Goal: Information Seeking & Learning: Learn about a topic

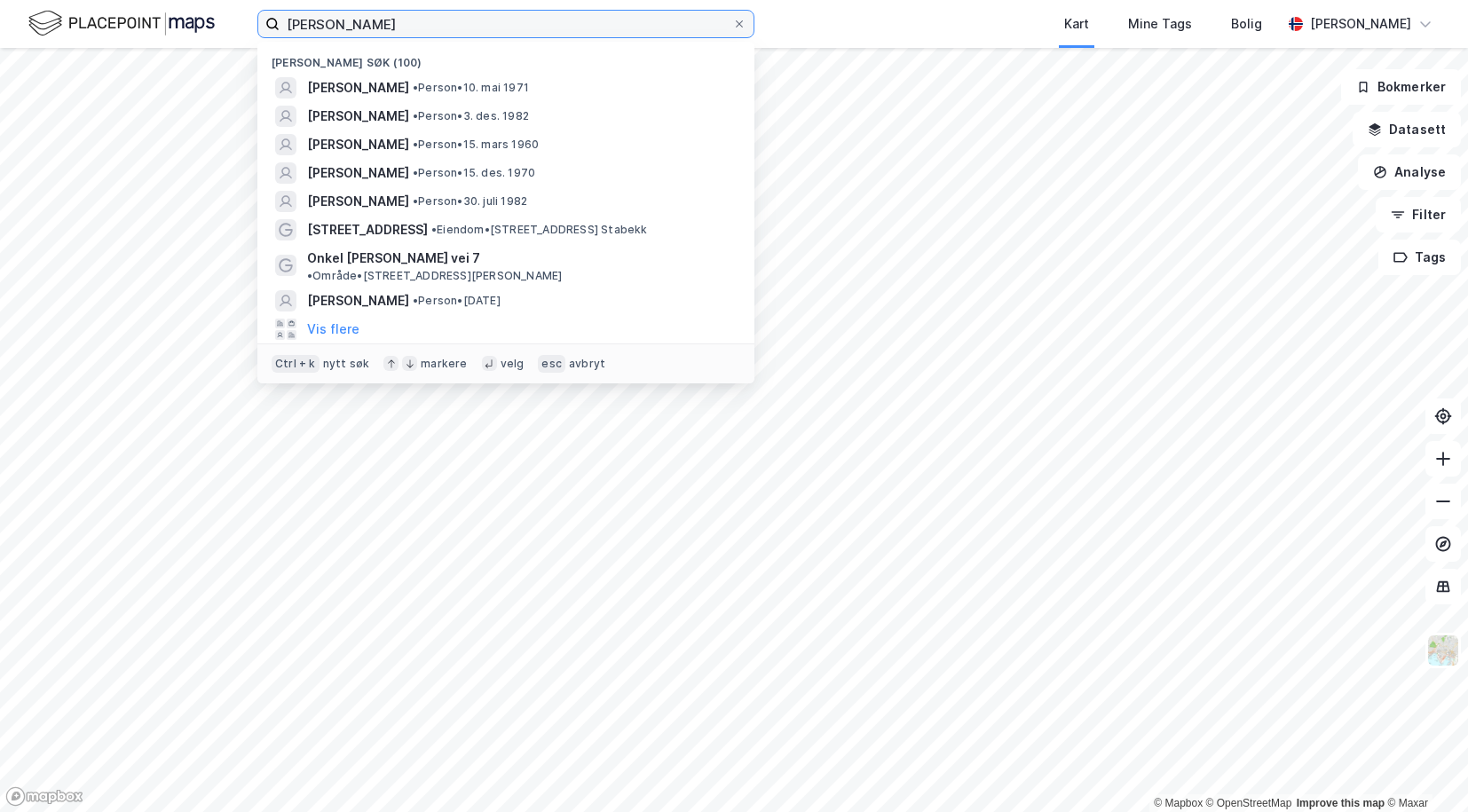
click at [368, 35] on input "[PERSON_NAME]" at bounding box center [506, 24] width 452 height 27
paste input "[PERSON_NAME]"
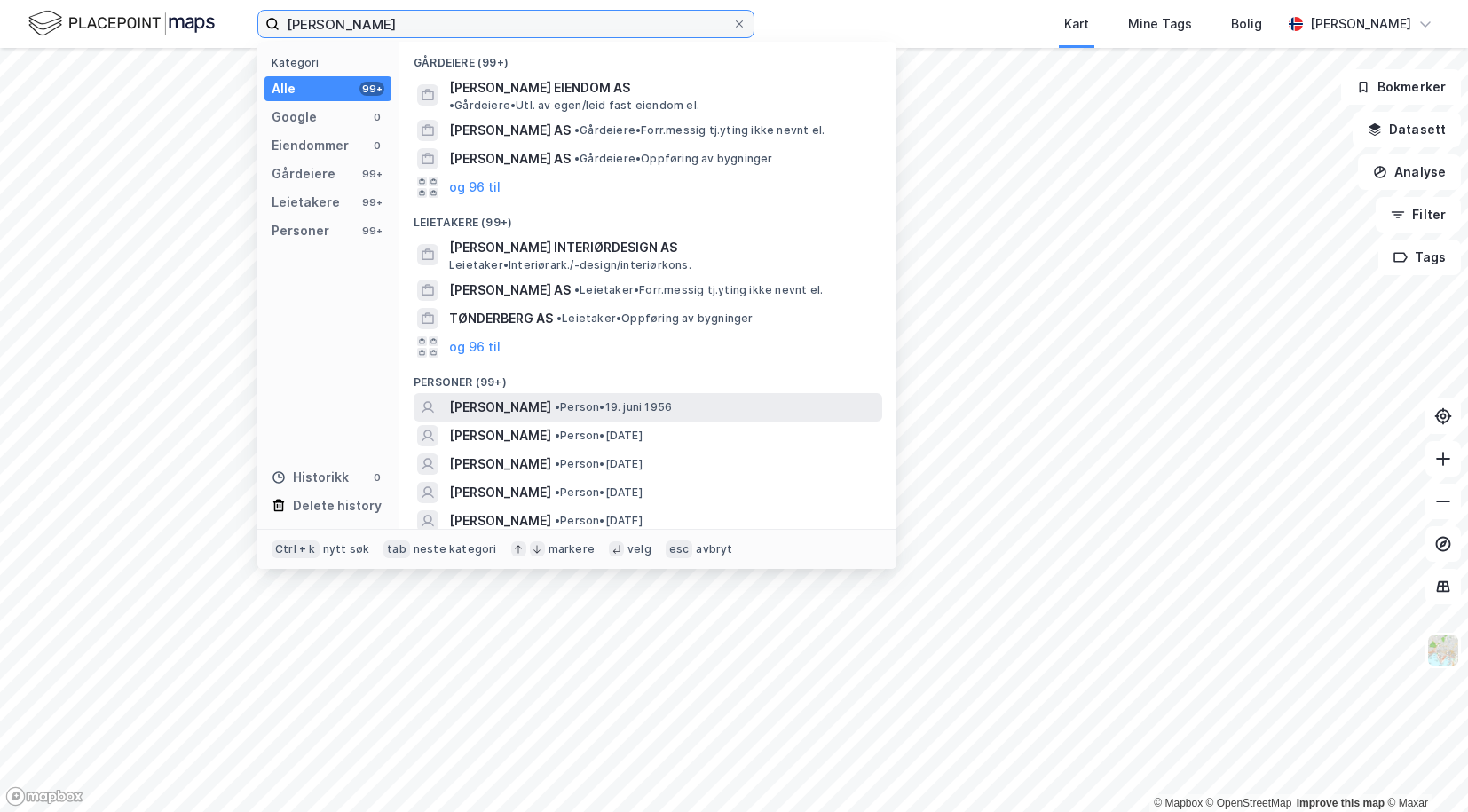
type input "[PERSON_NAME]"
click at [500, 397] on span "[PERSON_NAME]" at bounding box center [499, 407] width 102 height 22
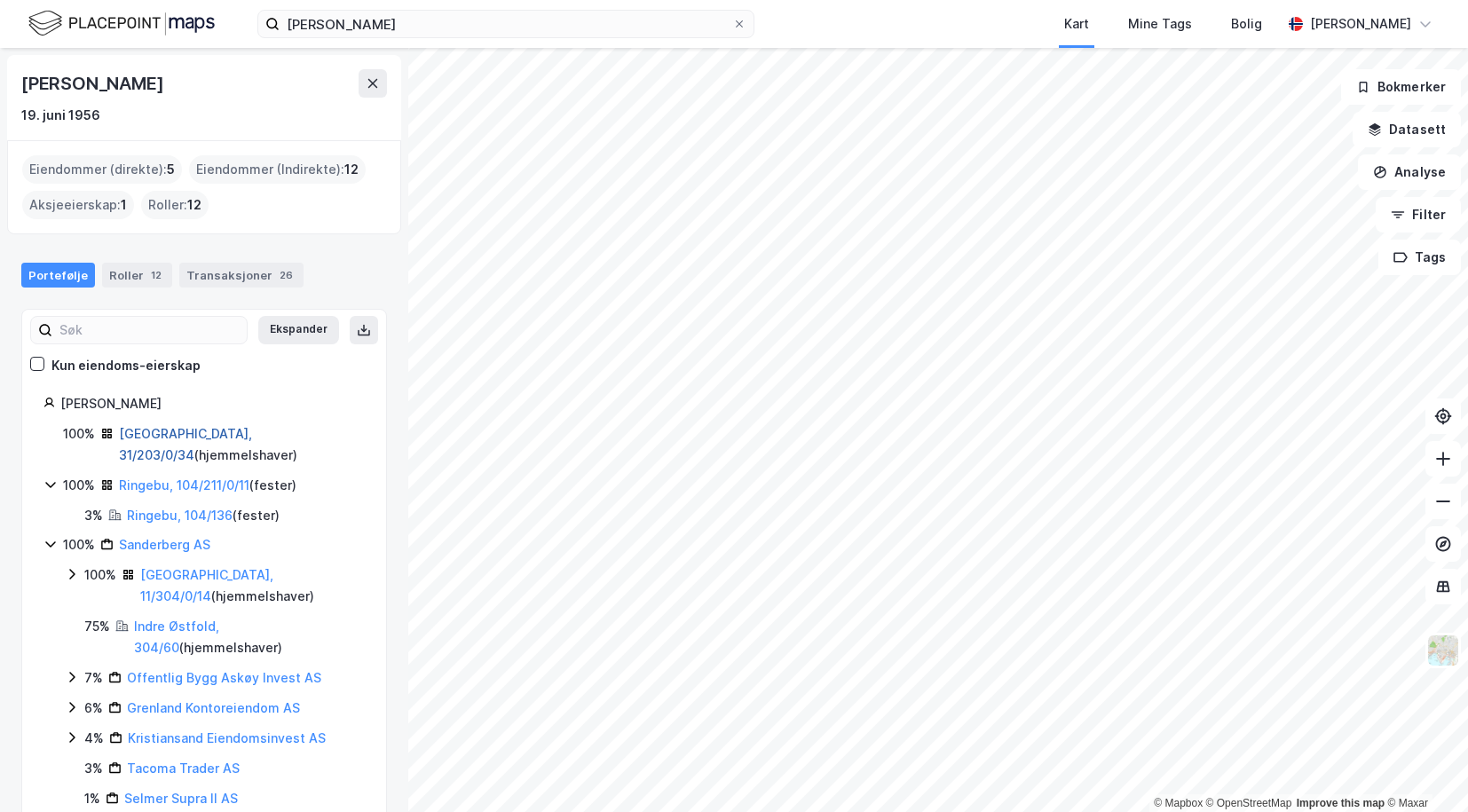
click at [136, 439] on link "[GEOGRAPHIC_DATA], 31/203/0/34" at bounding box center [185, 444] width 133 height 36
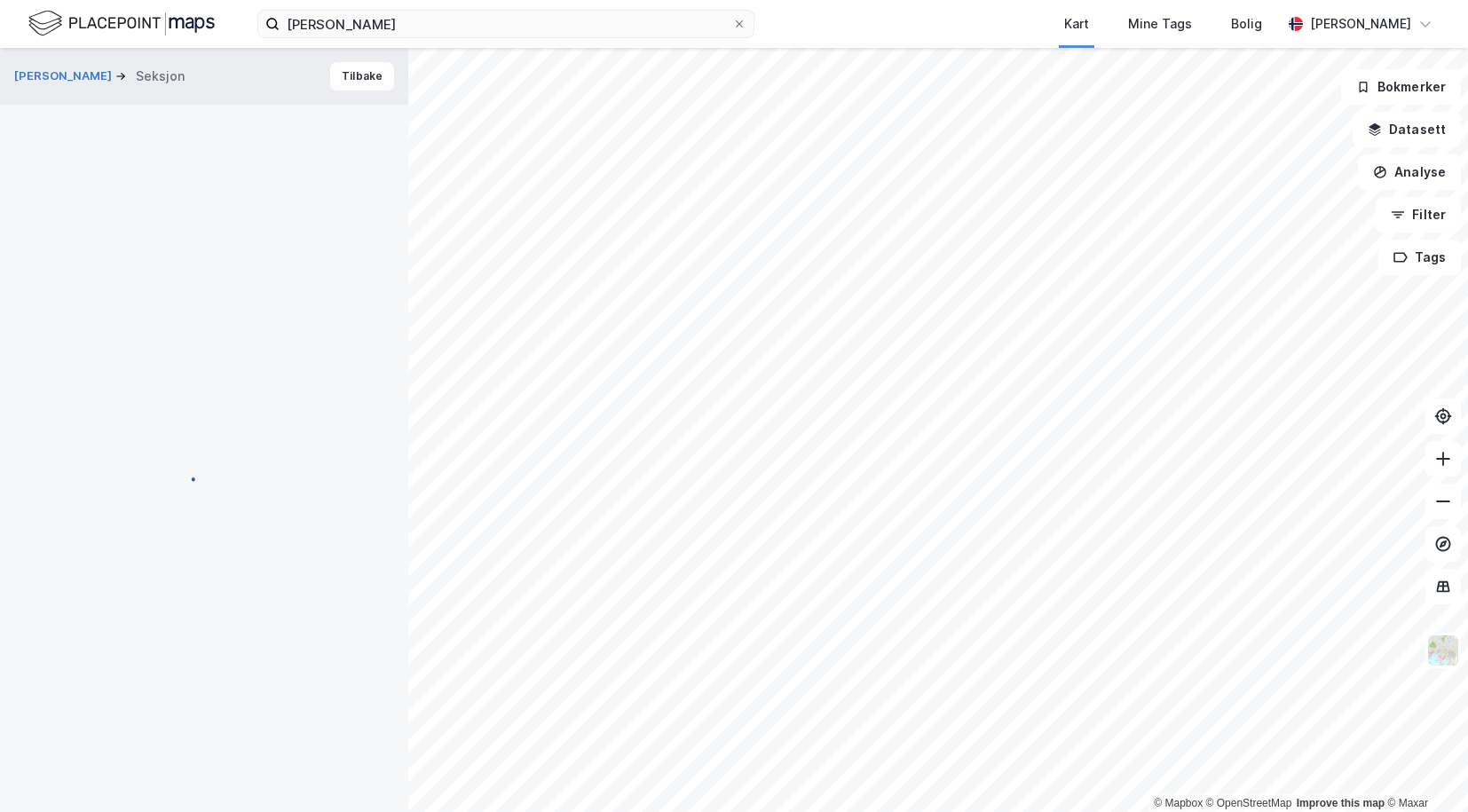
scroll to position [1, 0]
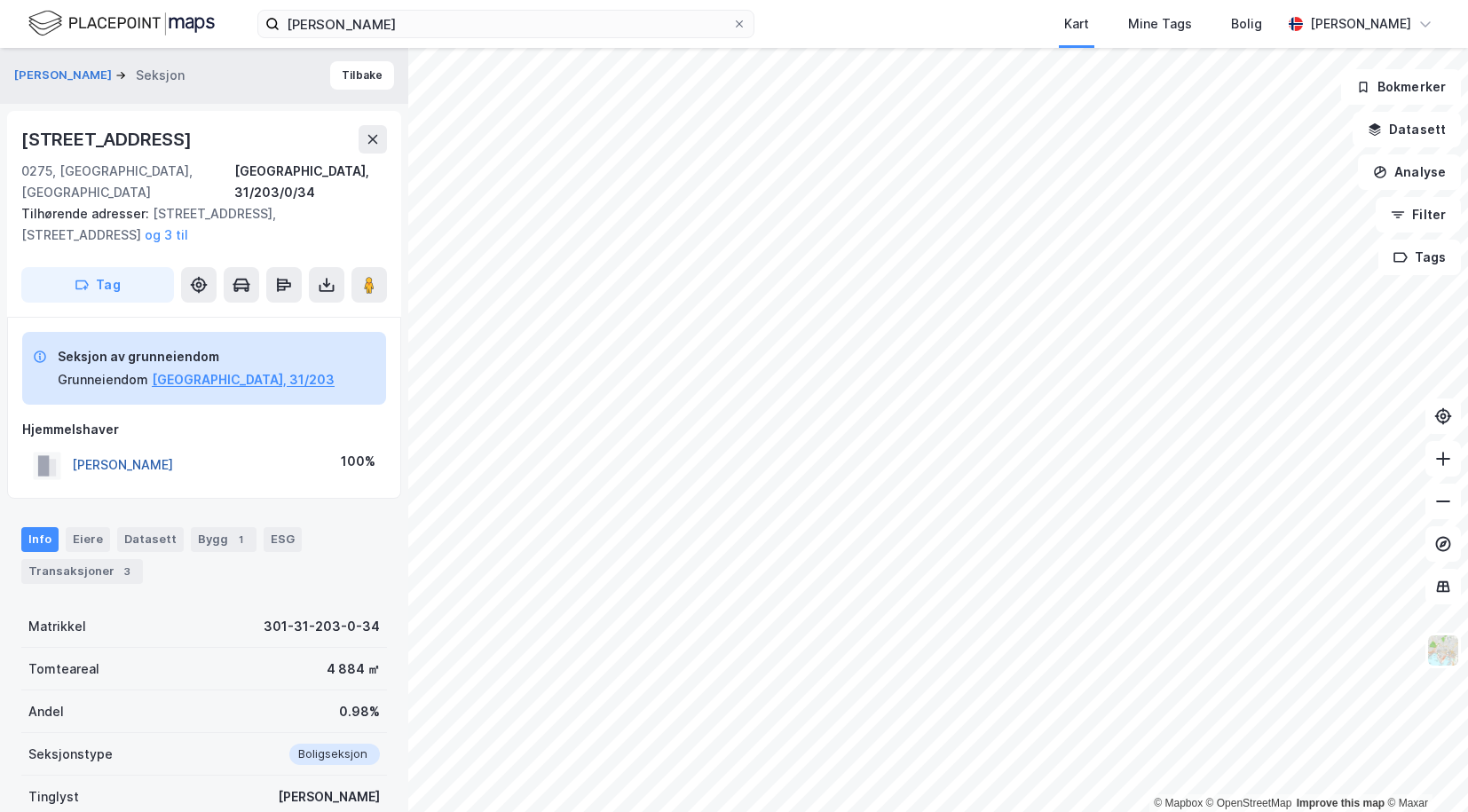
click at [0, 0] on button "[PERSON_NAME]" at bounding box center [0, 0] width 0 height 0
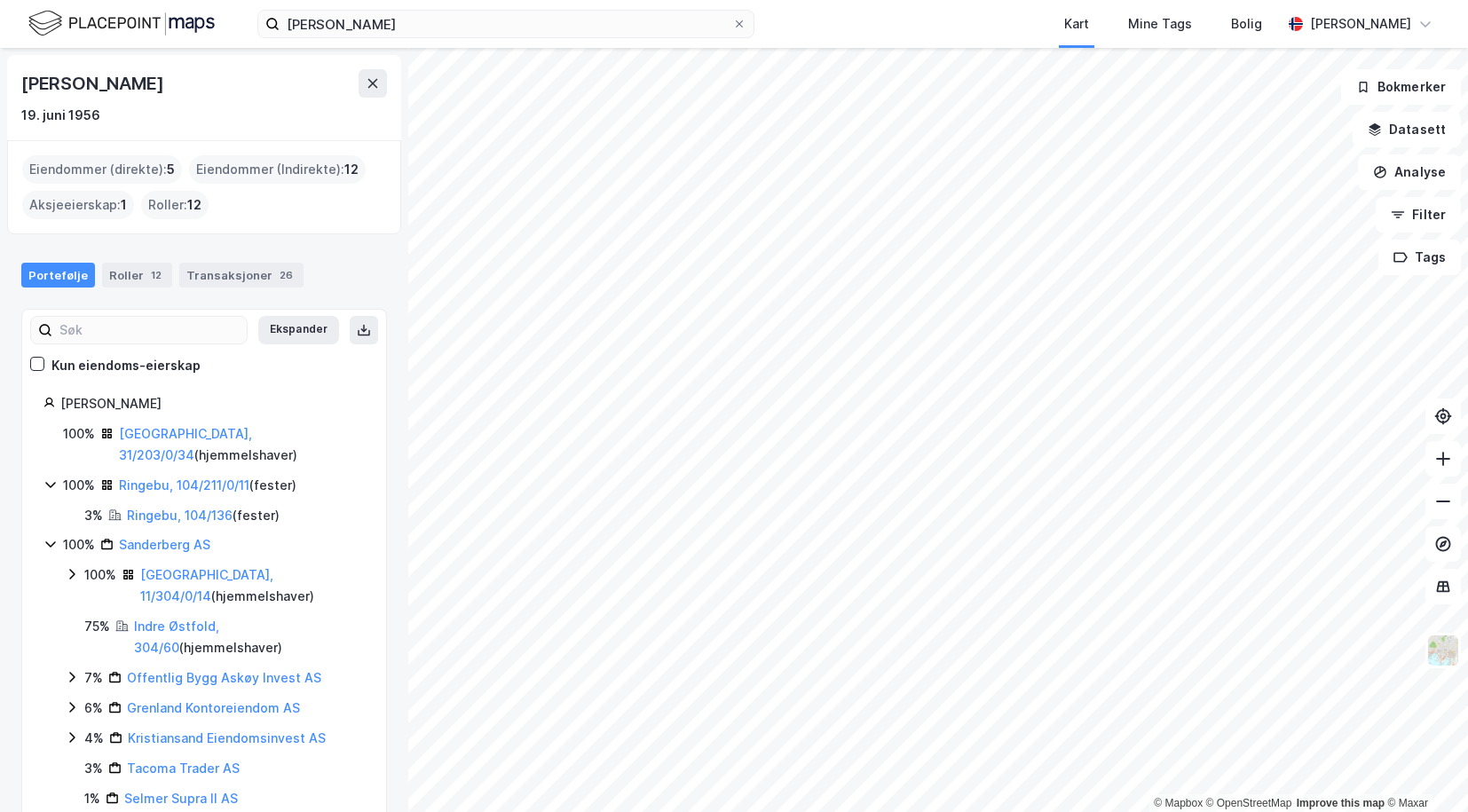
click at [56, 477] on icon at bounding box center [50, 485] width 14 height 14
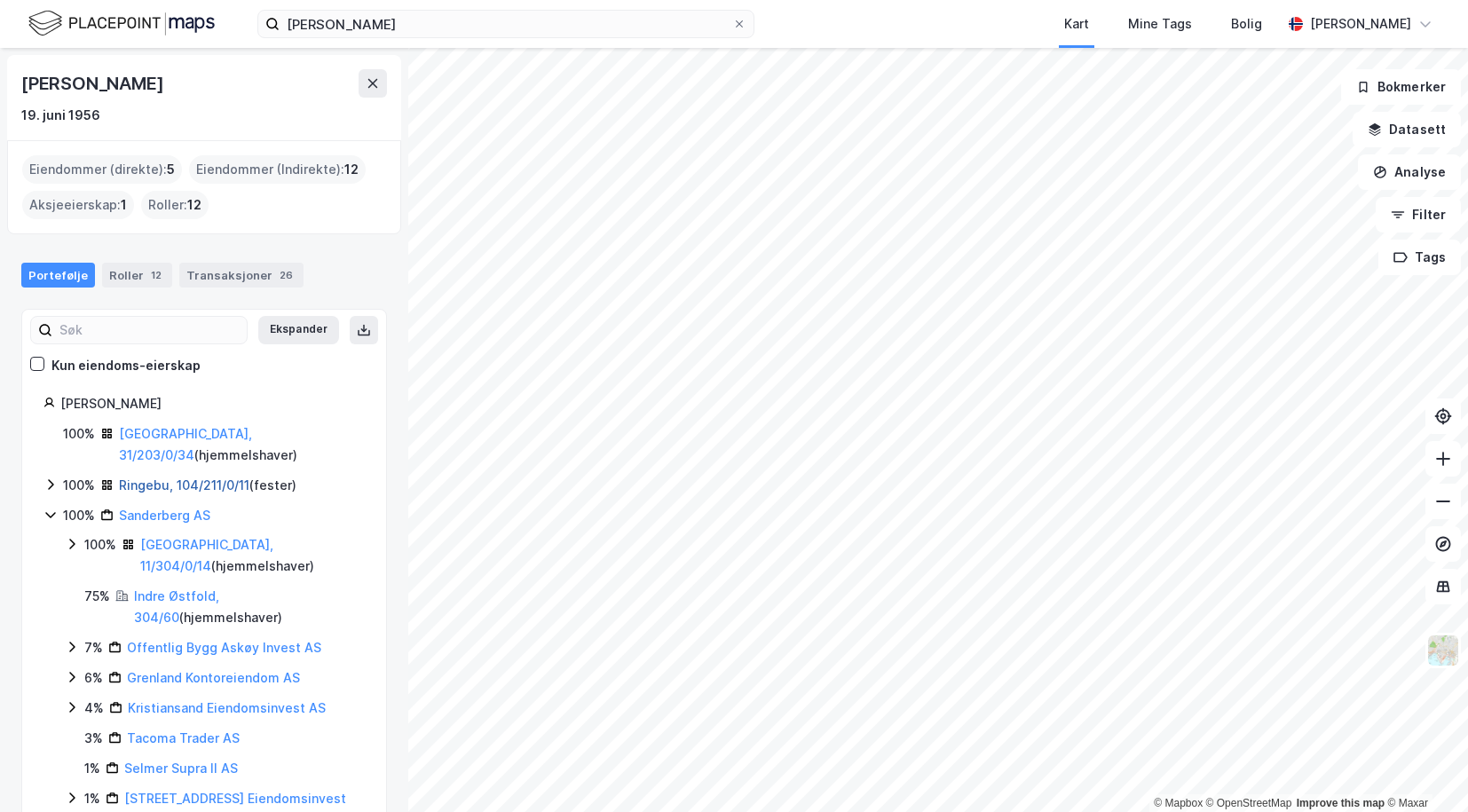
click at [149, 477] on link "Ringebu, 104/211/0/11" at bounding box center [184, 485] width 130 height 15
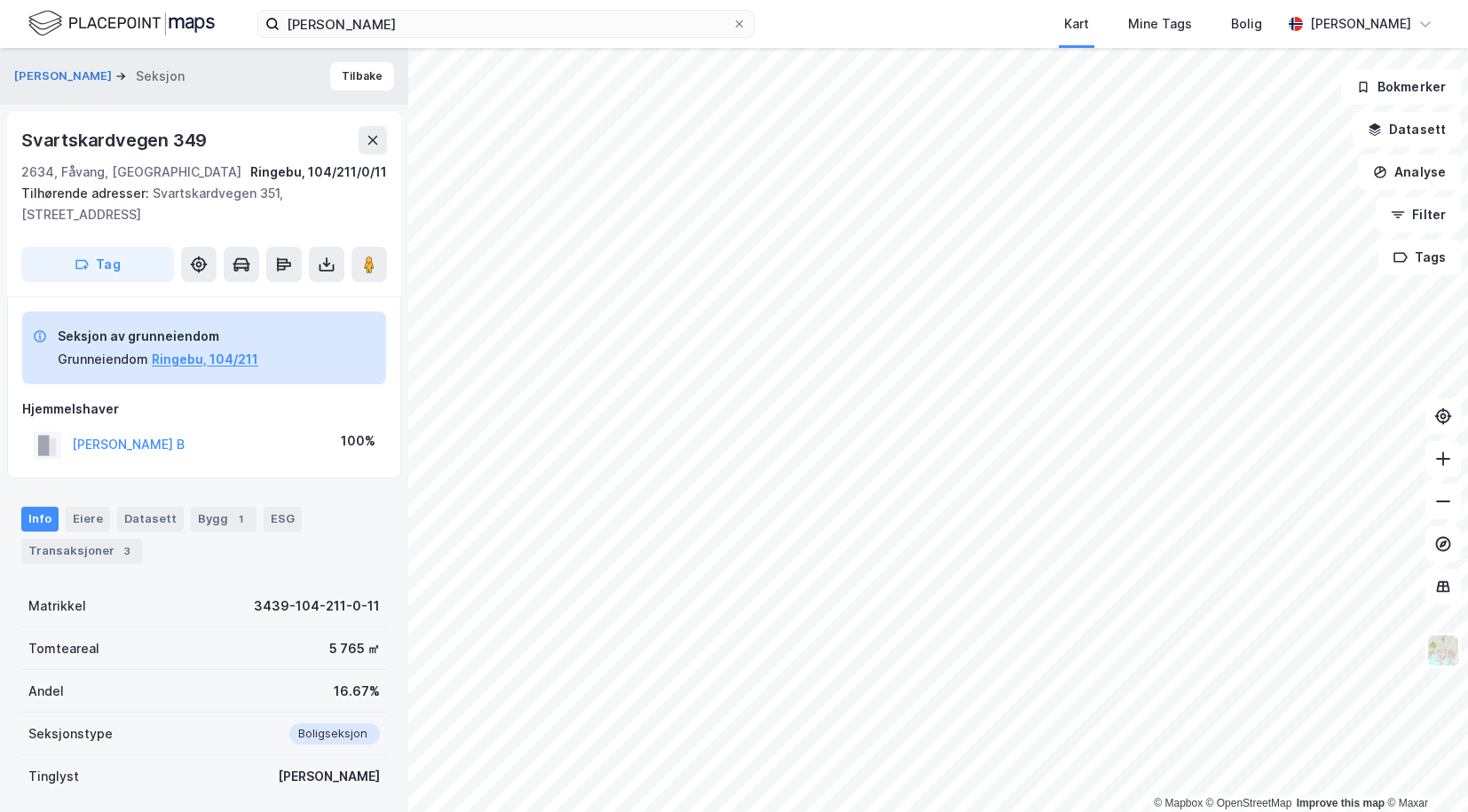
scroll to position [1, 0]
click at [63, 544] on div "Transaksjoner 3" at bounding box center [82, 550] width 121 height 25
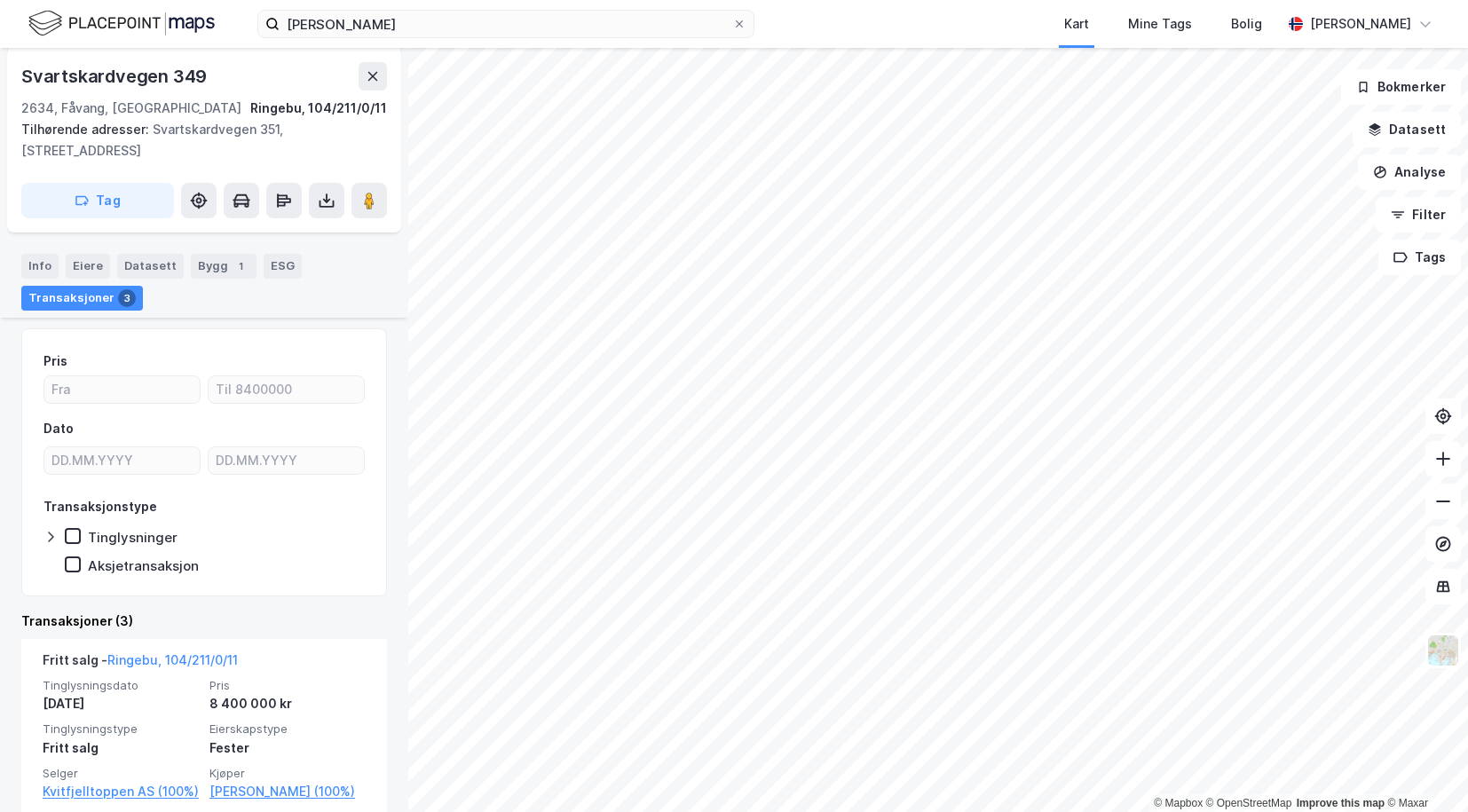
scroll to position [282, 0]
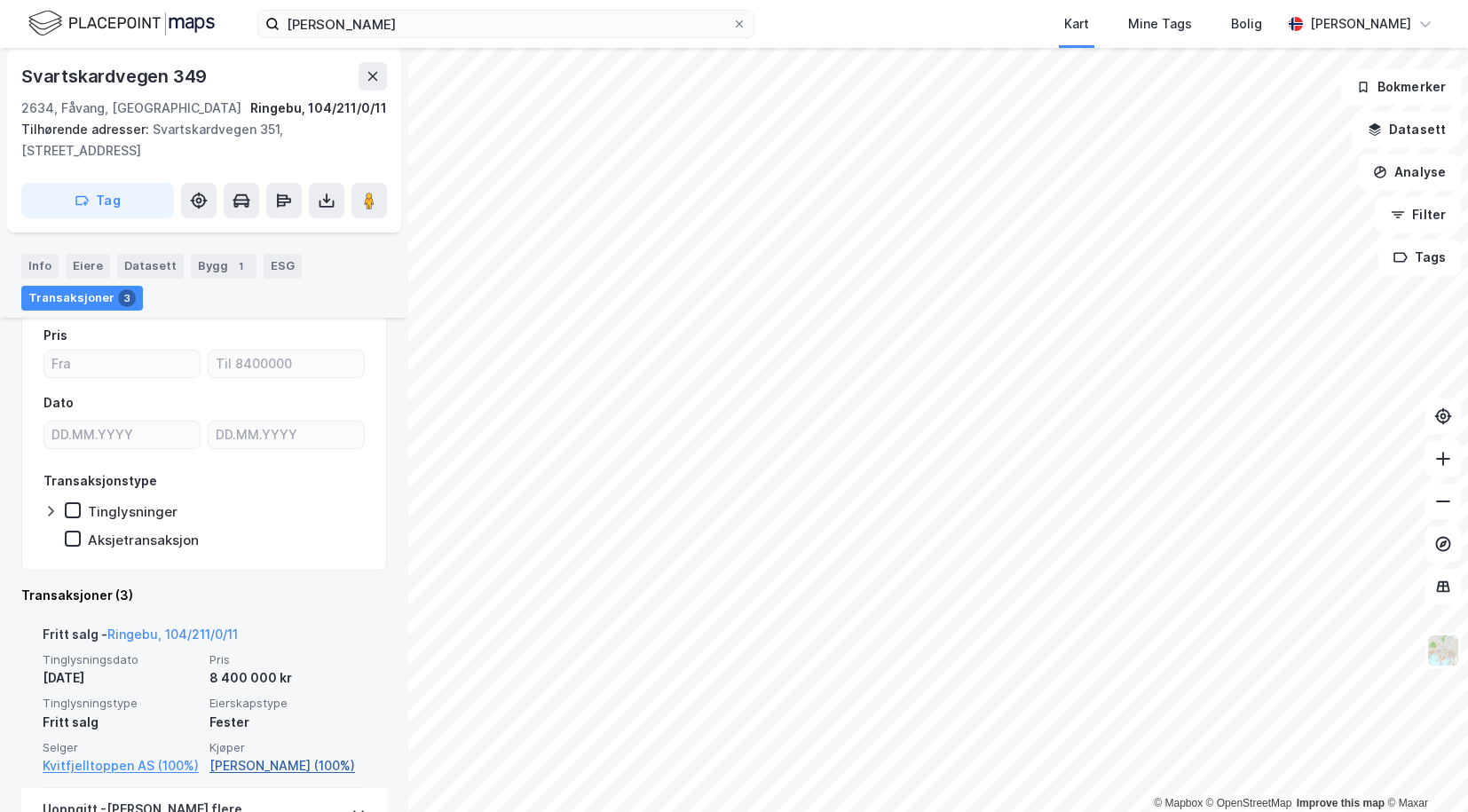
click at [265, 766] on link "[PERSON_NAME] (100%)" at bounding box center [288, 766] width 157 height 22
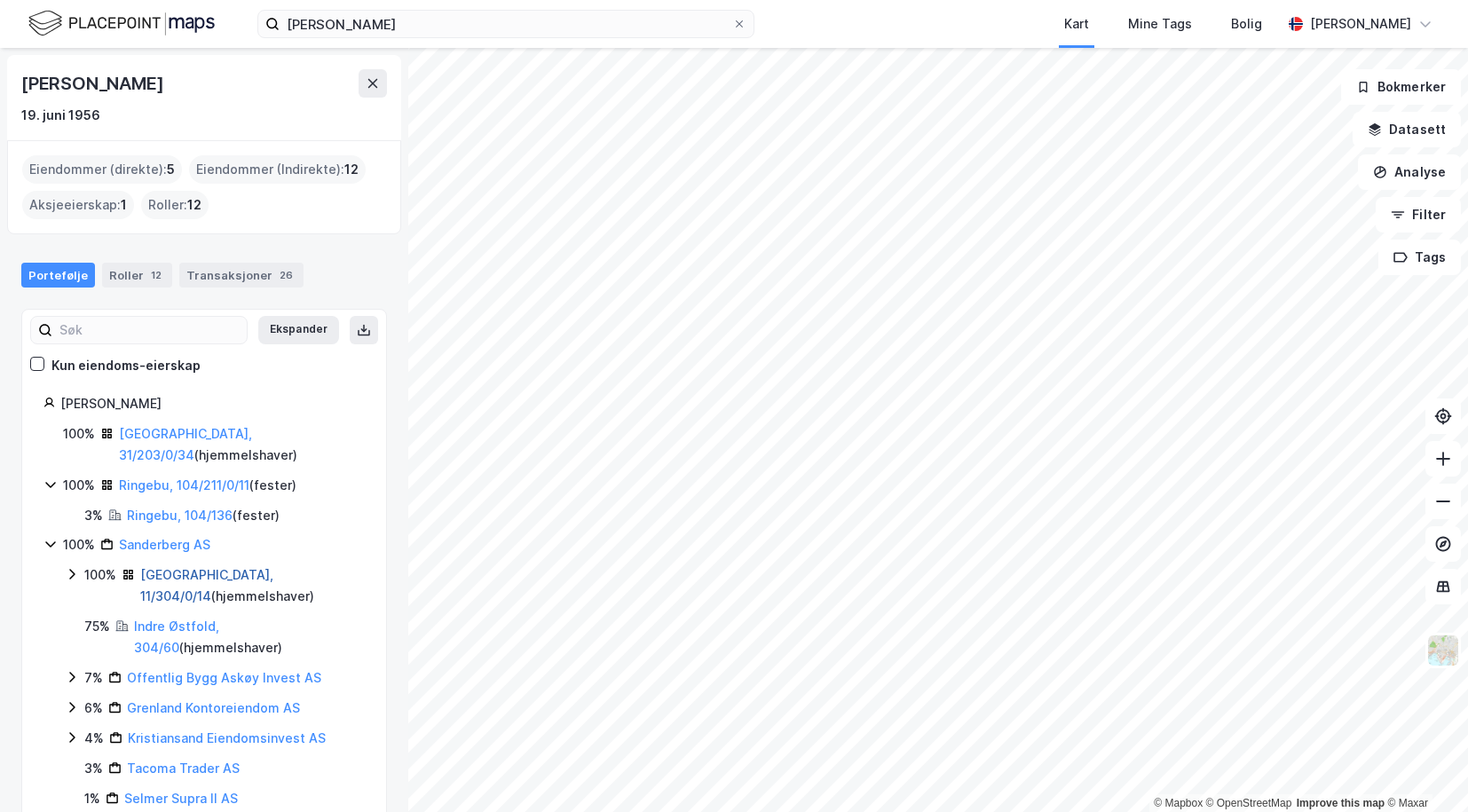
click at [180, 567] on link "[GEOGRAPHIC_DATA], 11/304/0/14" at bounding box center [207, 584] width 133 height 36
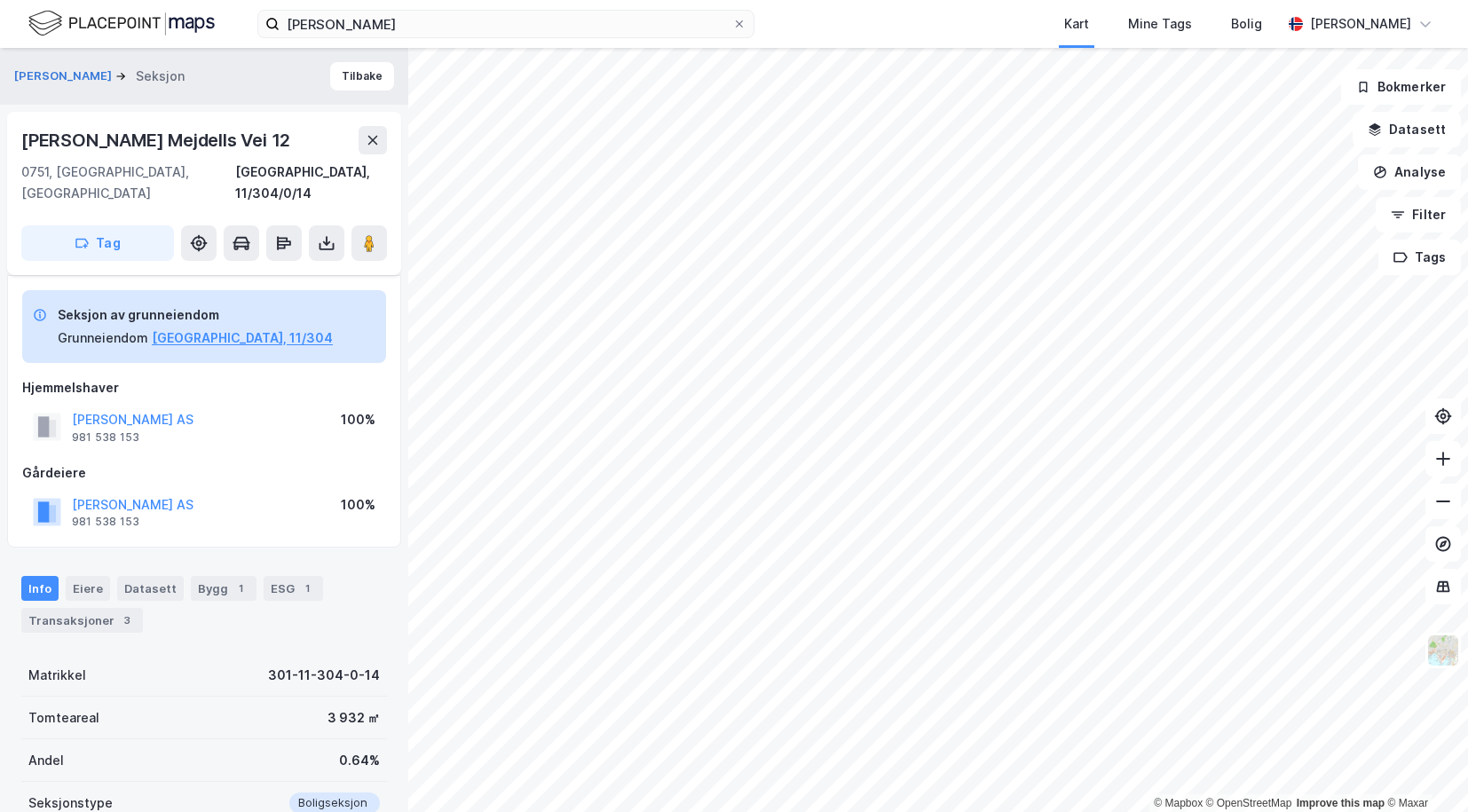
scroll to position [282, 0]
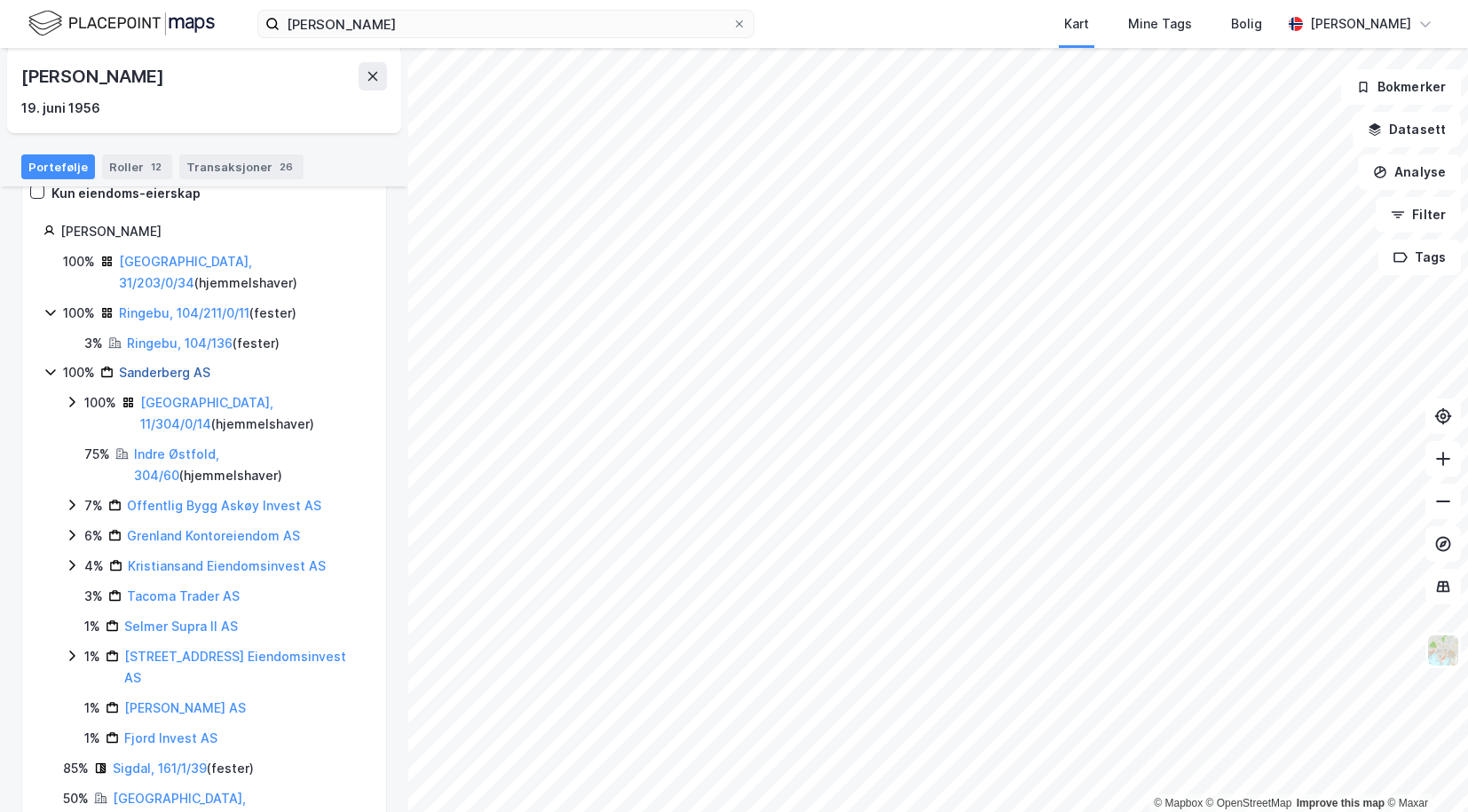
scroll to position [179, 0]
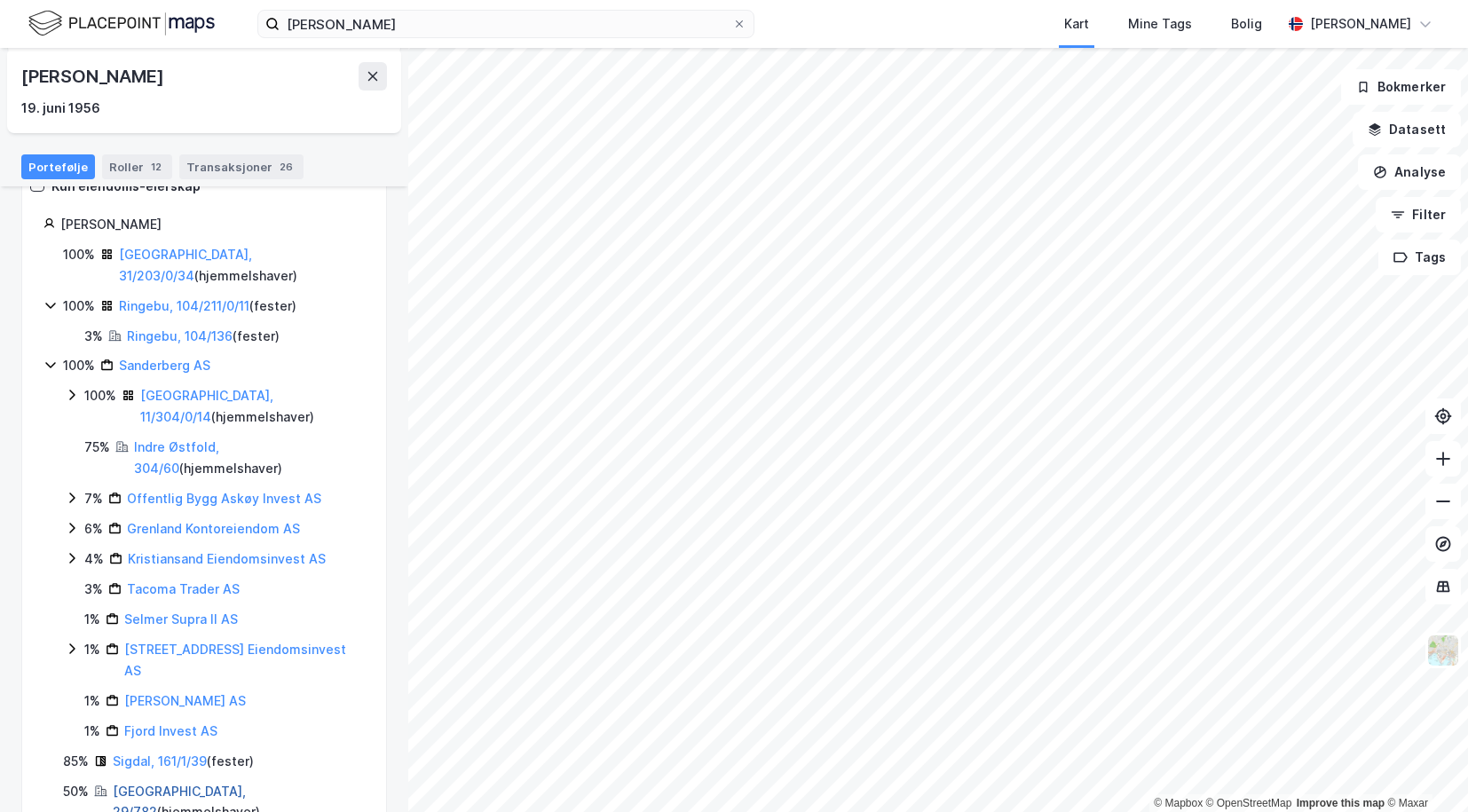
click at [127, 783] on link "[GEOGRAPHIC_DATA], 29/782" at bounding box center [179, 801] width 133 height 36
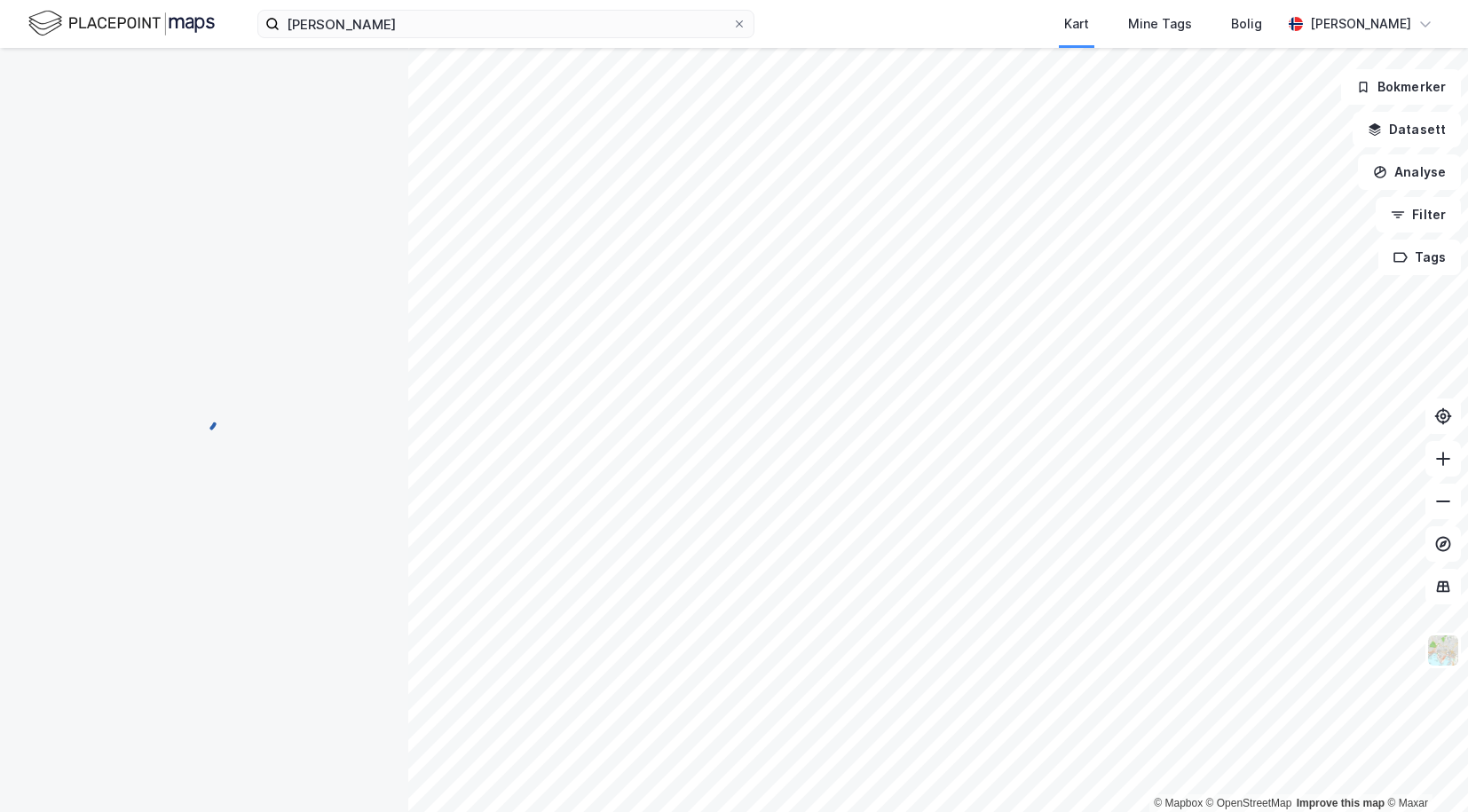
scroll to position [2, 0]
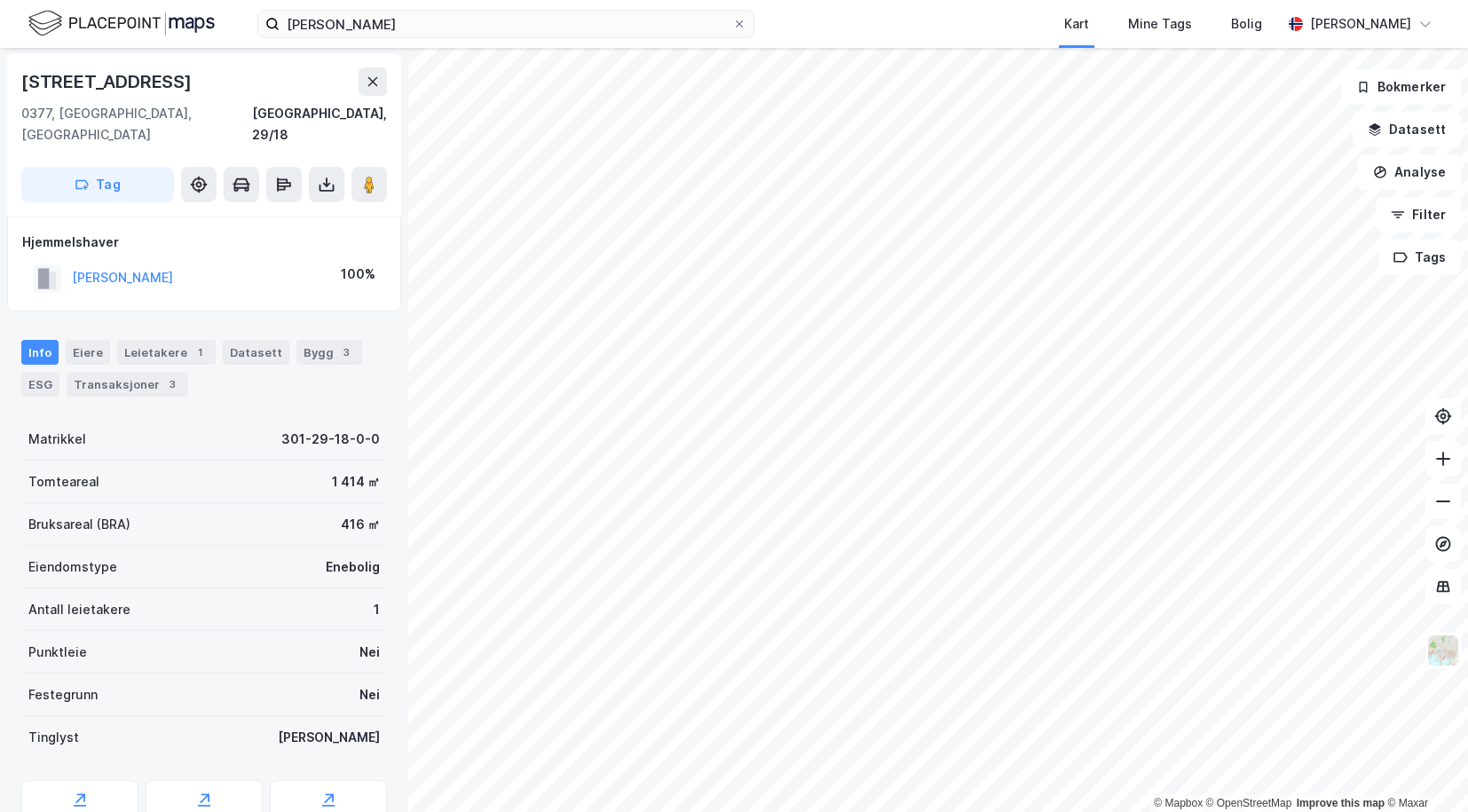
scroll to position [2, 0]
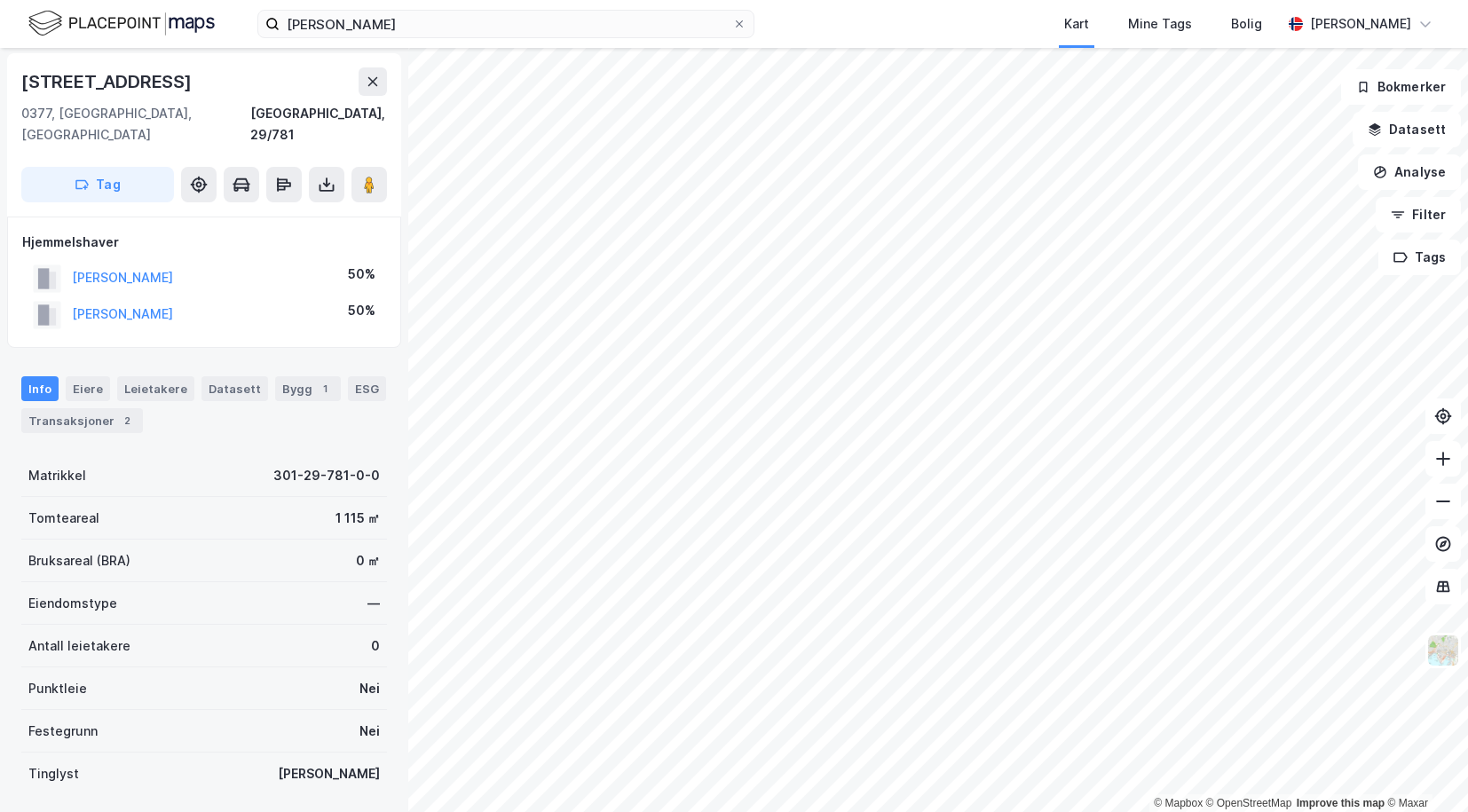
scroll to position [2, 0]
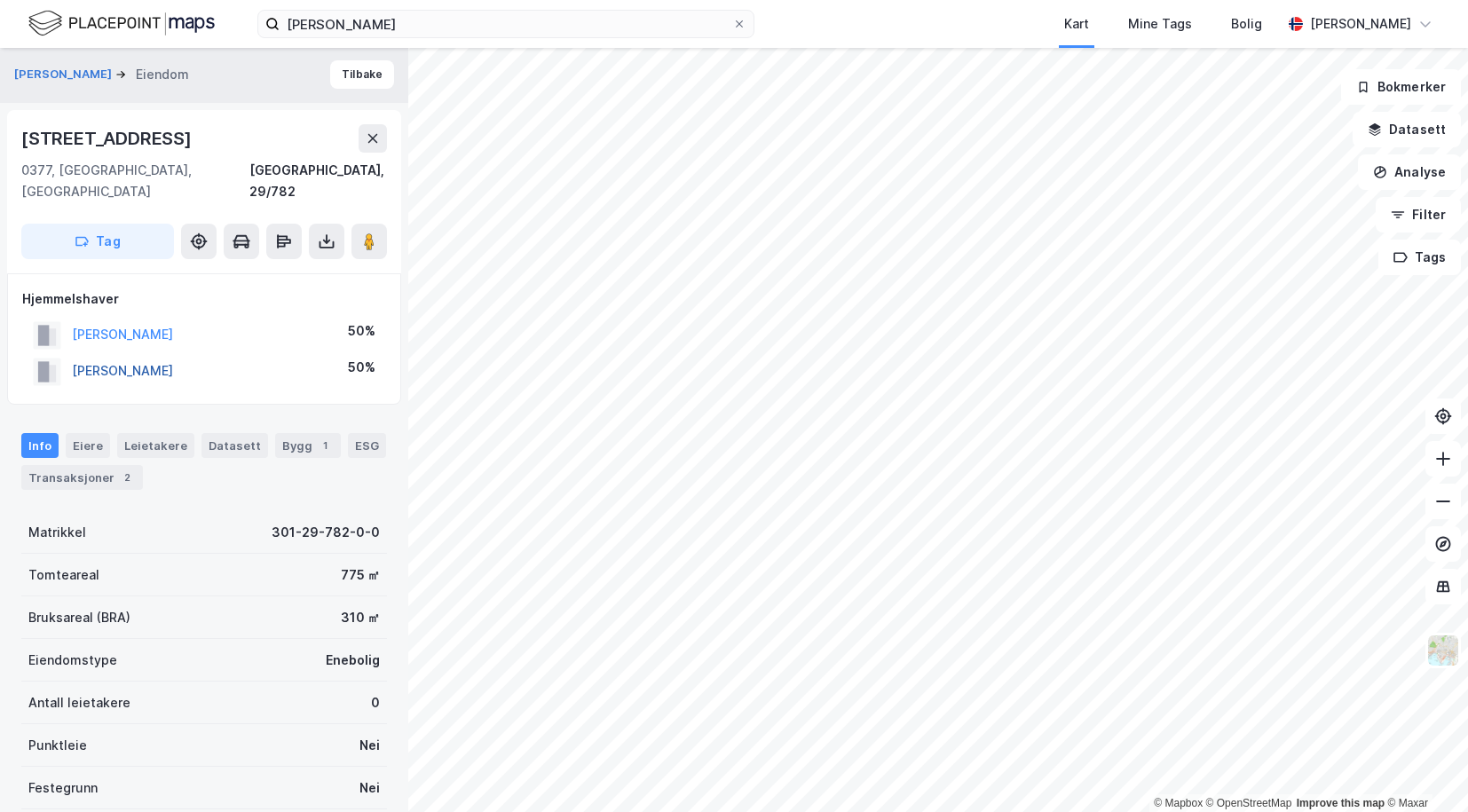
click at [0, 0] on button "[PERSON_NAME]" at bounding box center [0, 0] width 0 height 0
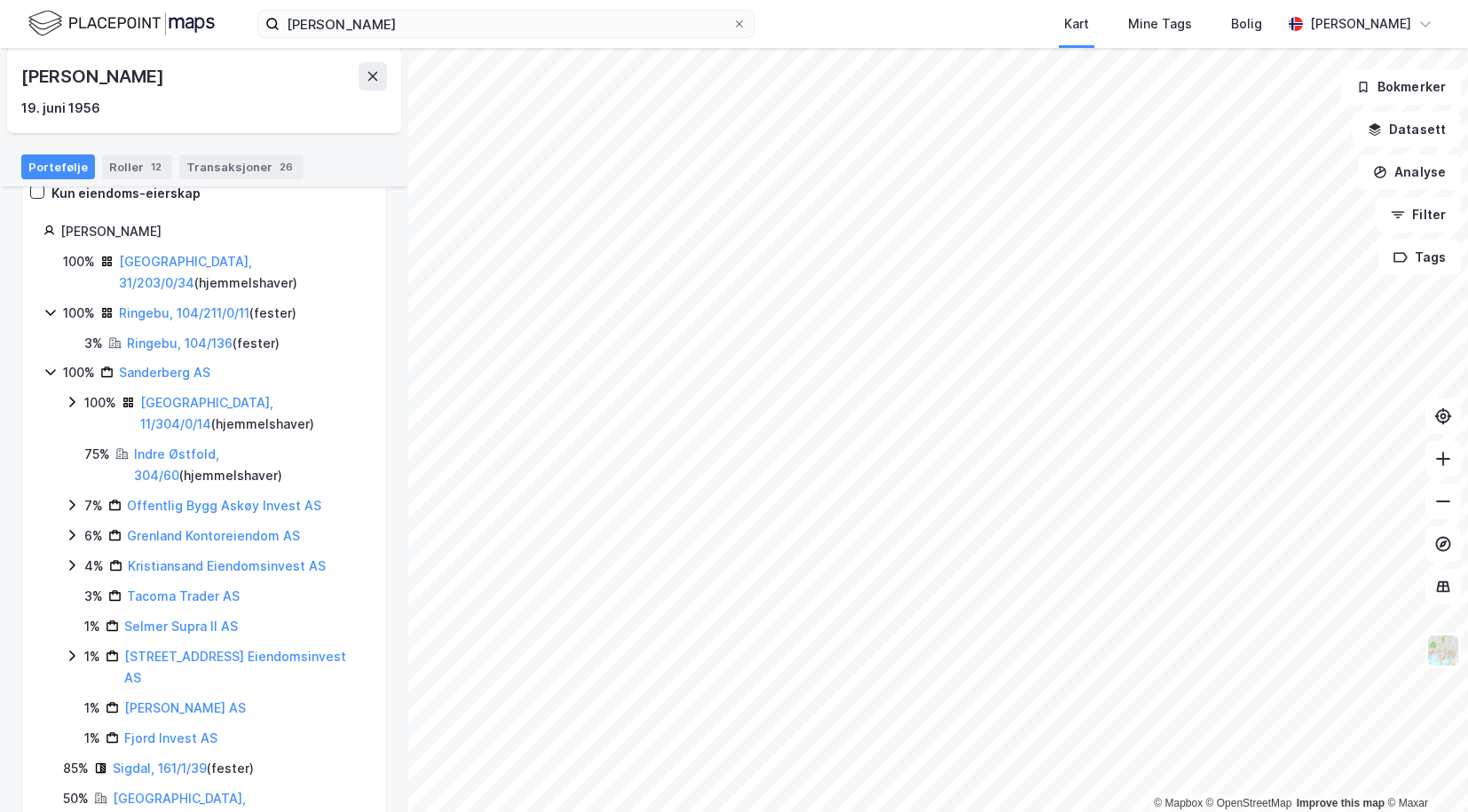
scroll to position [179, 0]
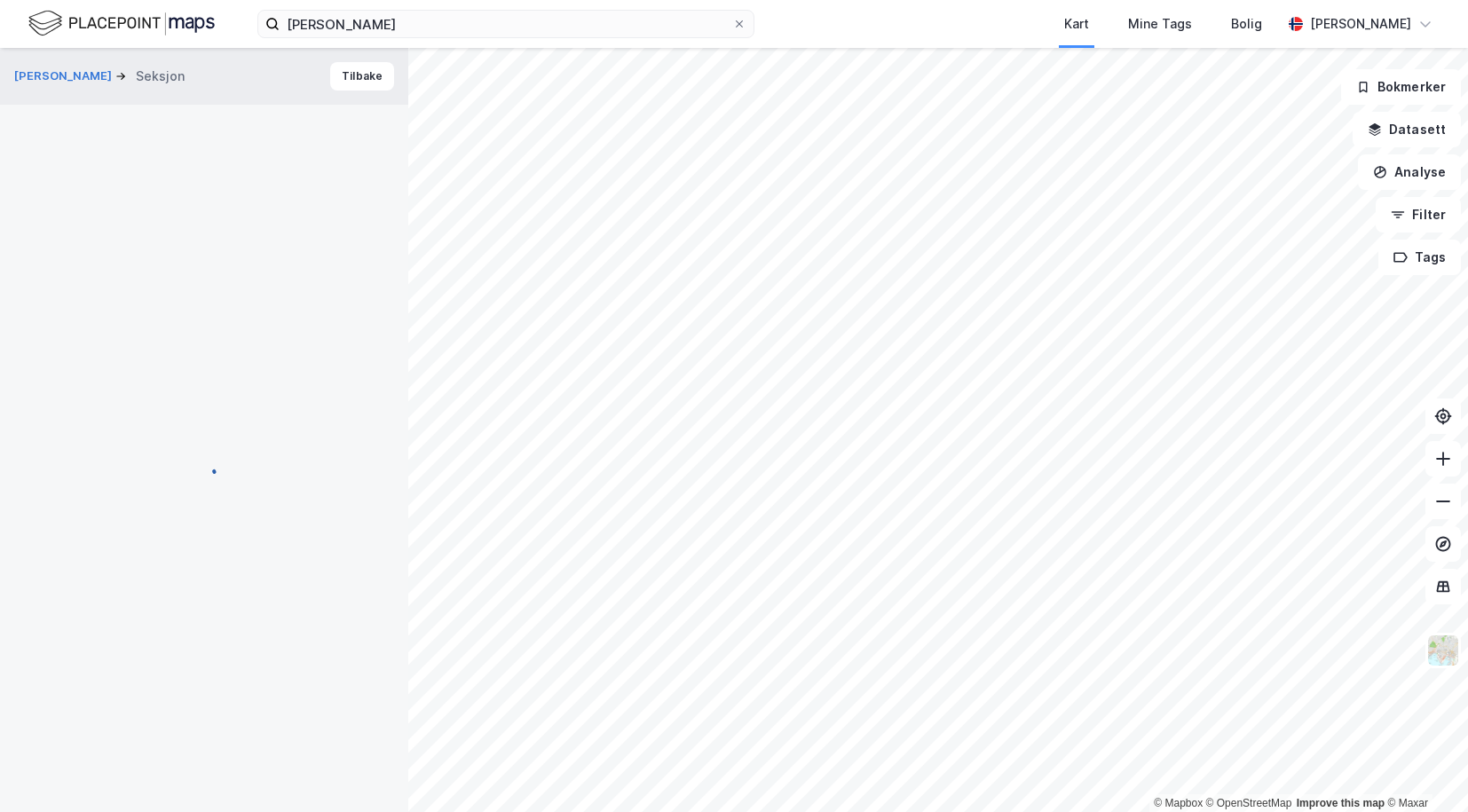
scroll to position [2, 0]
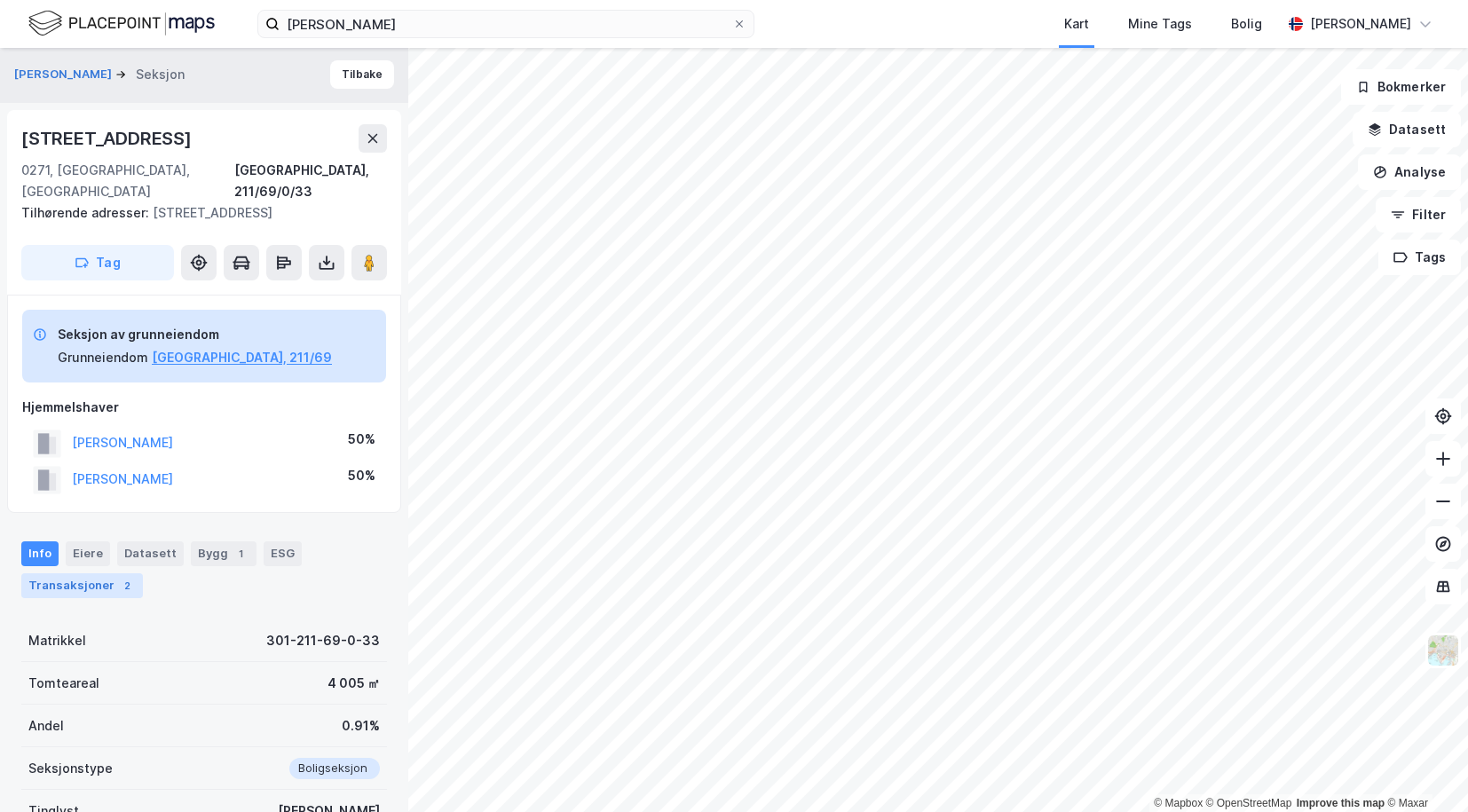
click at [77, 573] on div "Transaksjoner 2" at bounding box center [82, 585] width 121 height 25
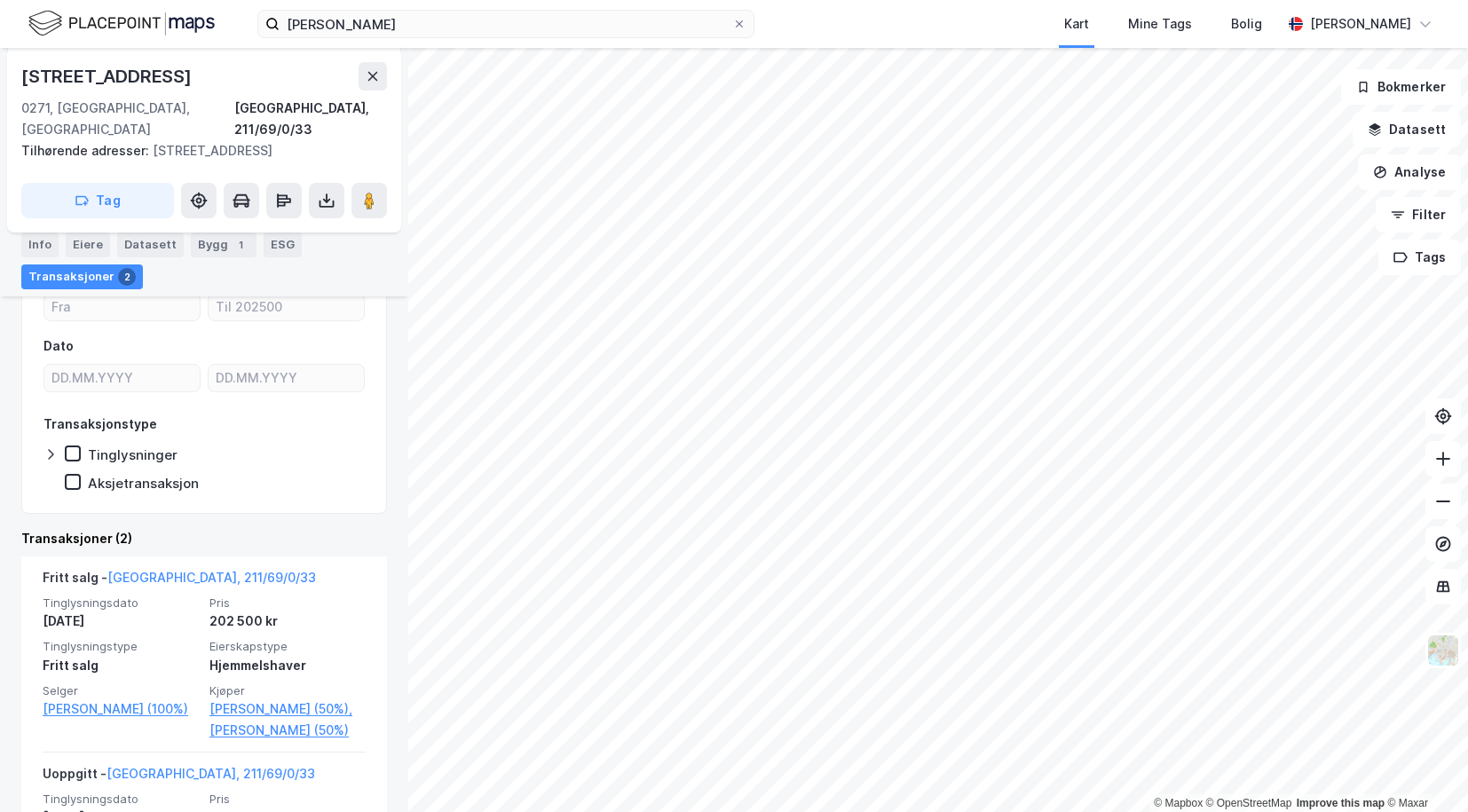
scroll to position [386, 0]
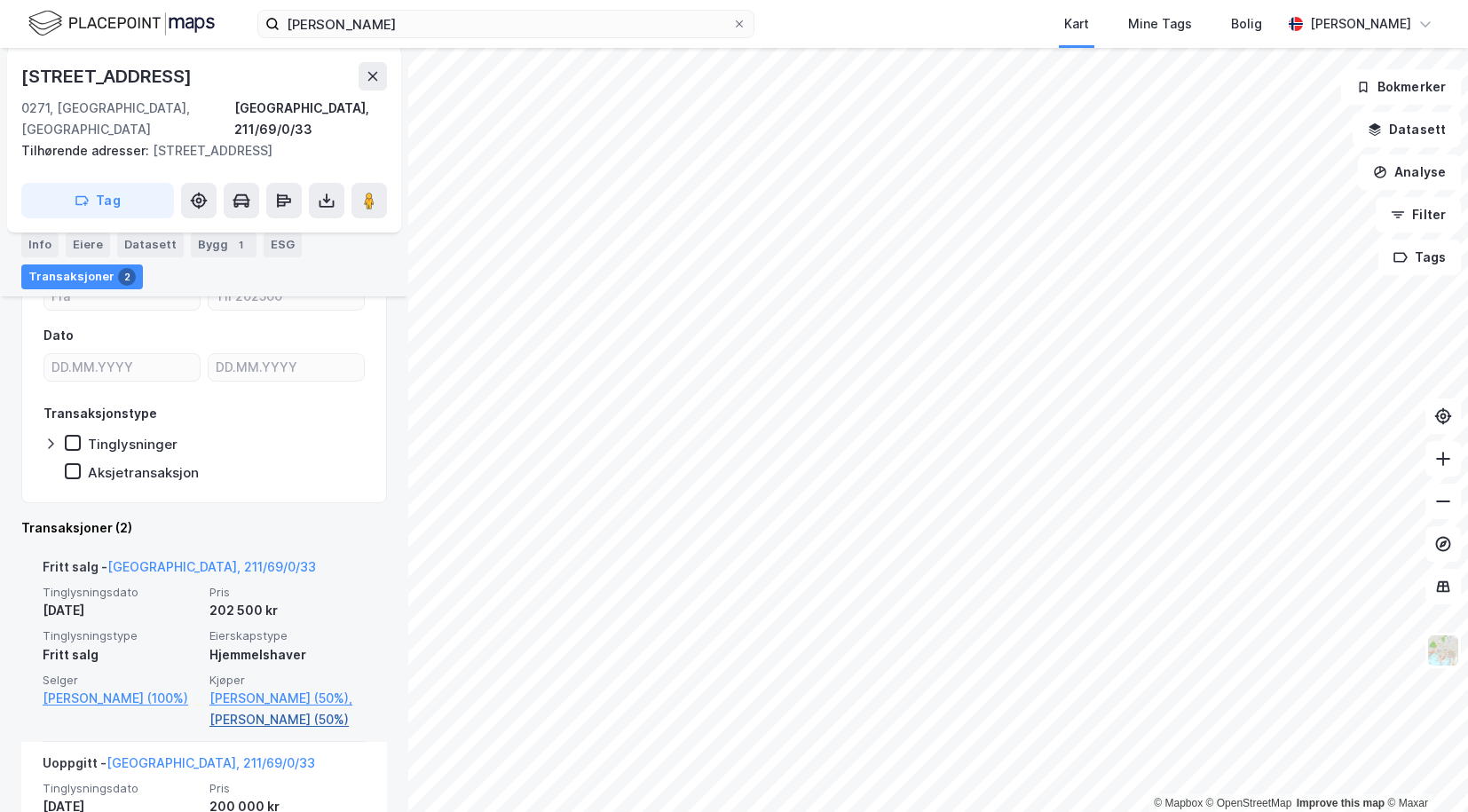
click at [233, 727] on link "[PERSON_NAME] (50%)" at bounding box center [288, 719] width 157 height 22
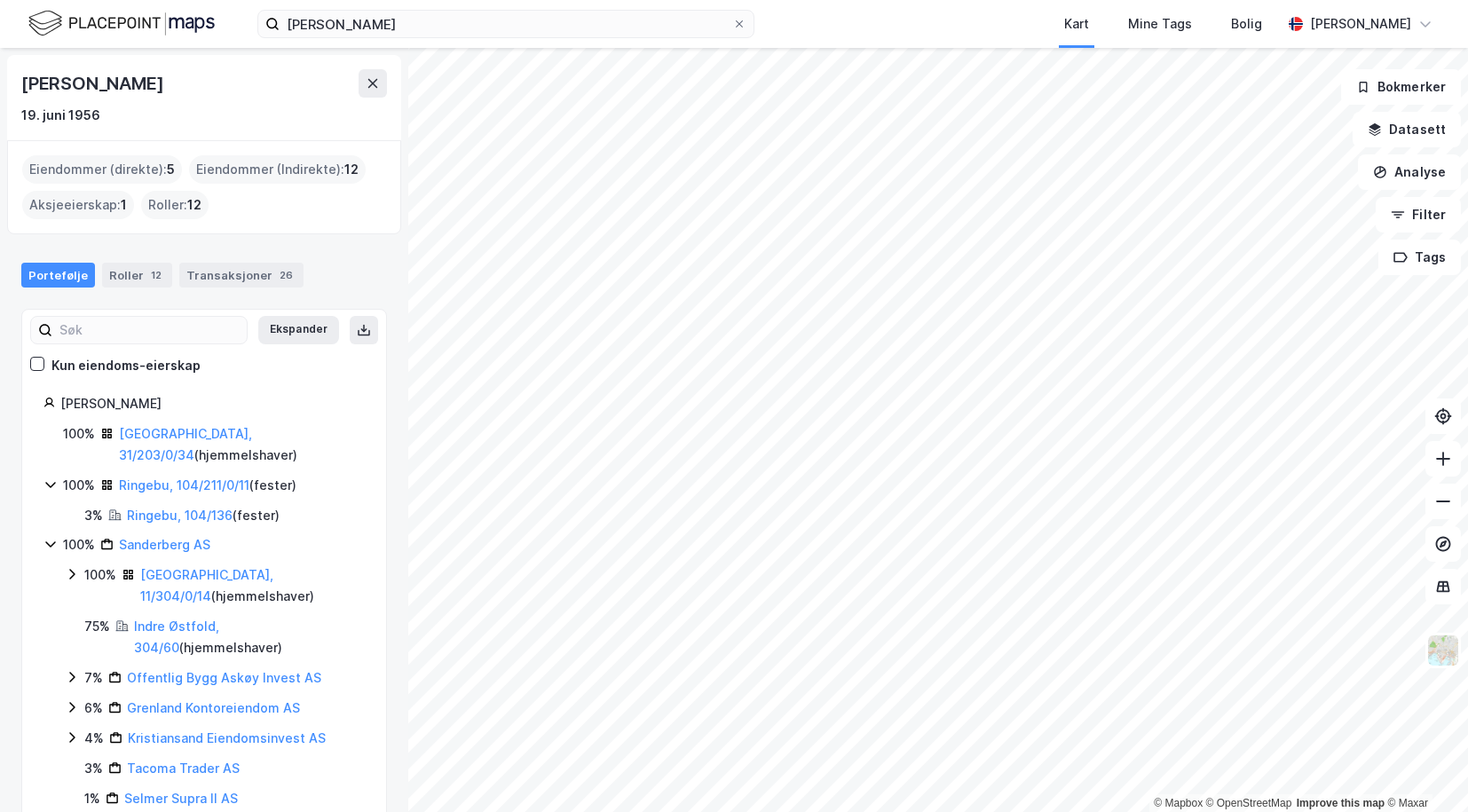
scroll to position [89, 0]
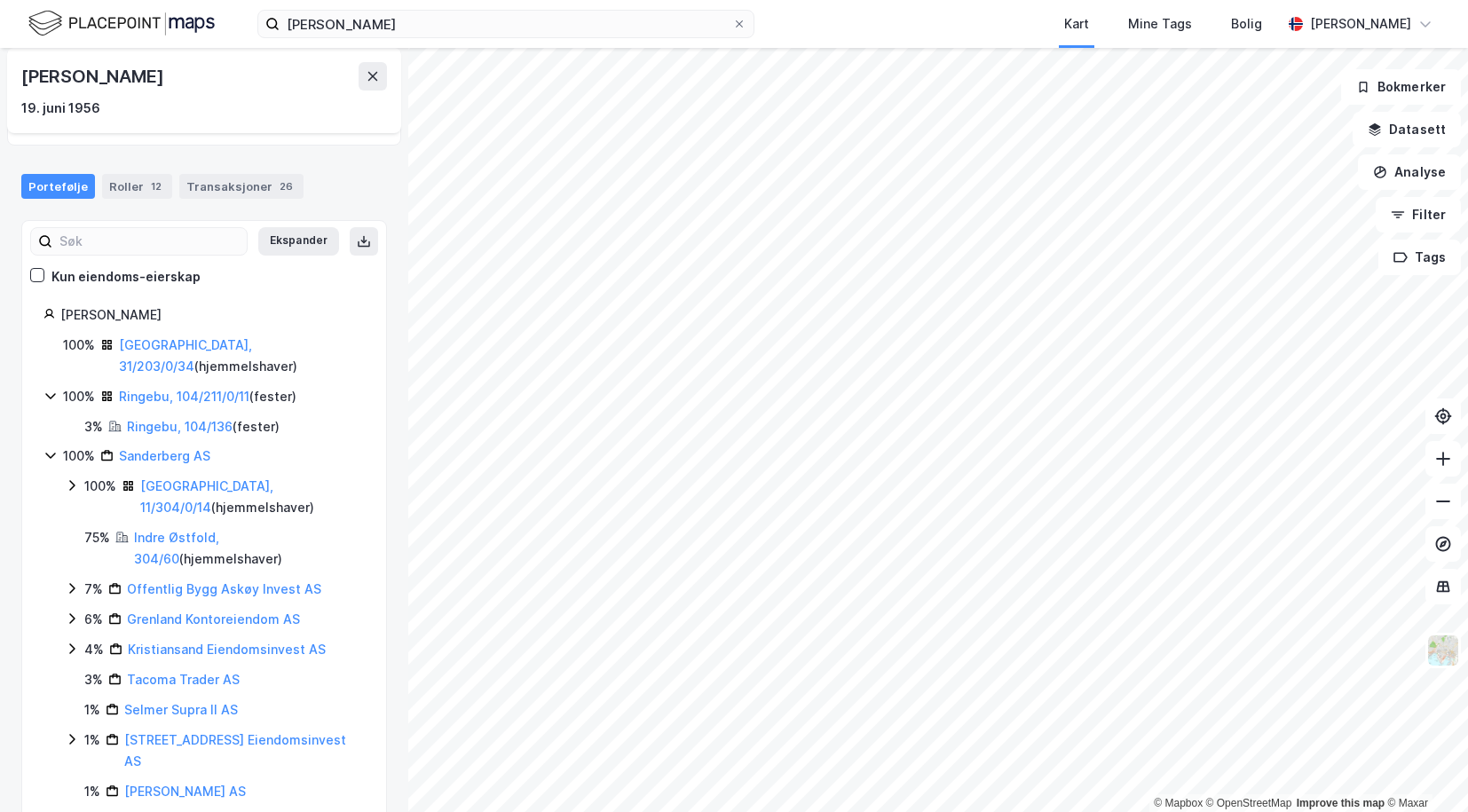
click at [151, 811] on link "Fjord Invest AS" at bounding box center [171, 821] width 94 height 15
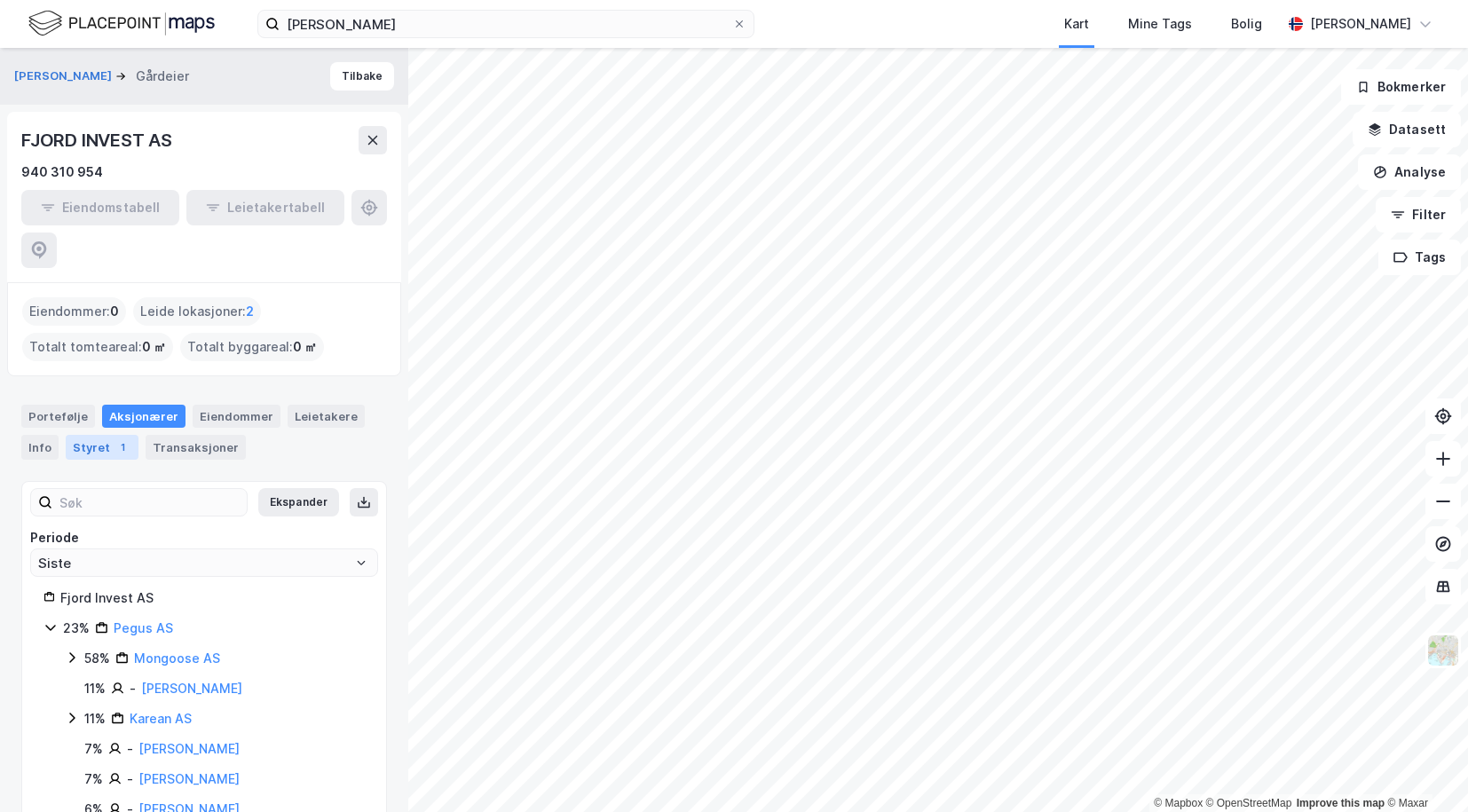
click at [85, 434] on div "Styret 1" at bounding box center [102, 447] width 73 height 25
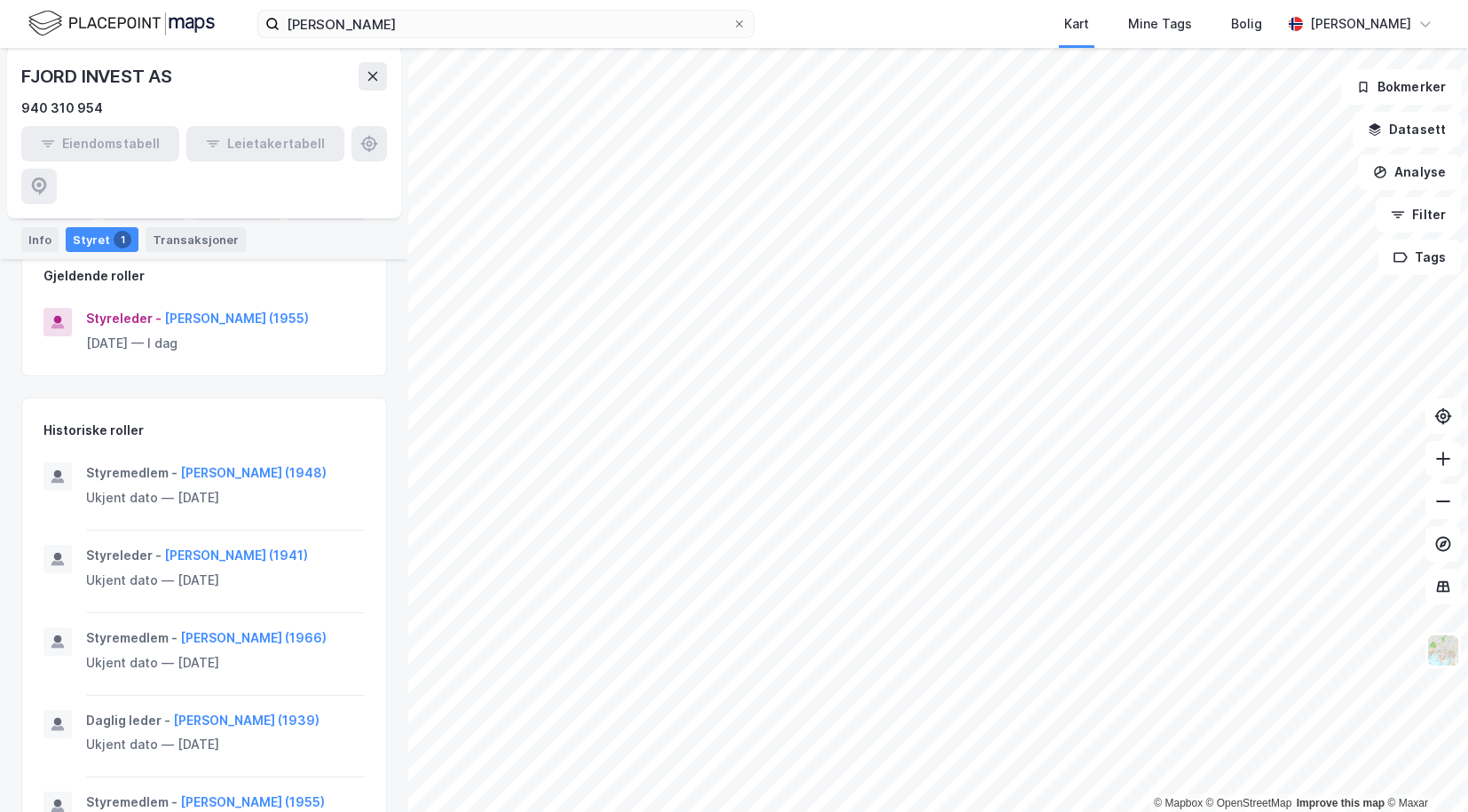
scroll to position [266, 0]
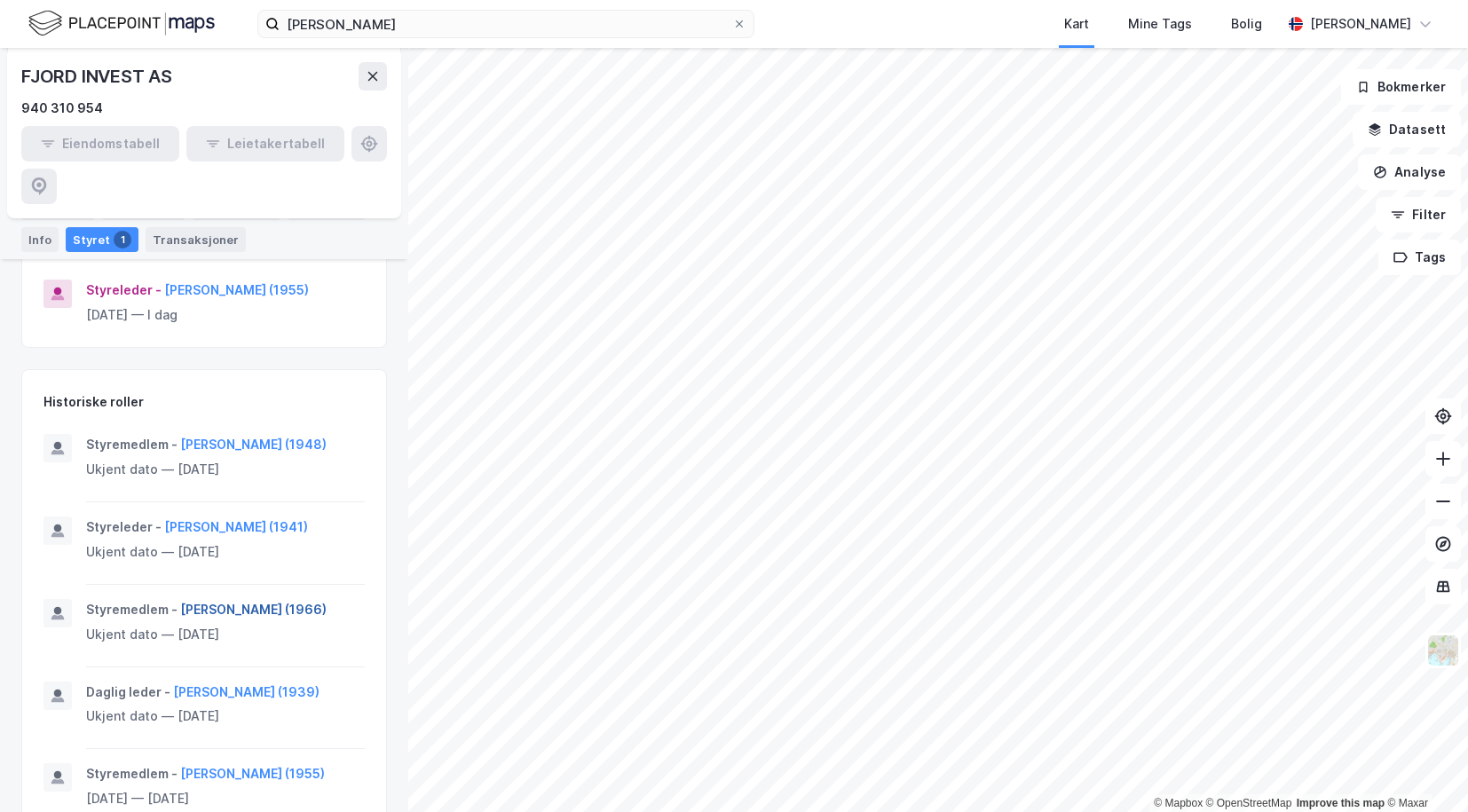
click at [0, 0] on button "[PERSON_NAME] (1966)" at bounding box center [0, 0] width 0 height 0
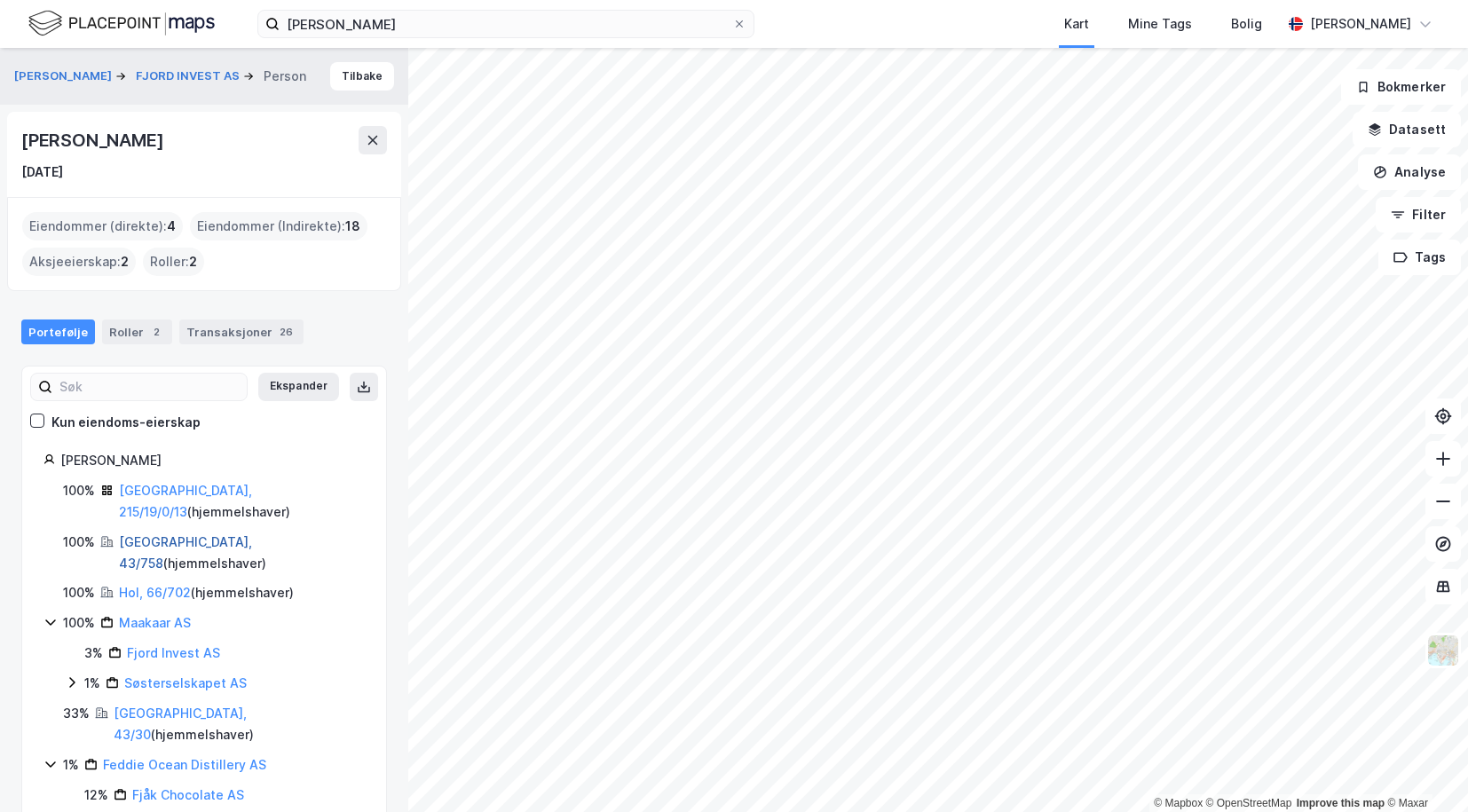
click at [145, 534] on link "[GEOGRAPHIC_DATA], 43/758" at bounding box center [185, 552] width 133 height 36
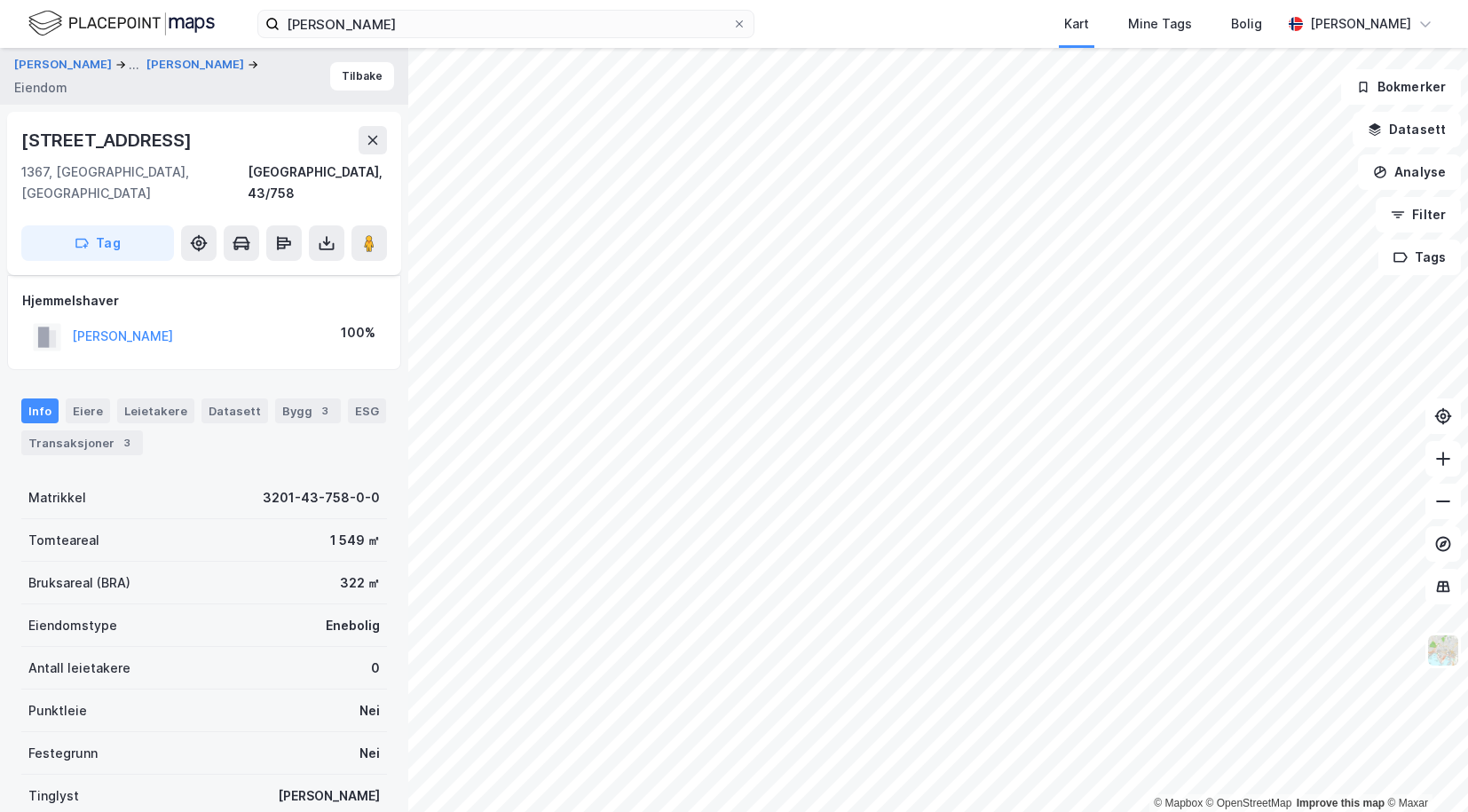
scroll to position [120, 0]
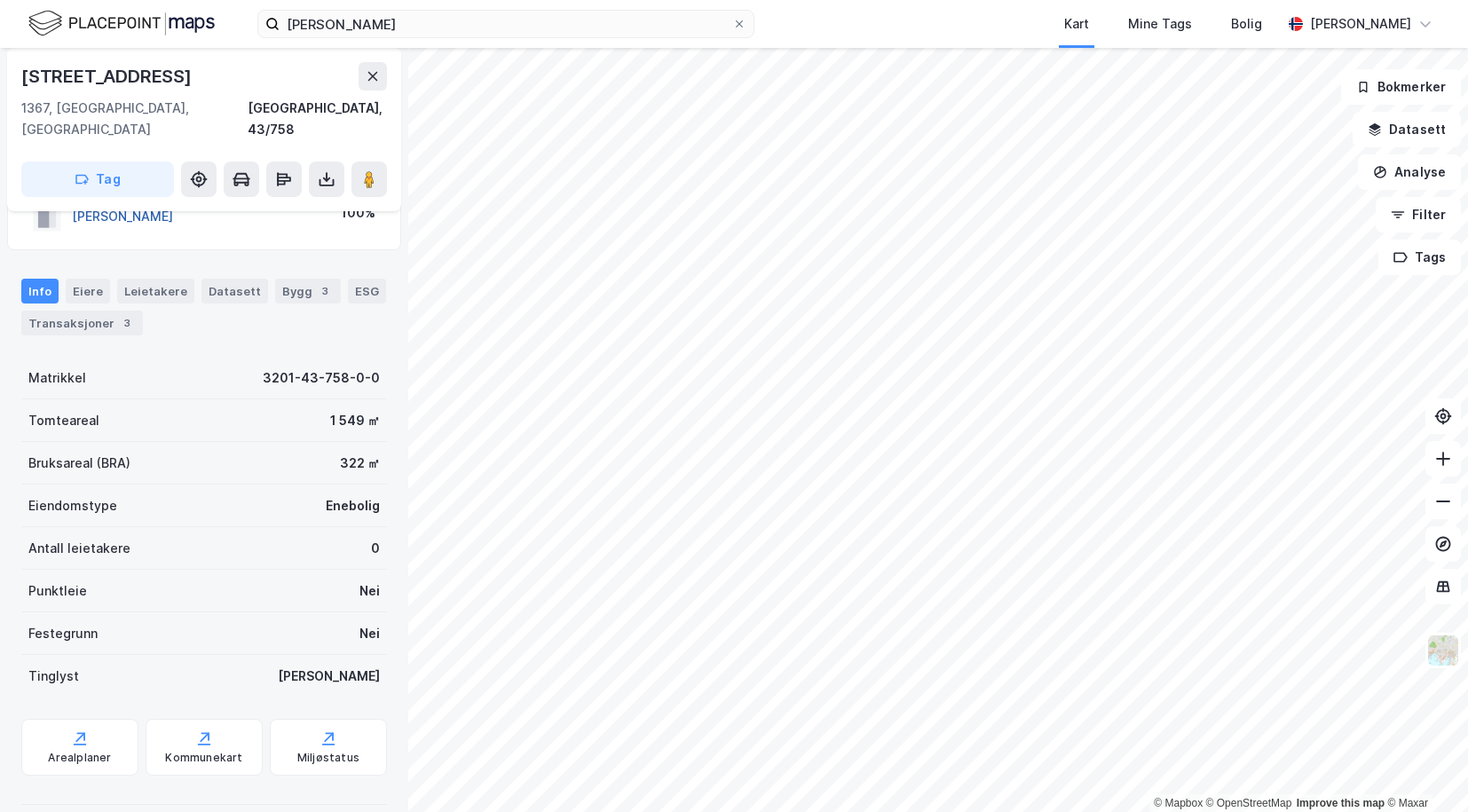
click at [0, 0] on button "[PERSON_NAME]" at bounding box center [0, 0] width 0 height 0
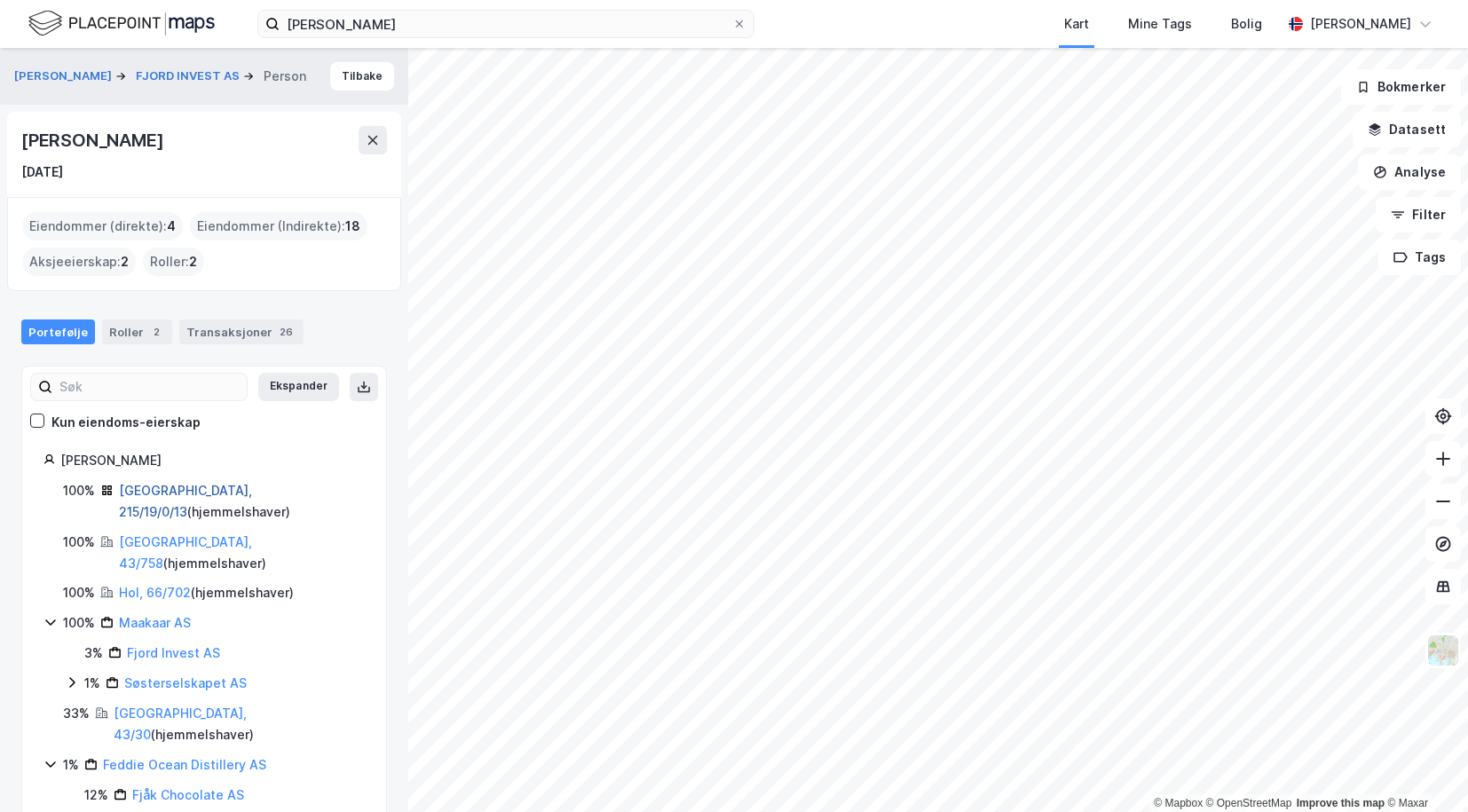
click at [148, 486] on link "[GEOGRAPHIC_DATA], 215/19/0/13" at bounding box center [185, 501] width 133 height 36
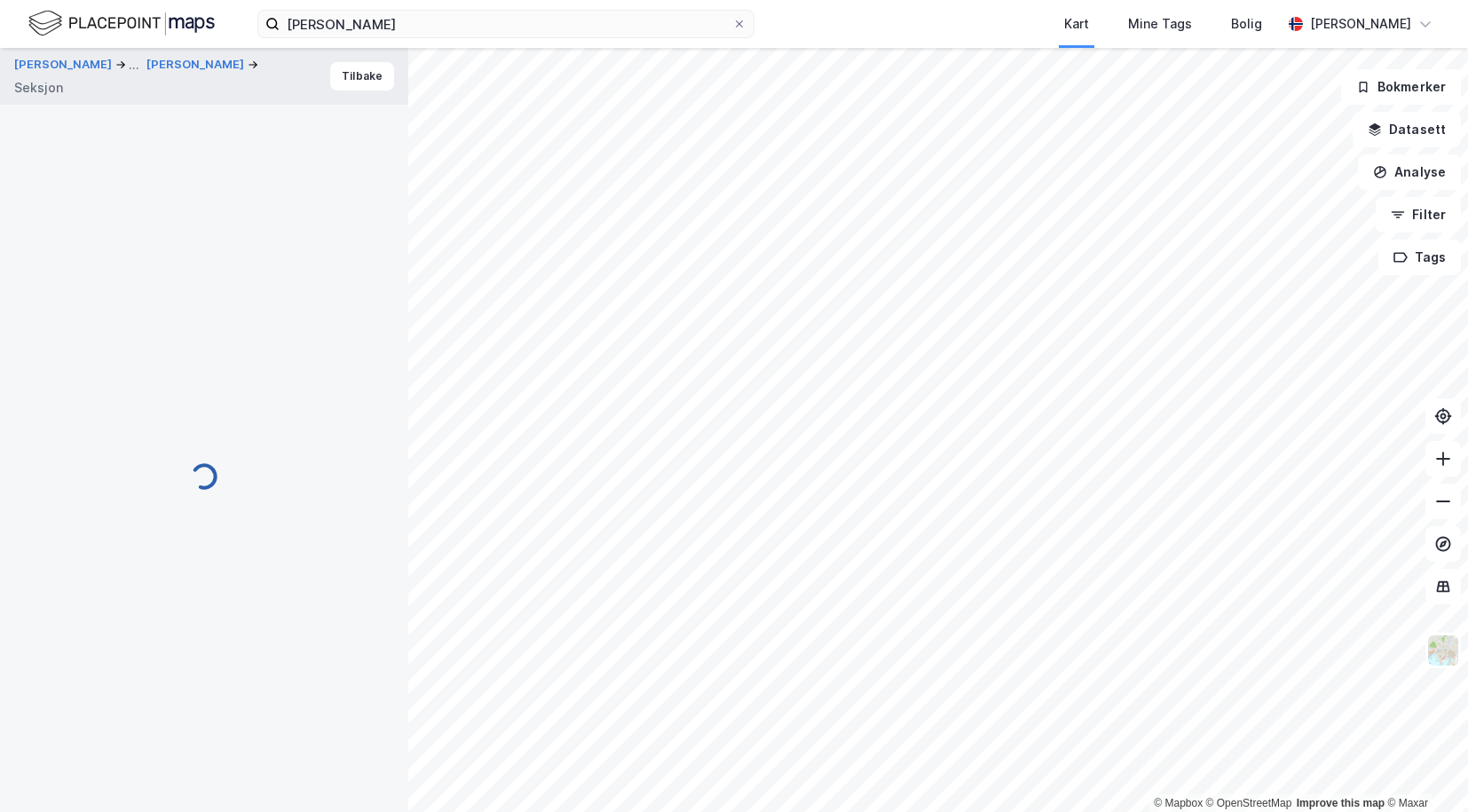
scroll to position [79, 0]
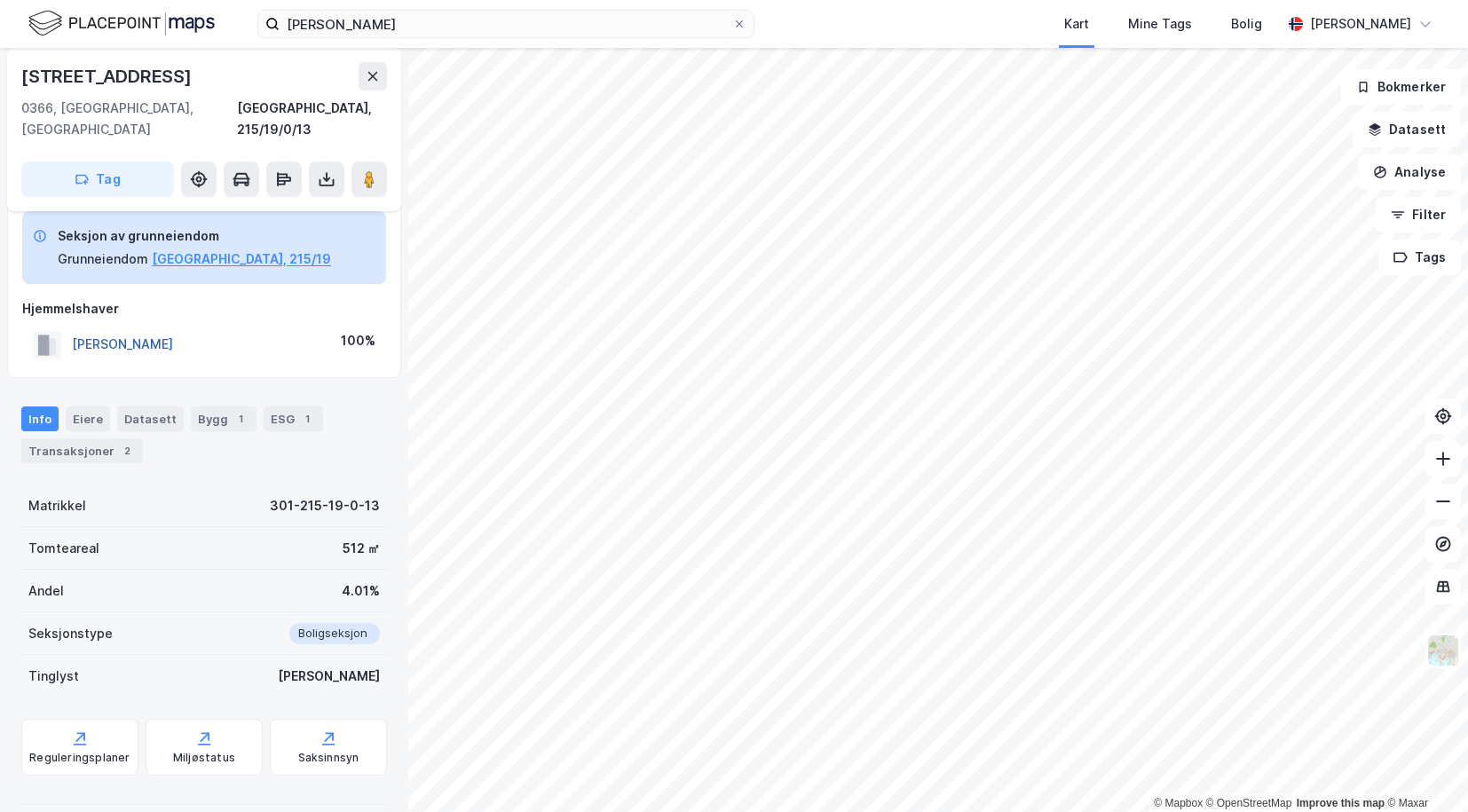
click at [0, 0] on button "[PERSON_NAME]" at bounding box center [0, 0] width 0 height 0
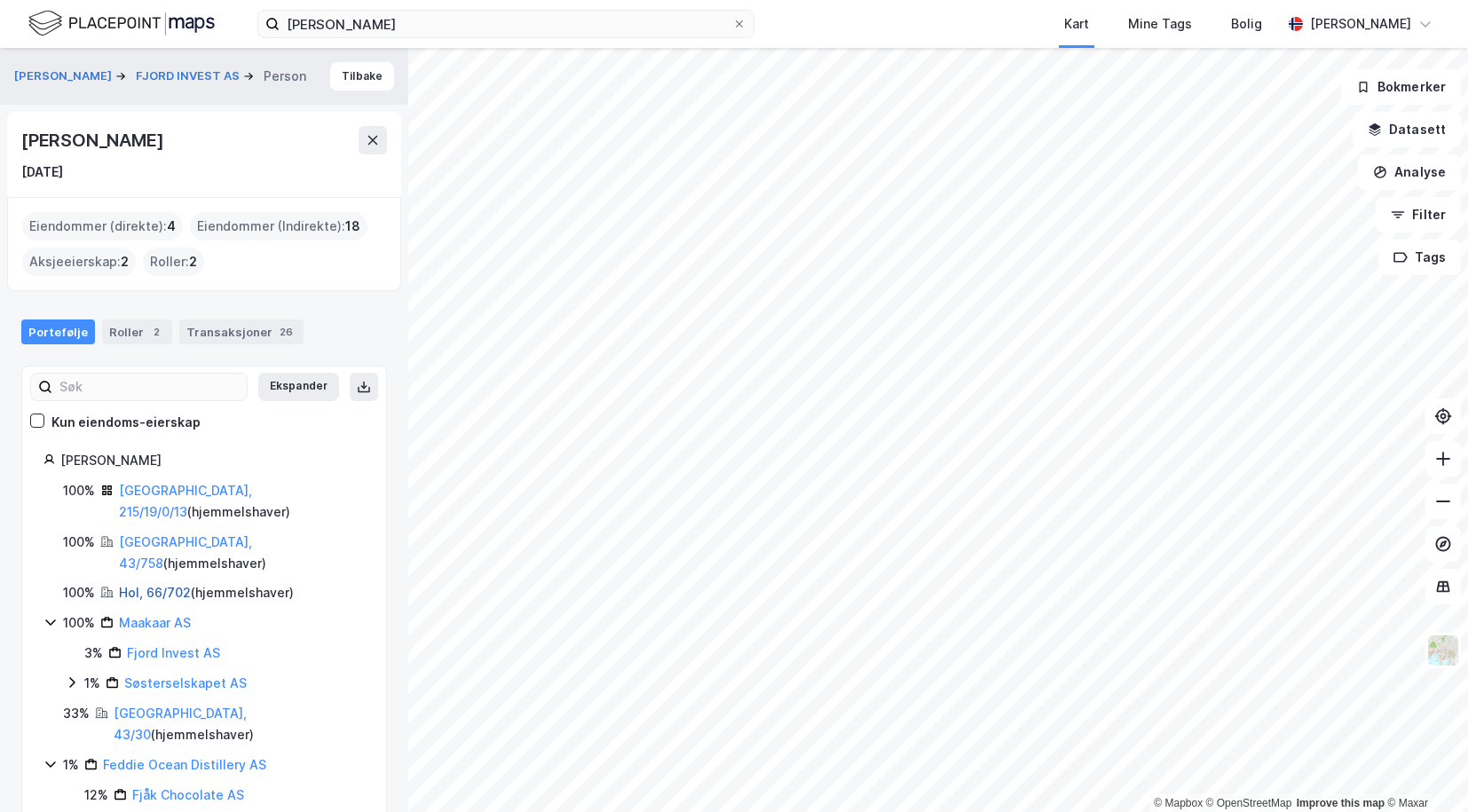
click at [149, 584] on link "Hol, 66/702" at bounding box center [155, 592] width 72 height 15
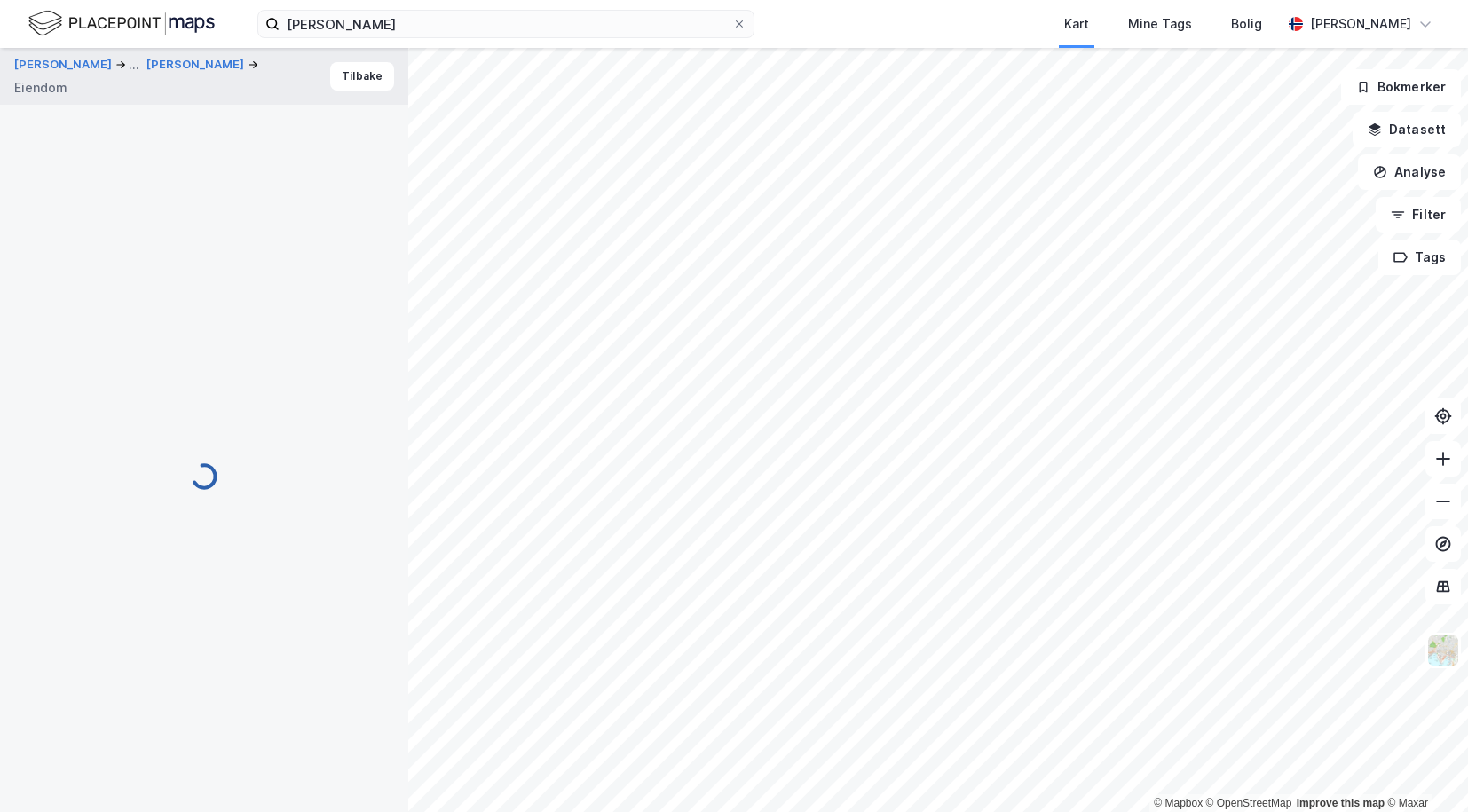
scroll to position [79, 0]
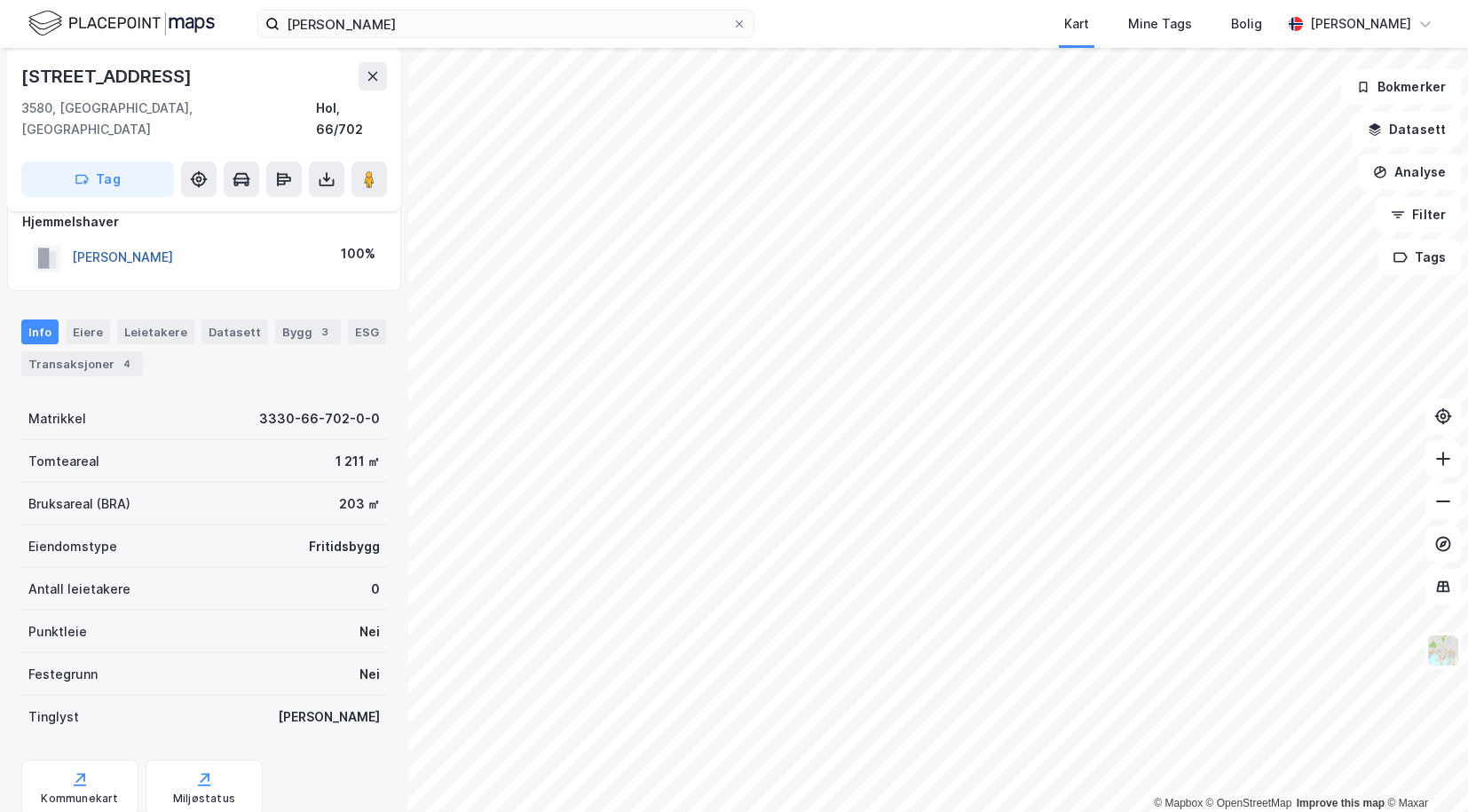
click at [0, 0] on button "[PERSON_NAME]" at bounding box center [0, 0] width 0 height 0
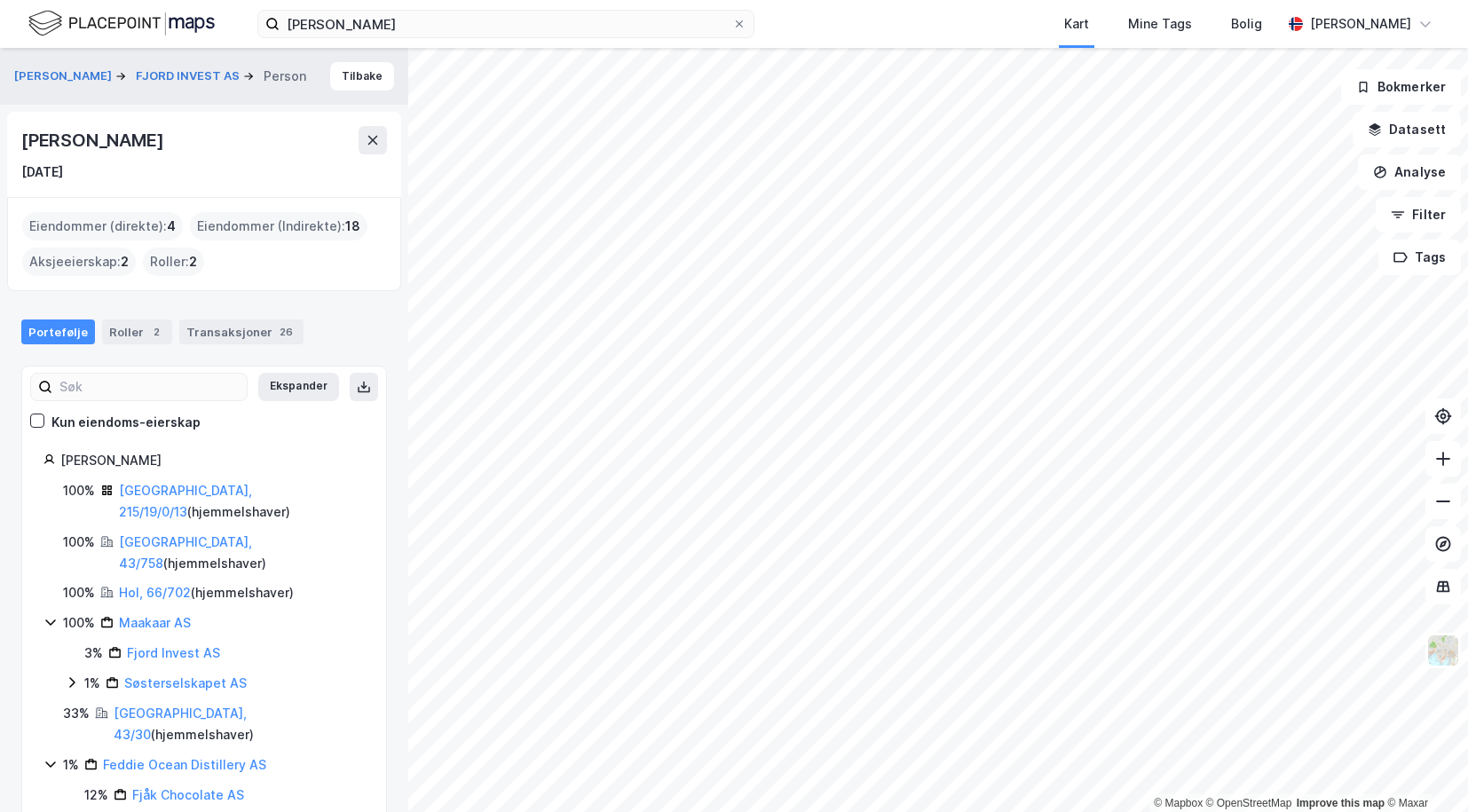
drag, startPoint x: 187, startPoint y: 145, endPoint x: 25, endPoint y: 147, distance: 162.0
click at [25, 147] on div "[PERSON_NAME]" at bounding box center [204, 140] width 365 height 29
copy div "[PERSON_NAME]"
click at [150, 705] on link "[GEOGRAPHIC_DATA], 43/30" at bounding box center [180, 723] width 133 height 36
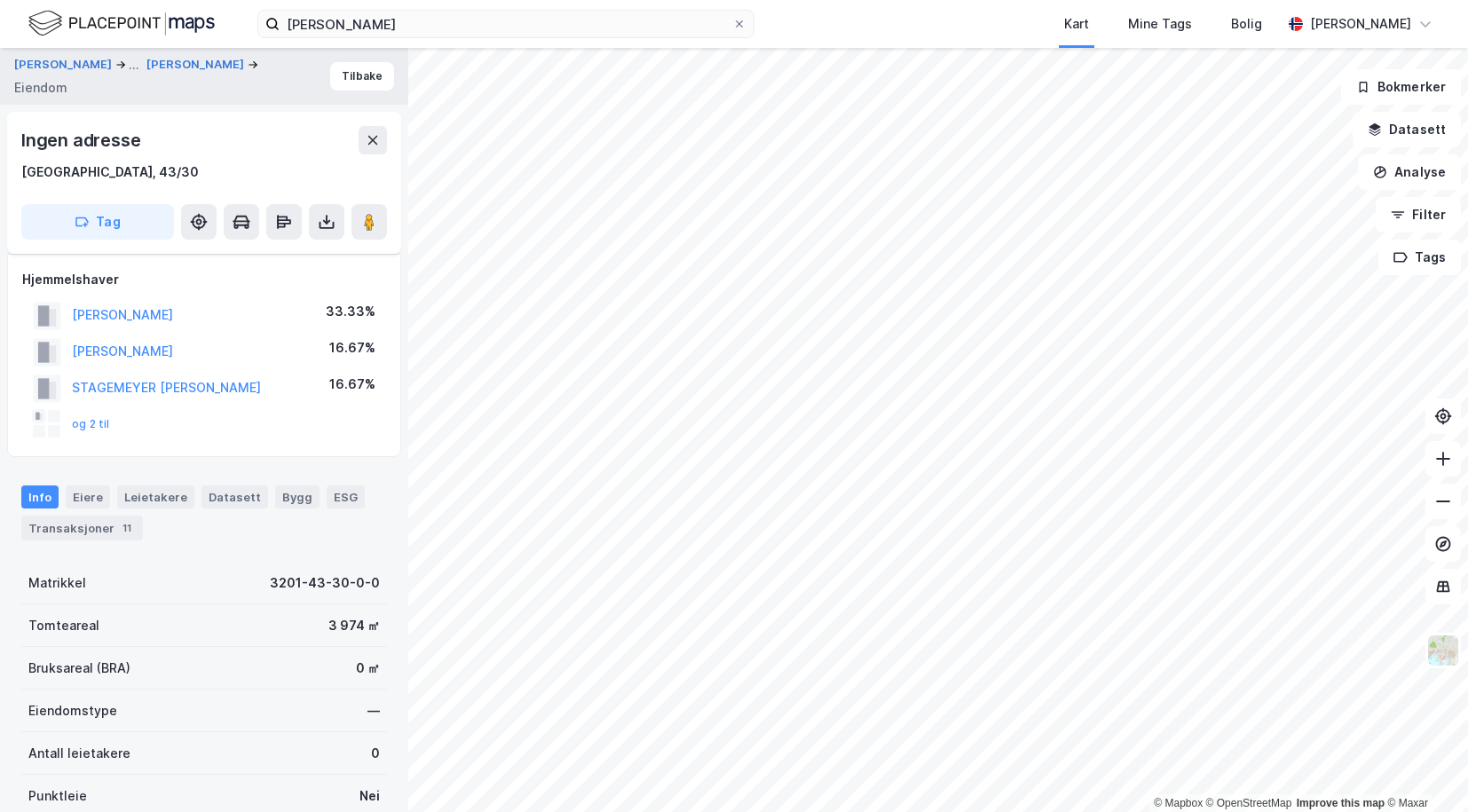
scroll to position [79, 0]
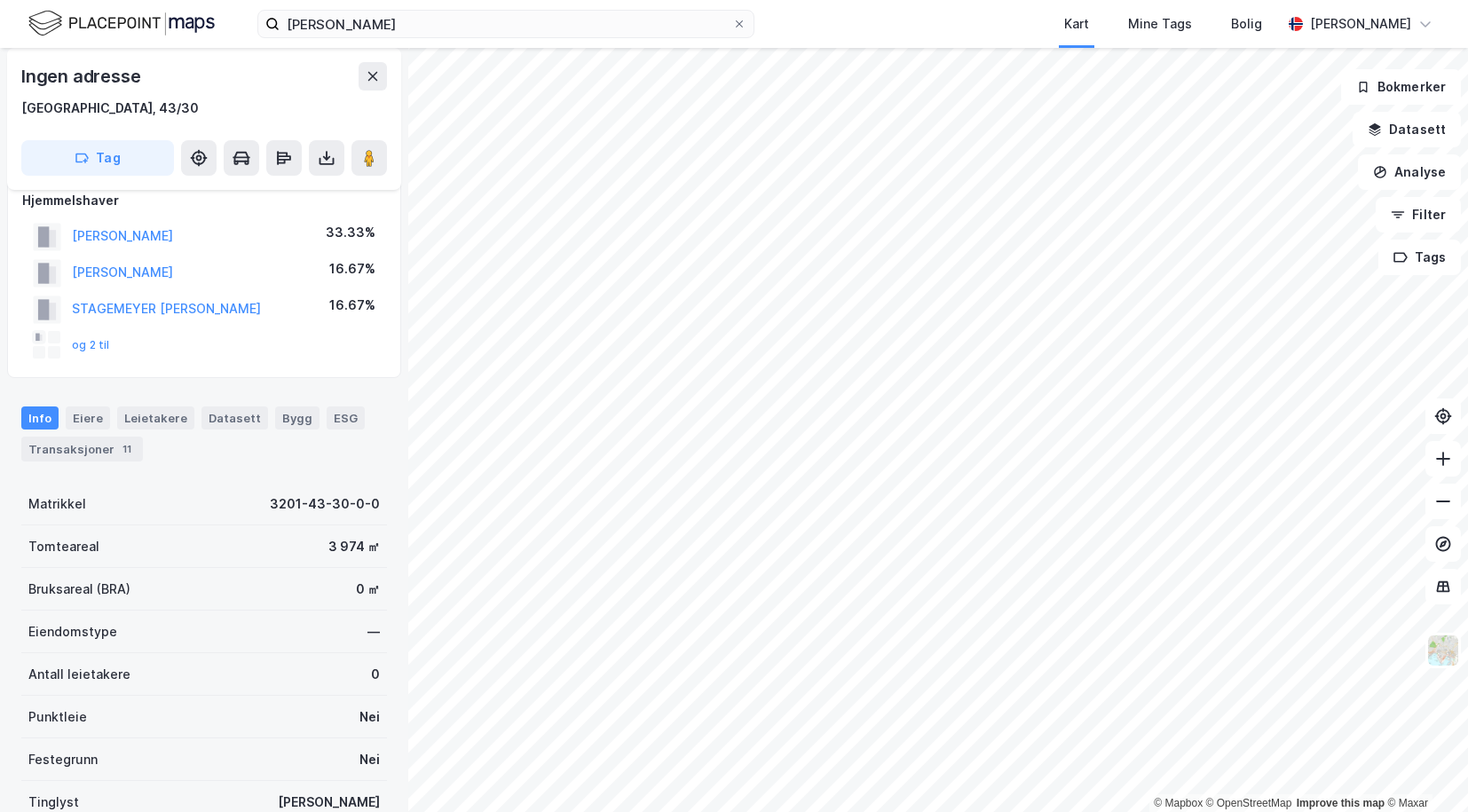
scroll to position [79, 0]
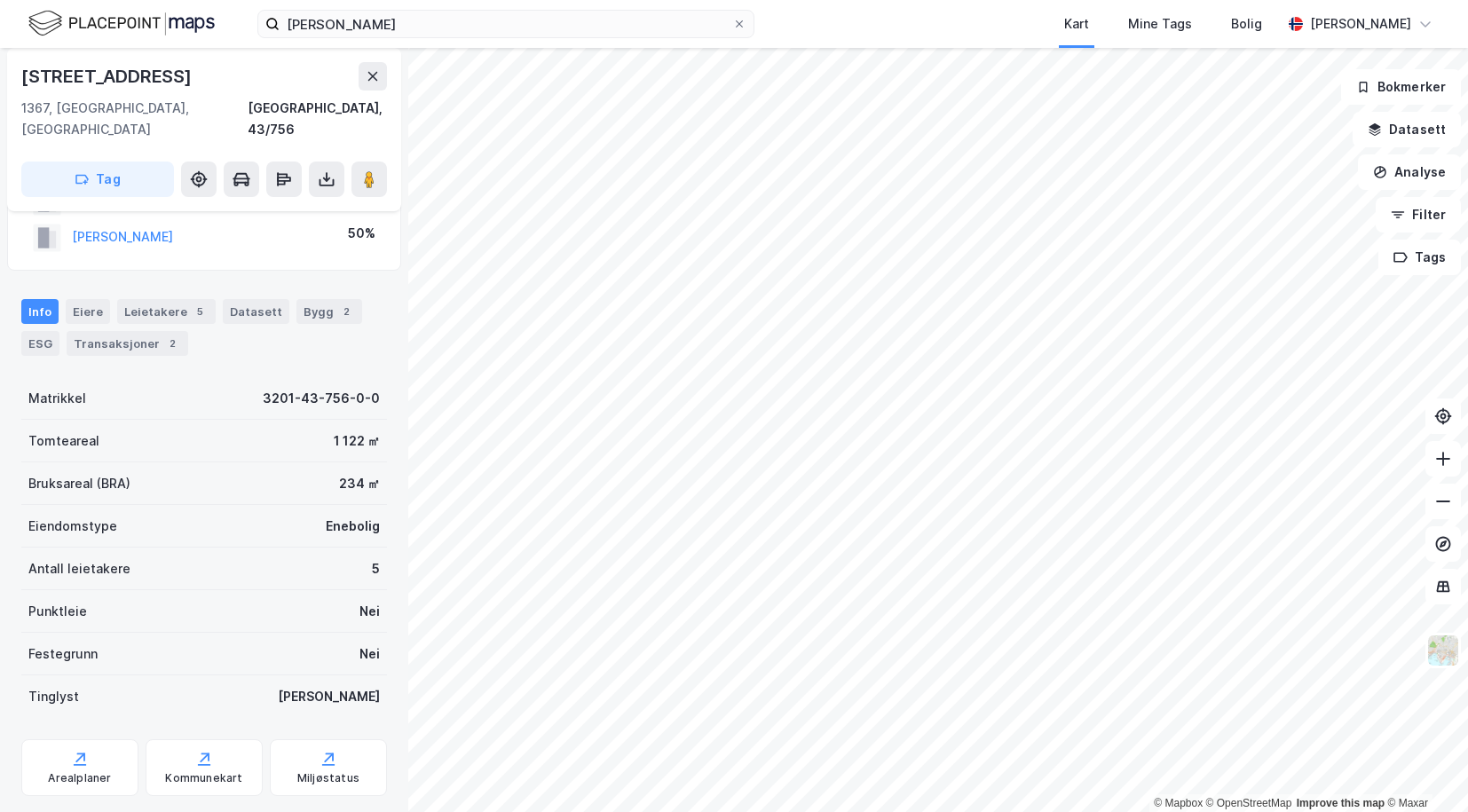
scroll to position [79, 0]
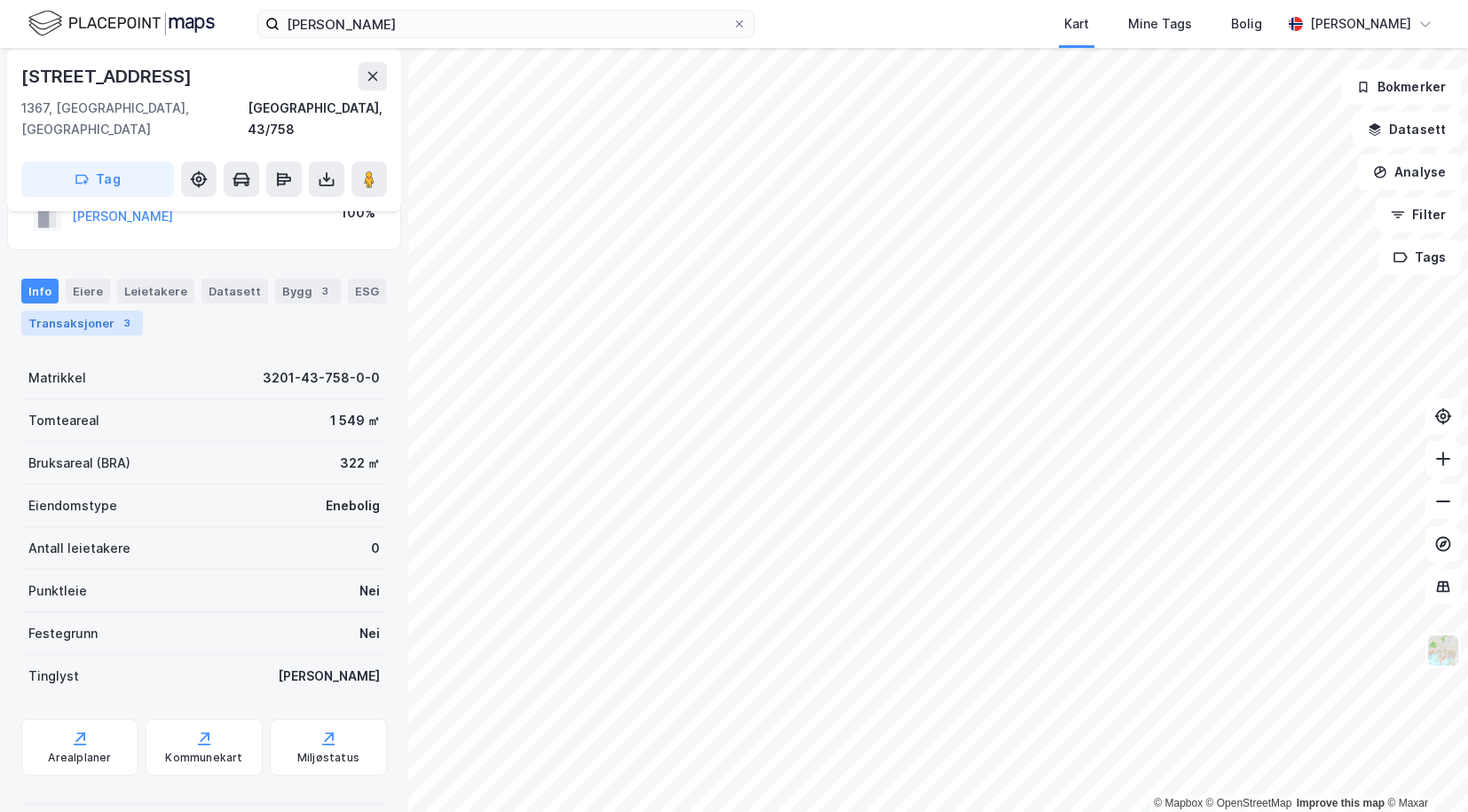
click at [57, 310] on div "Transaksjoner 3" at bounding box center [82, 323] width 121 height 25
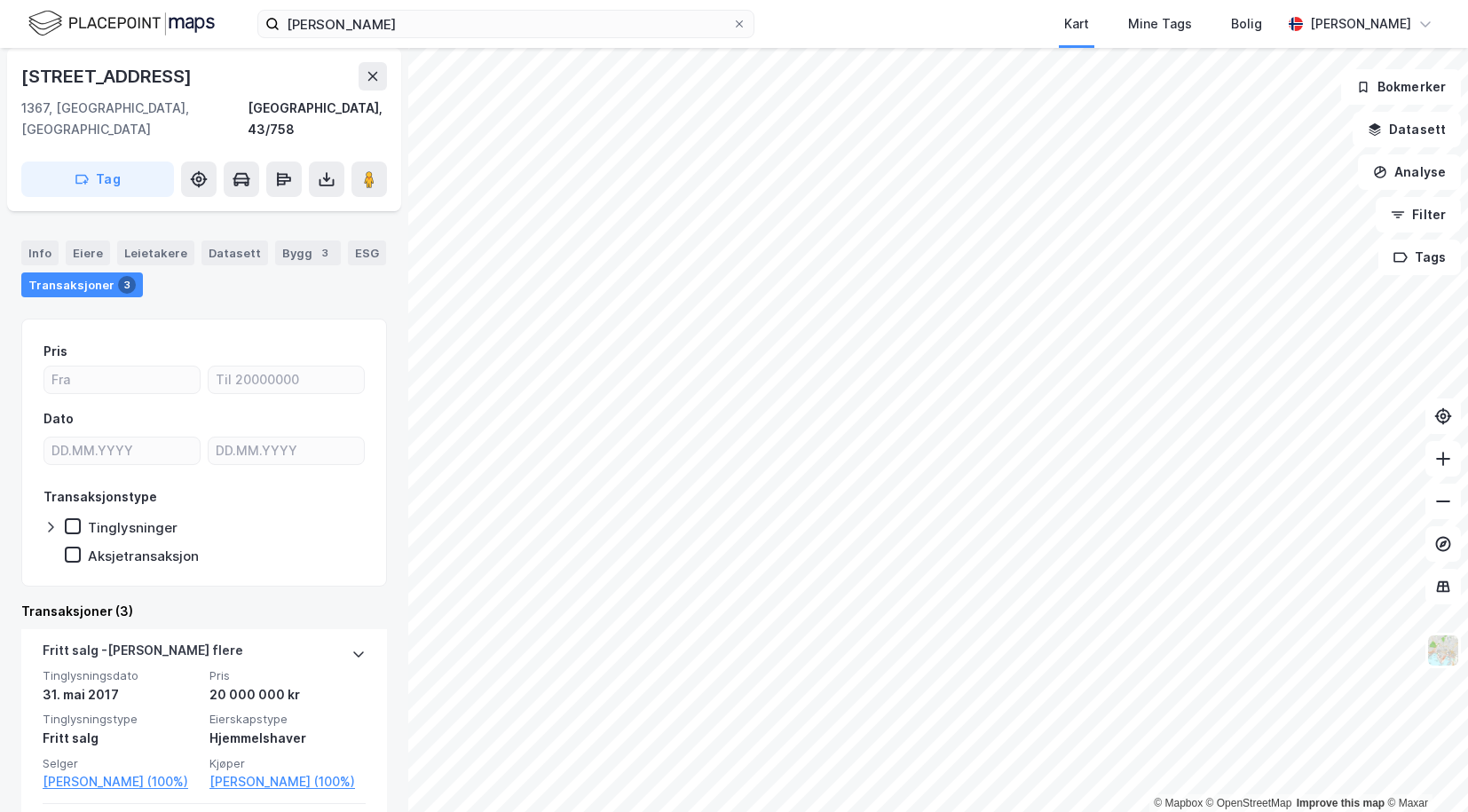
scroll to position [177, 0]
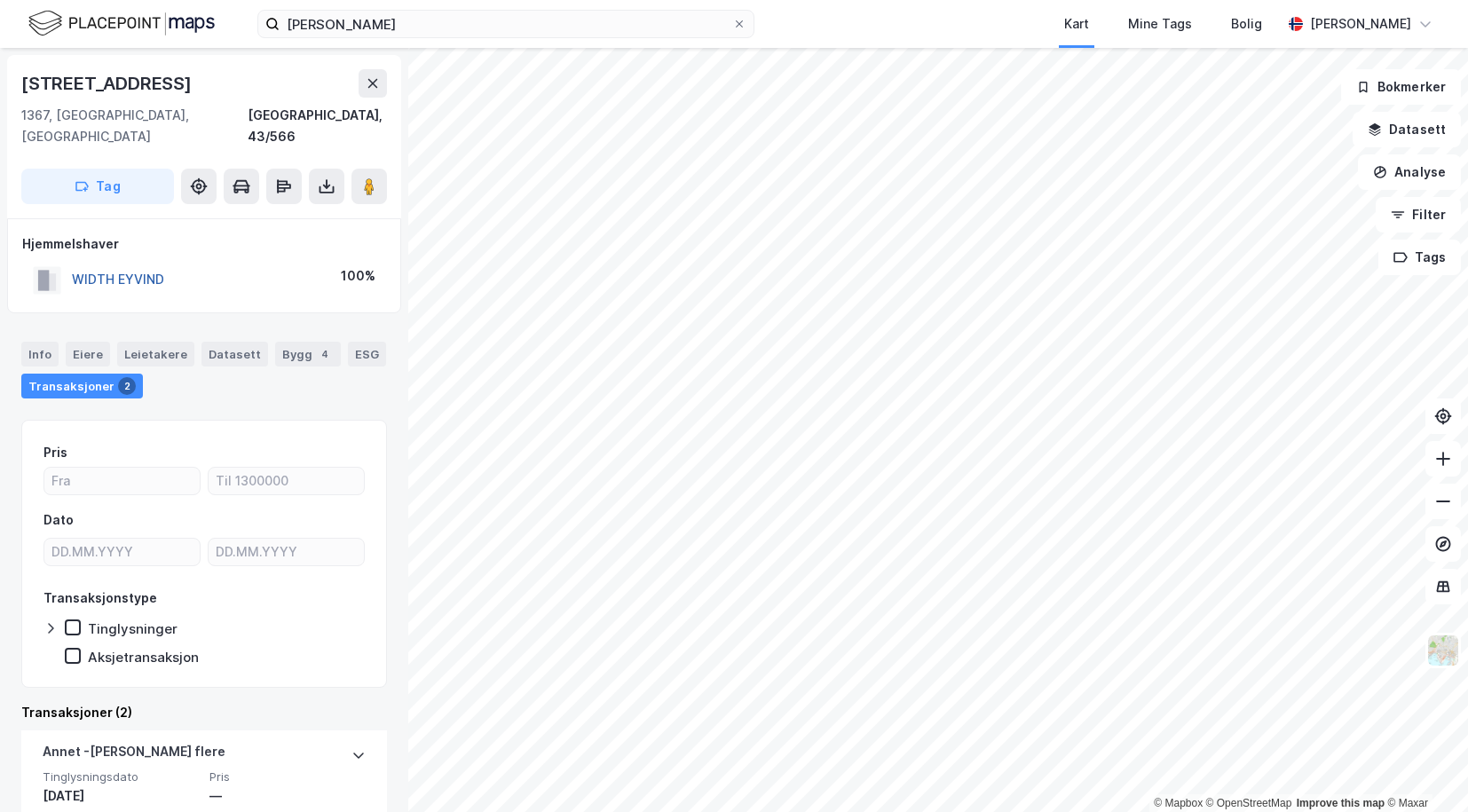
click at [0, 0] on button "WIDTH EYVIND" at bounding box center [0, 0] width 0 height 0
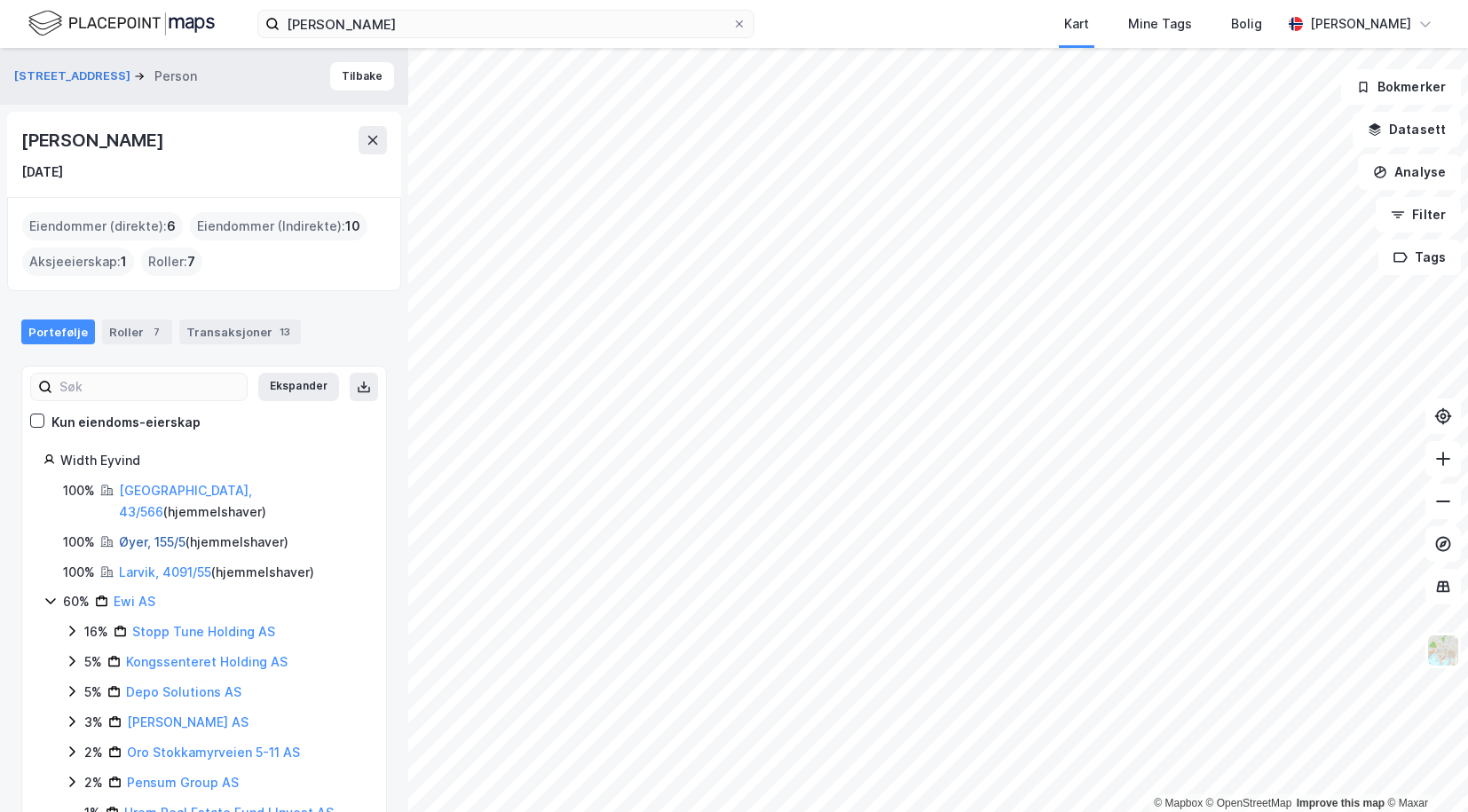
click at [139, 534] on link "Øyer, 155/5" at bounding box center [152, 541] width 67 height 15
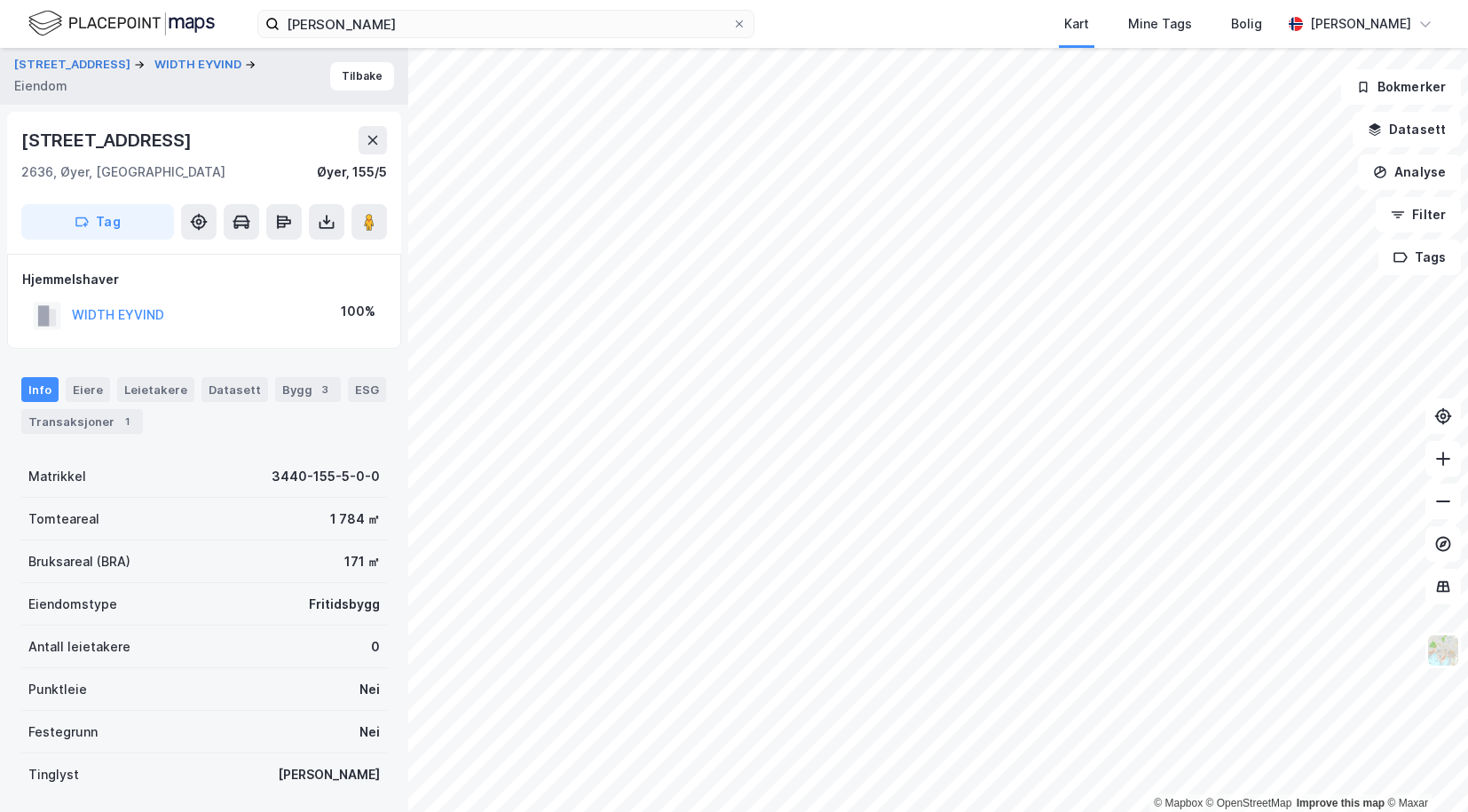
scroll to position [3, 0]
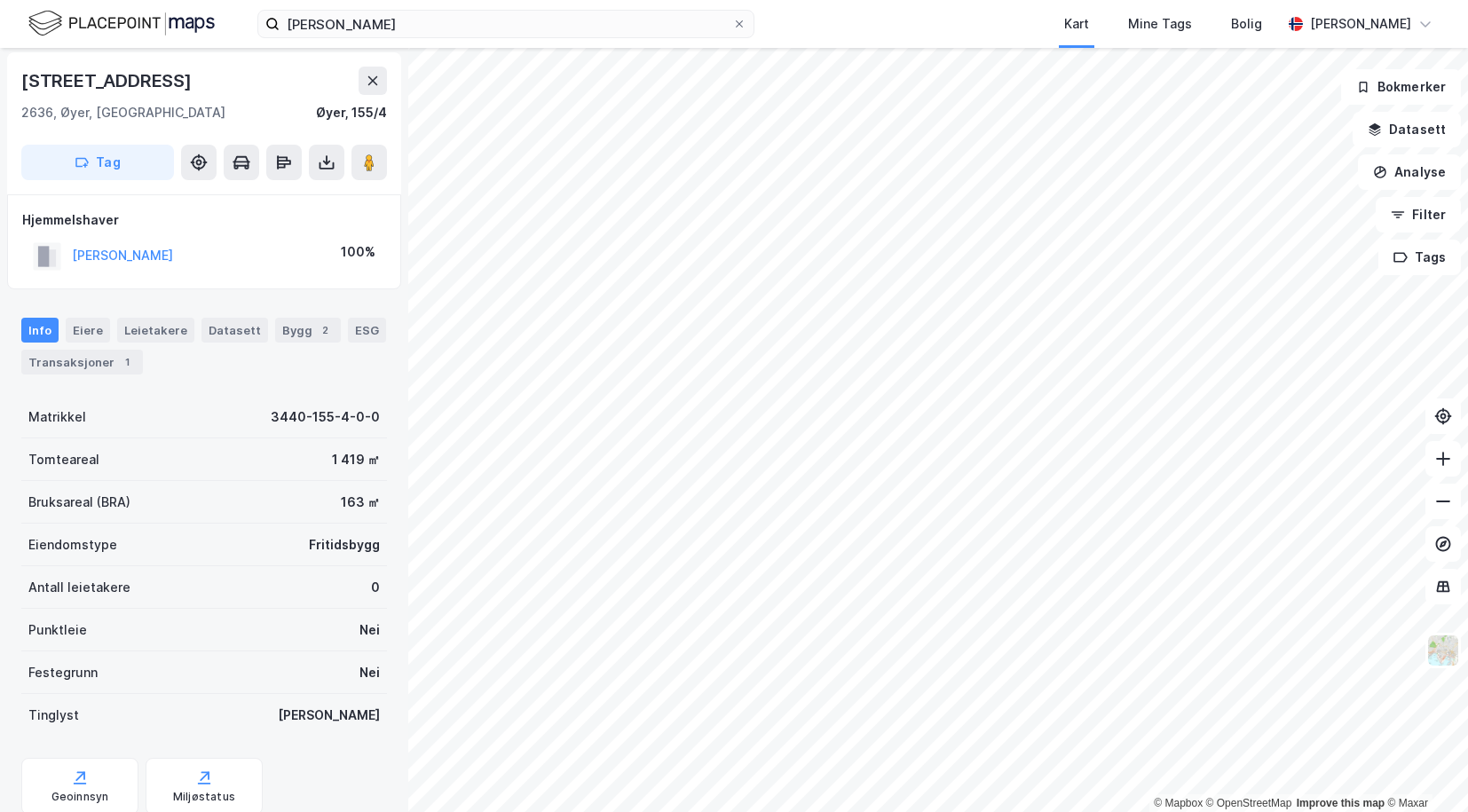
scroll to position [3, 0]
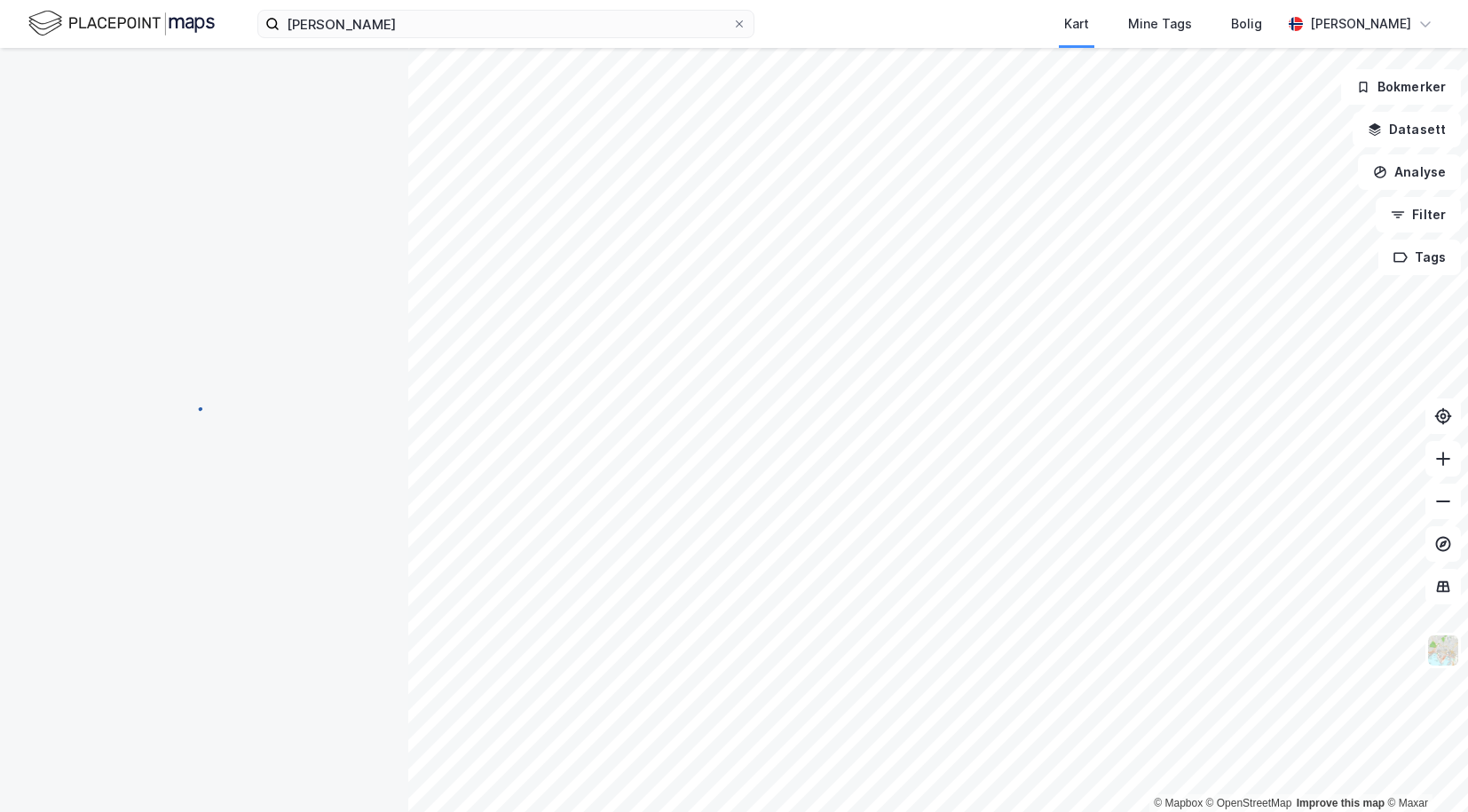
scroll to position [3, 0]
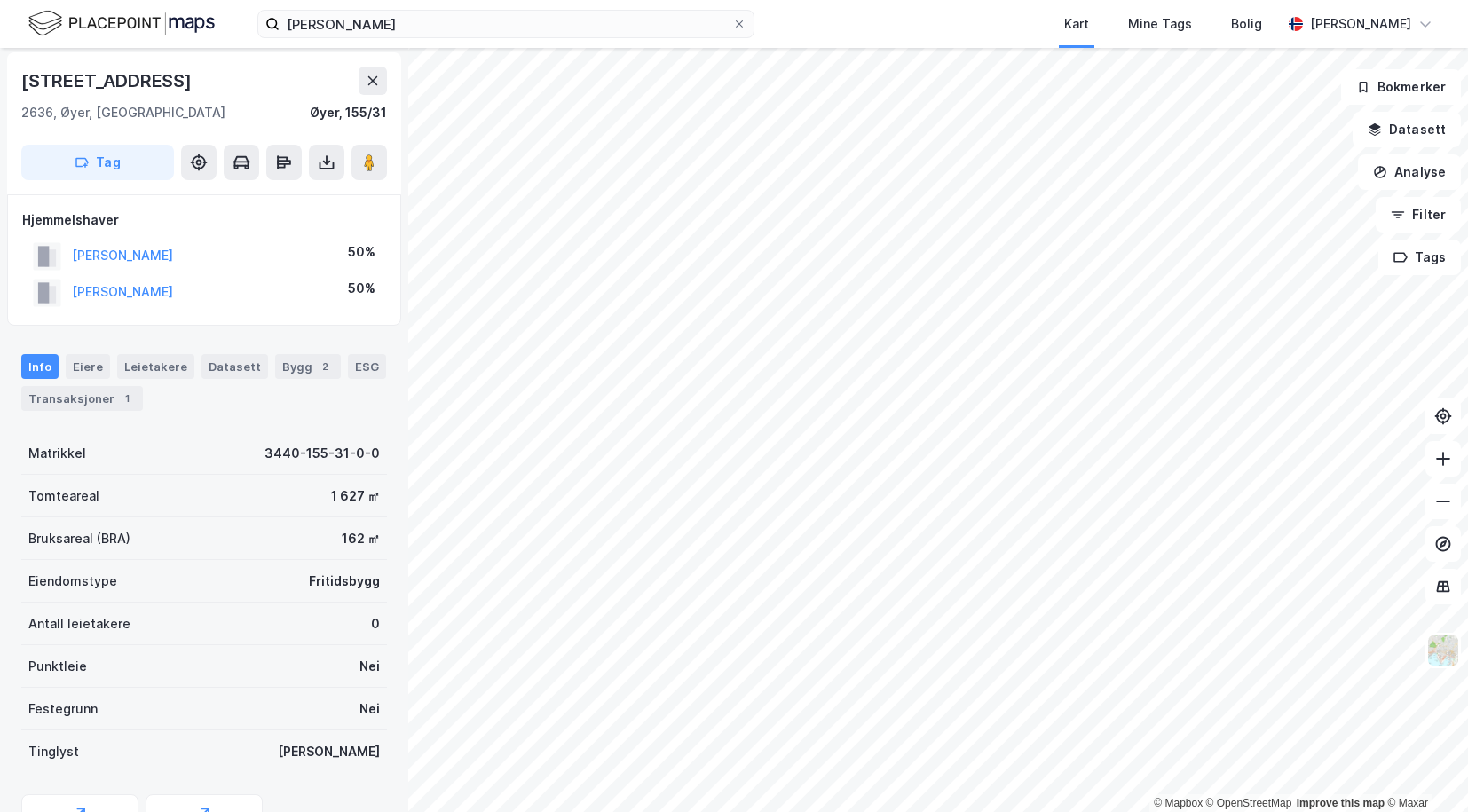
scroll to position [3, 0]
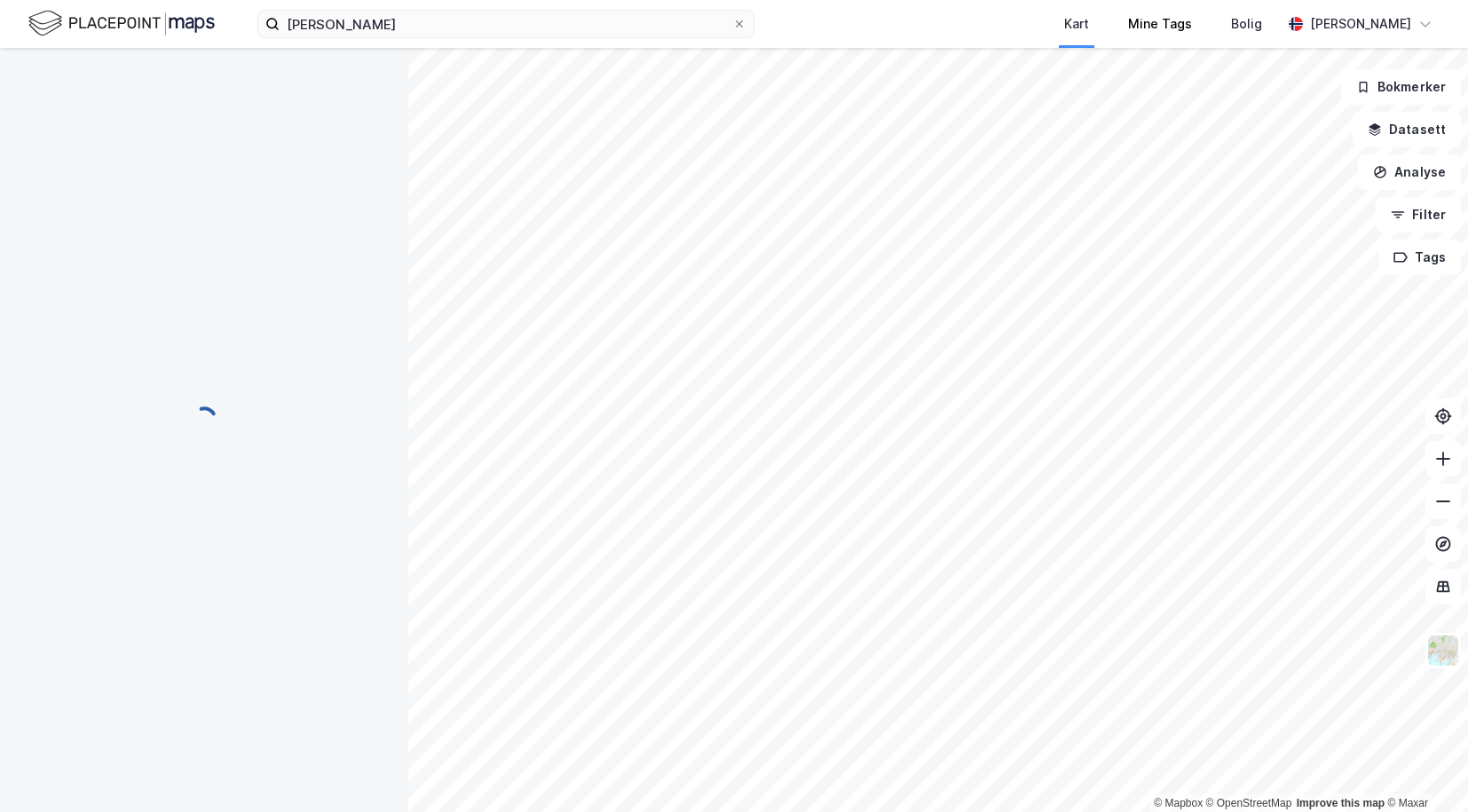
scroll to position [3, 0]
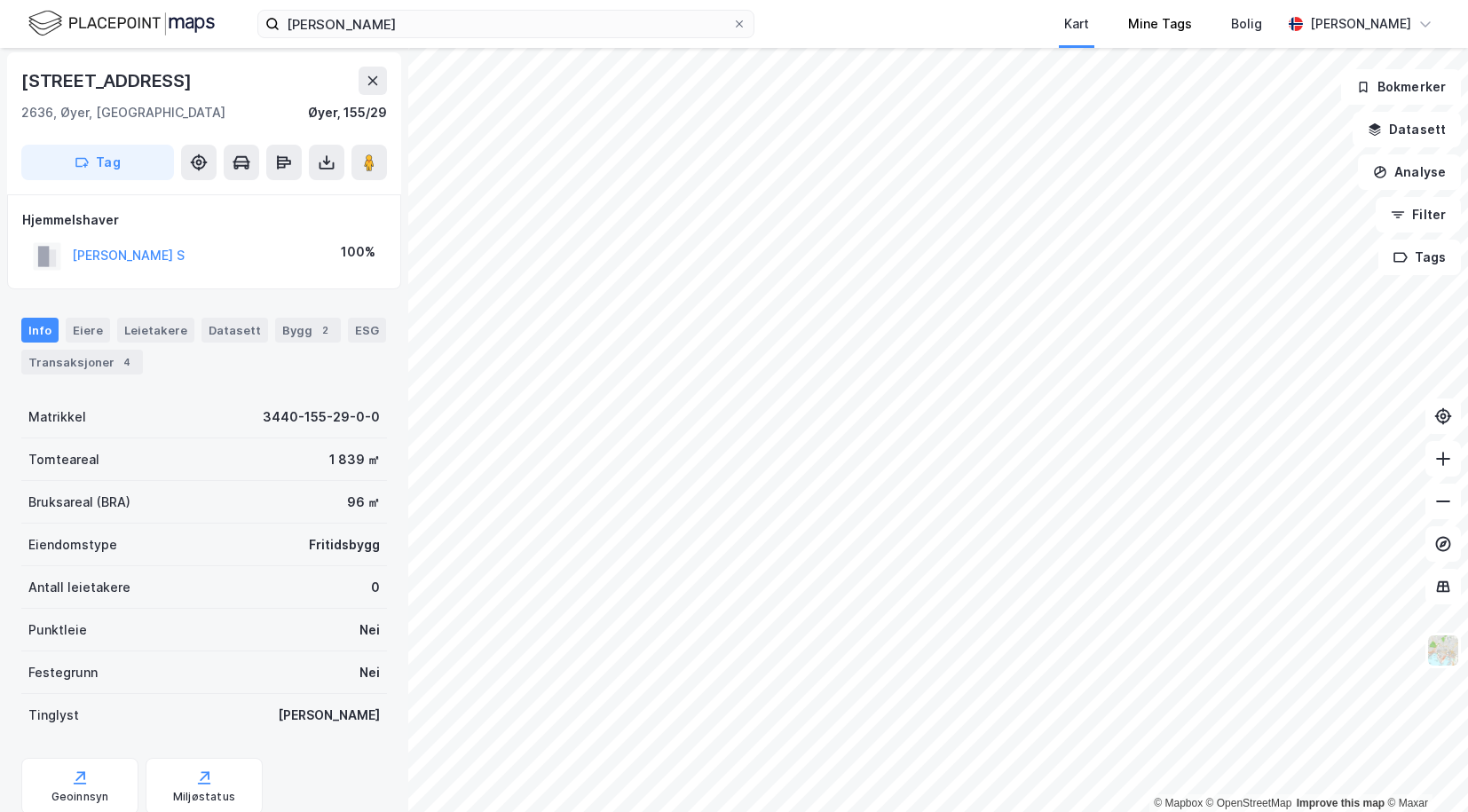
scroll to position [3, 0]
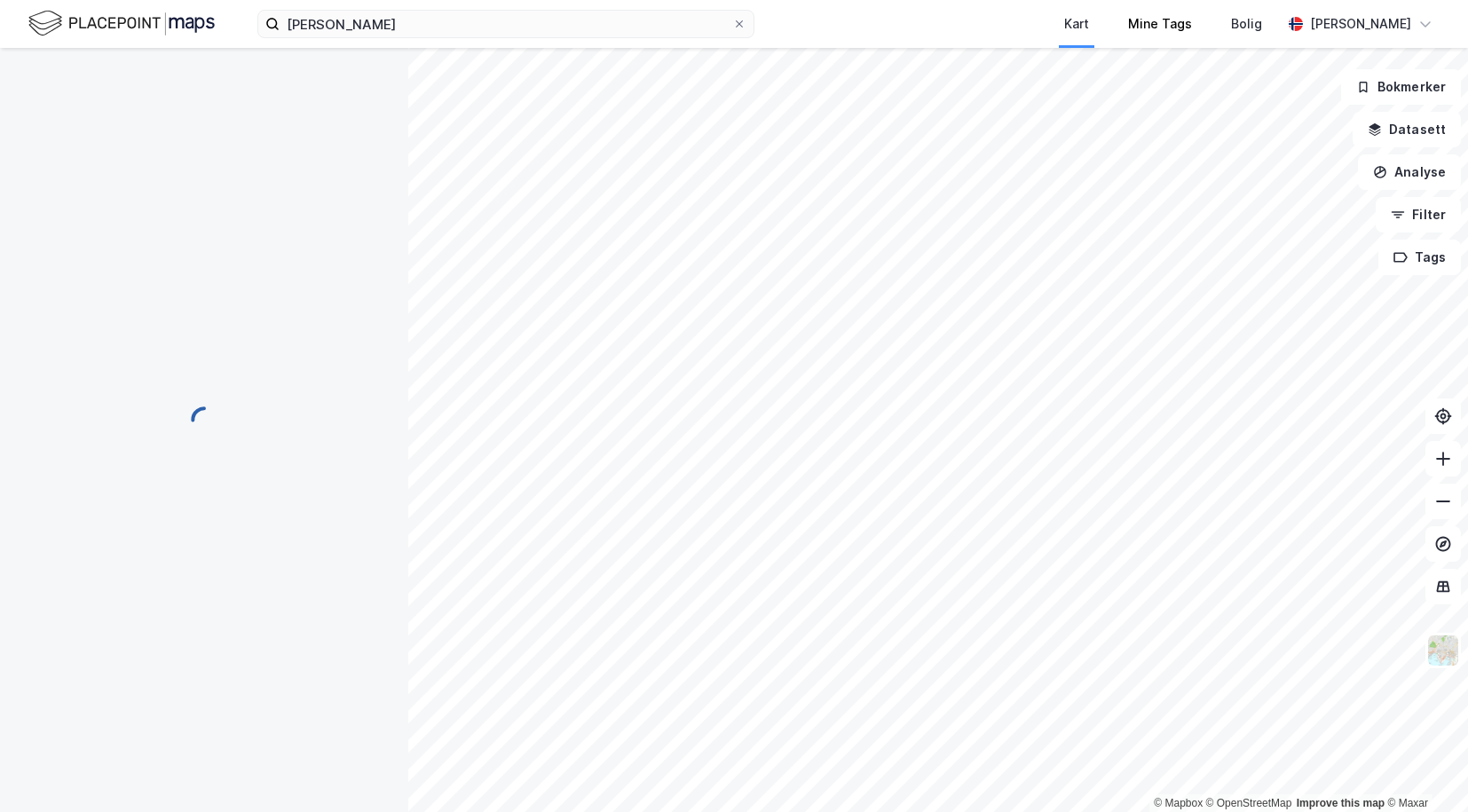
scroll to position [3, 0]
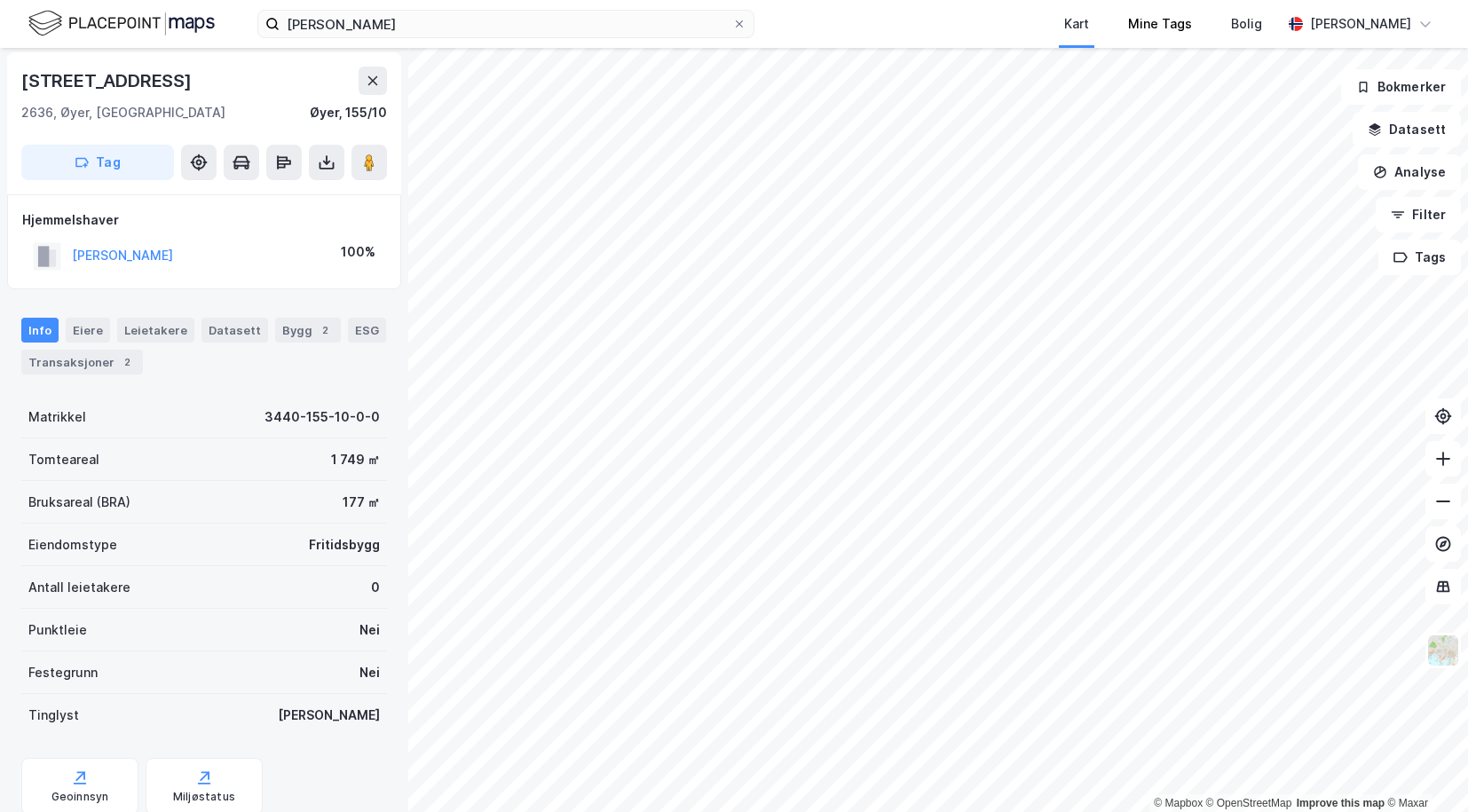
scroll to position [3, 0]
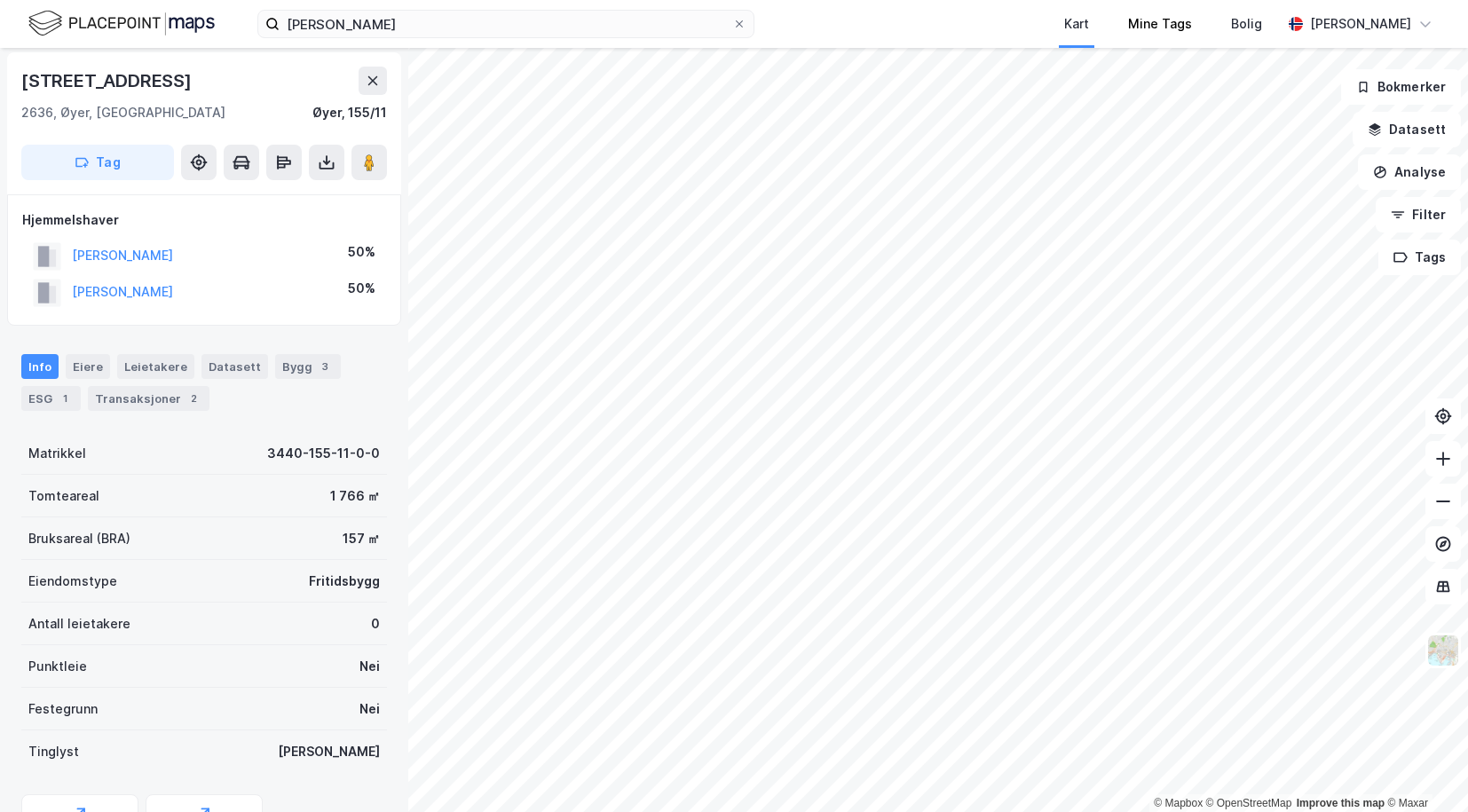
scroll to position [3, 0]
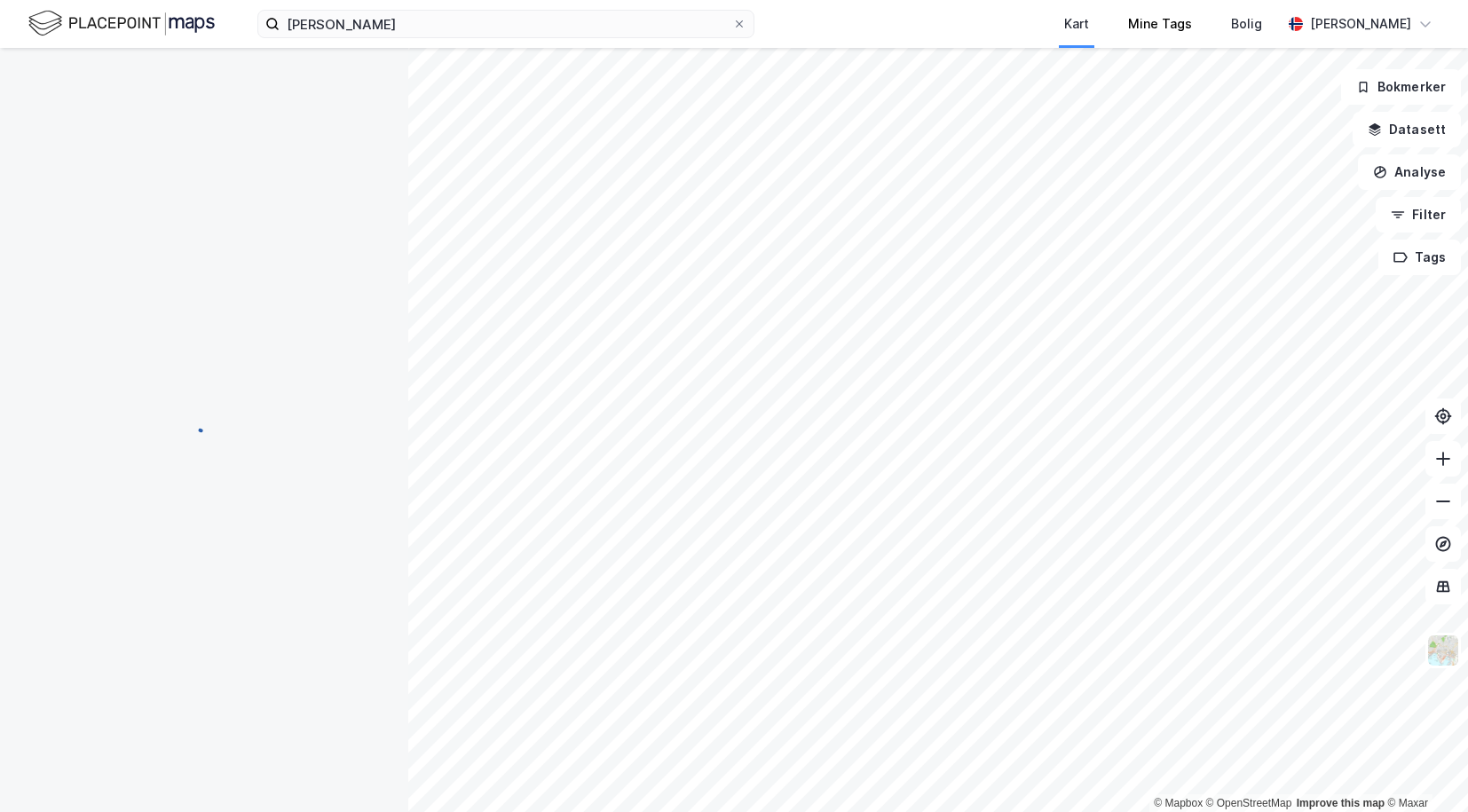
scroll to position [3, 0]
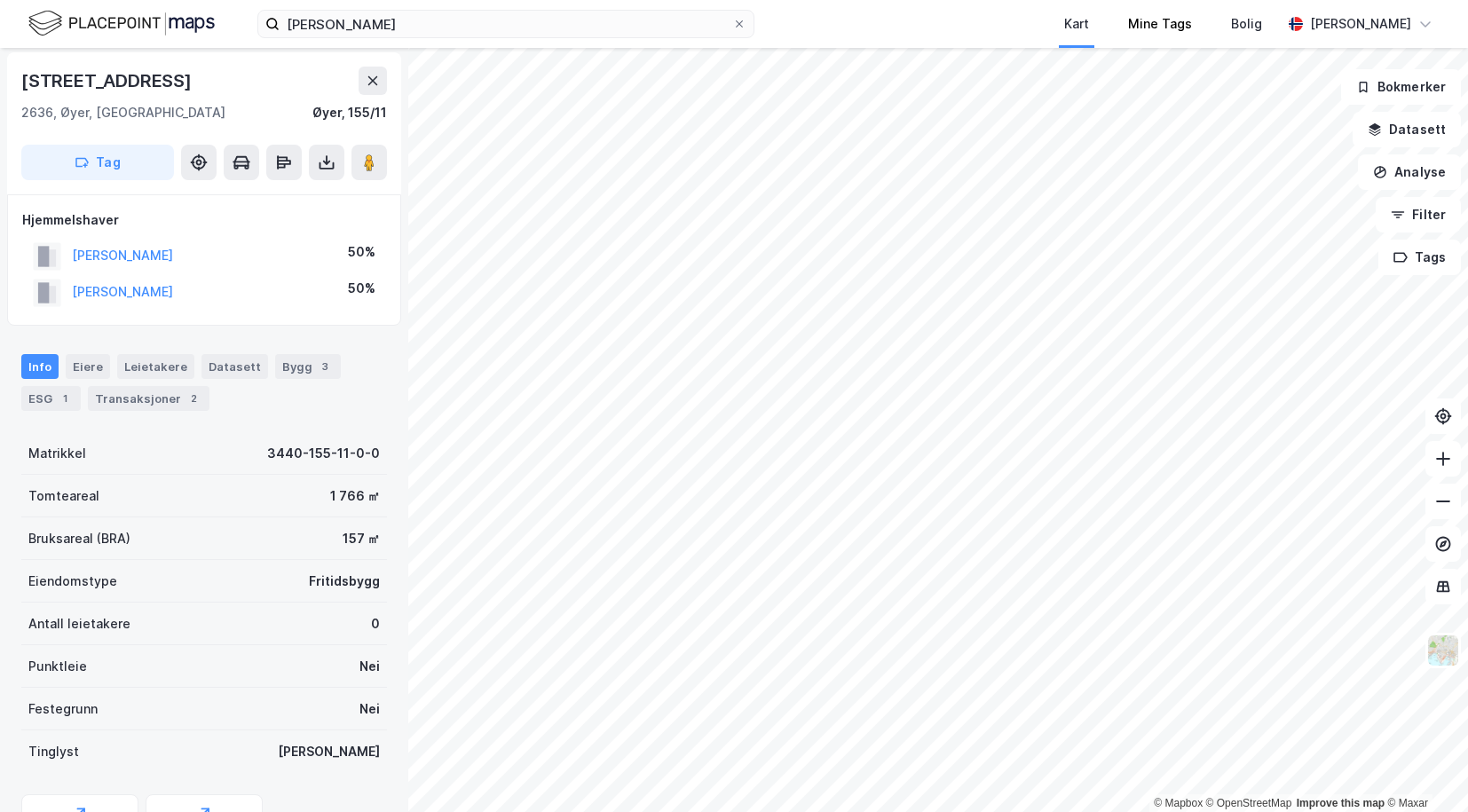
scroll to position [3, 0]
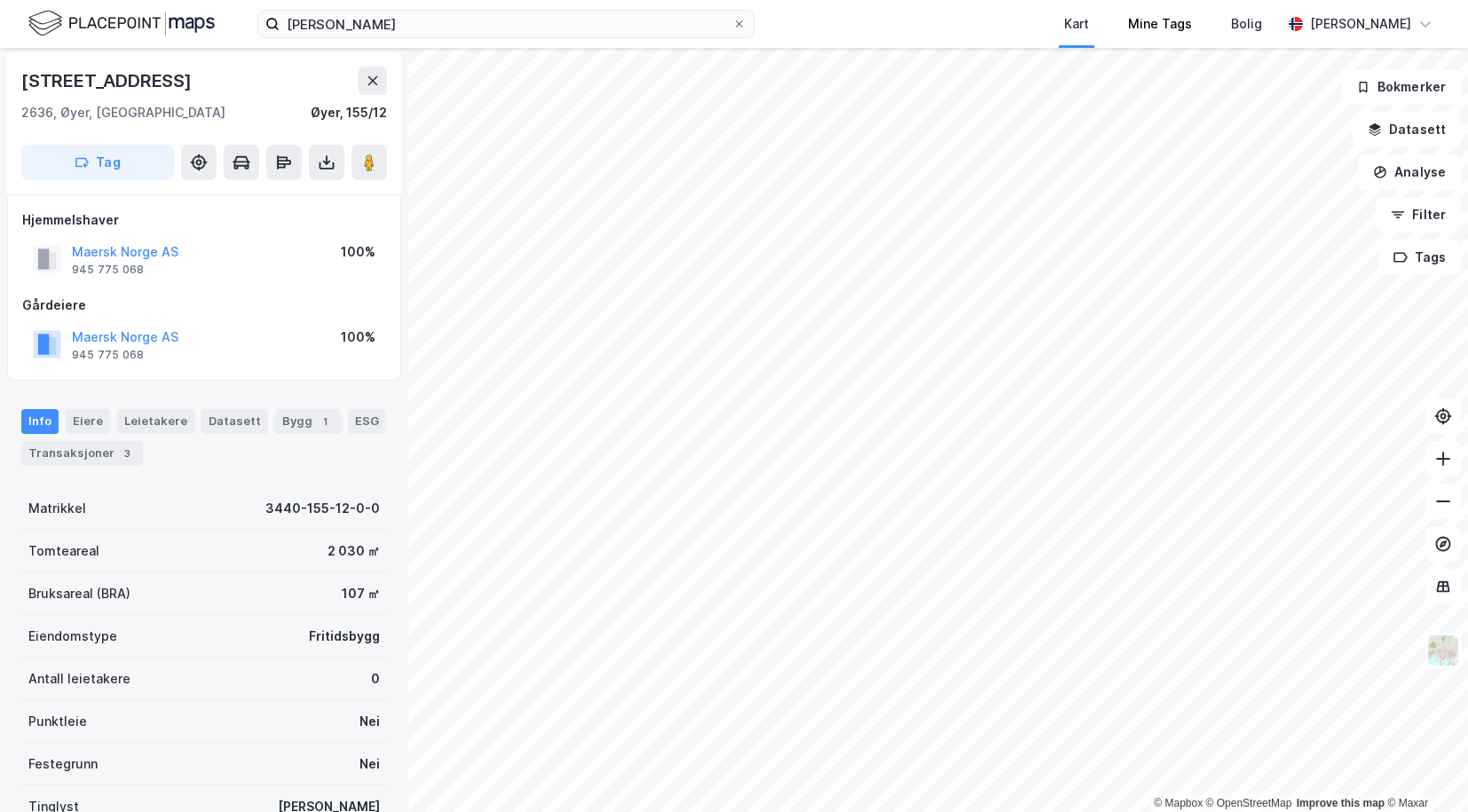
scroll to position [3, 0]
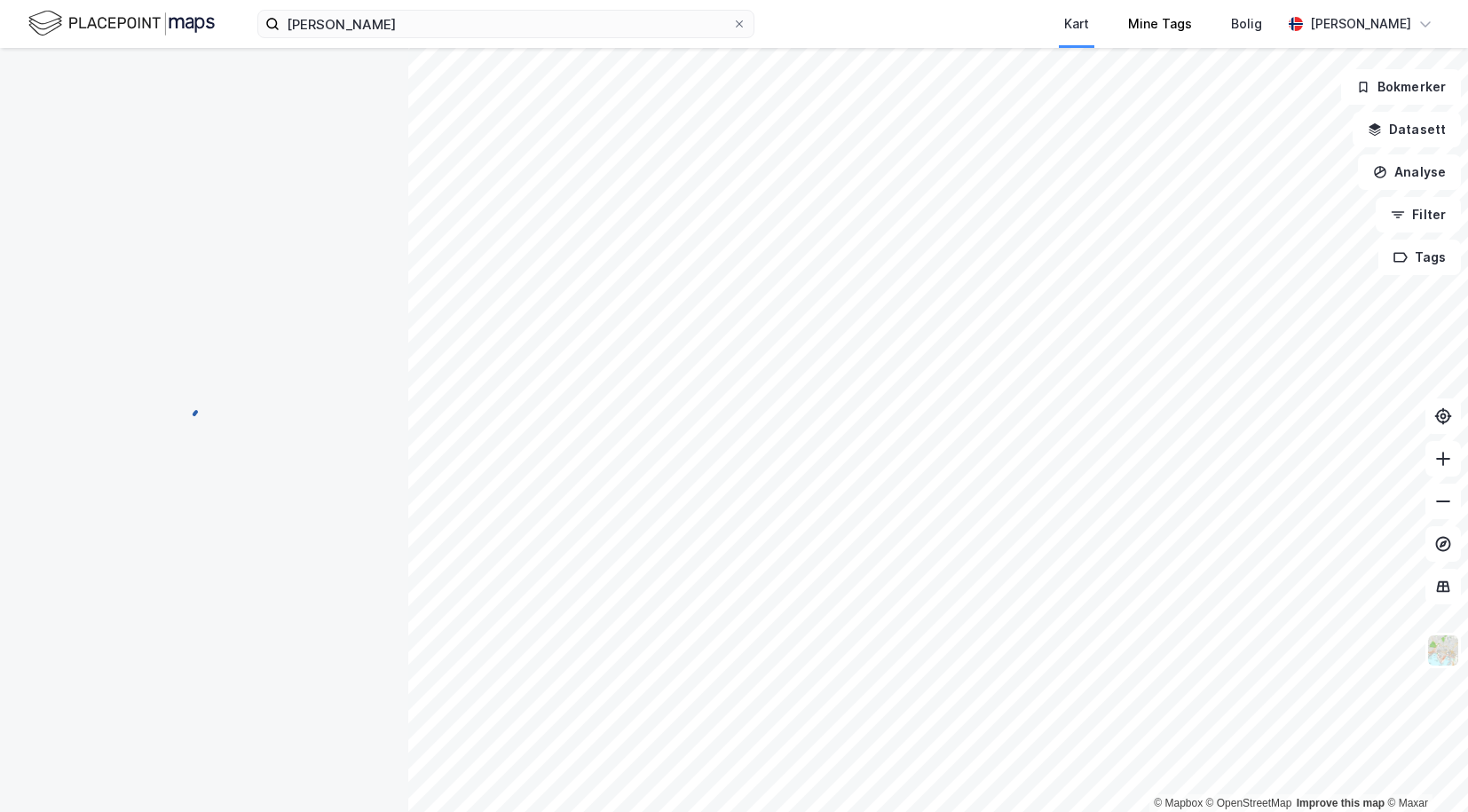
scroll to position [3, 0]
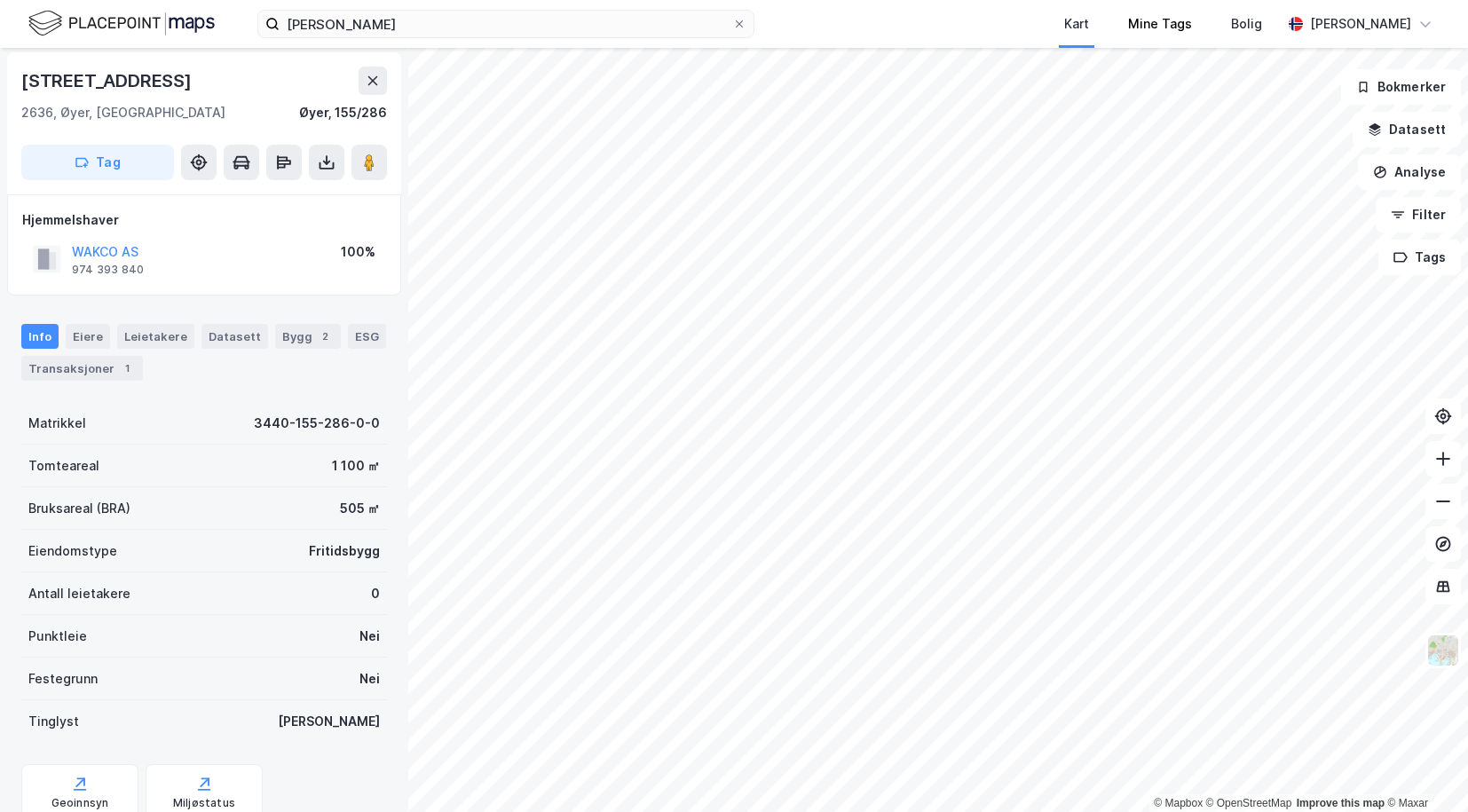
scroll to position [3, 0]
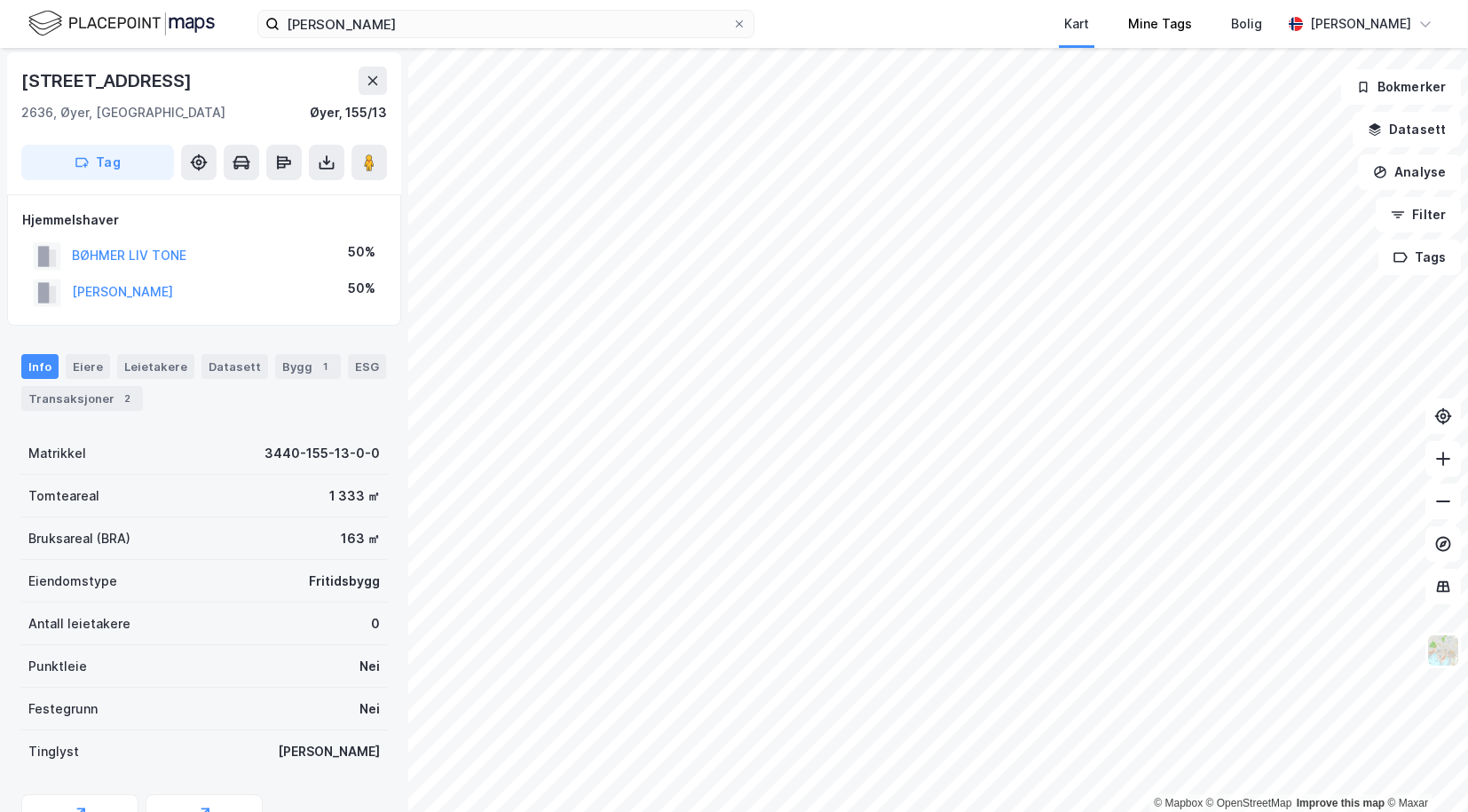
scroll to position [3, 0]
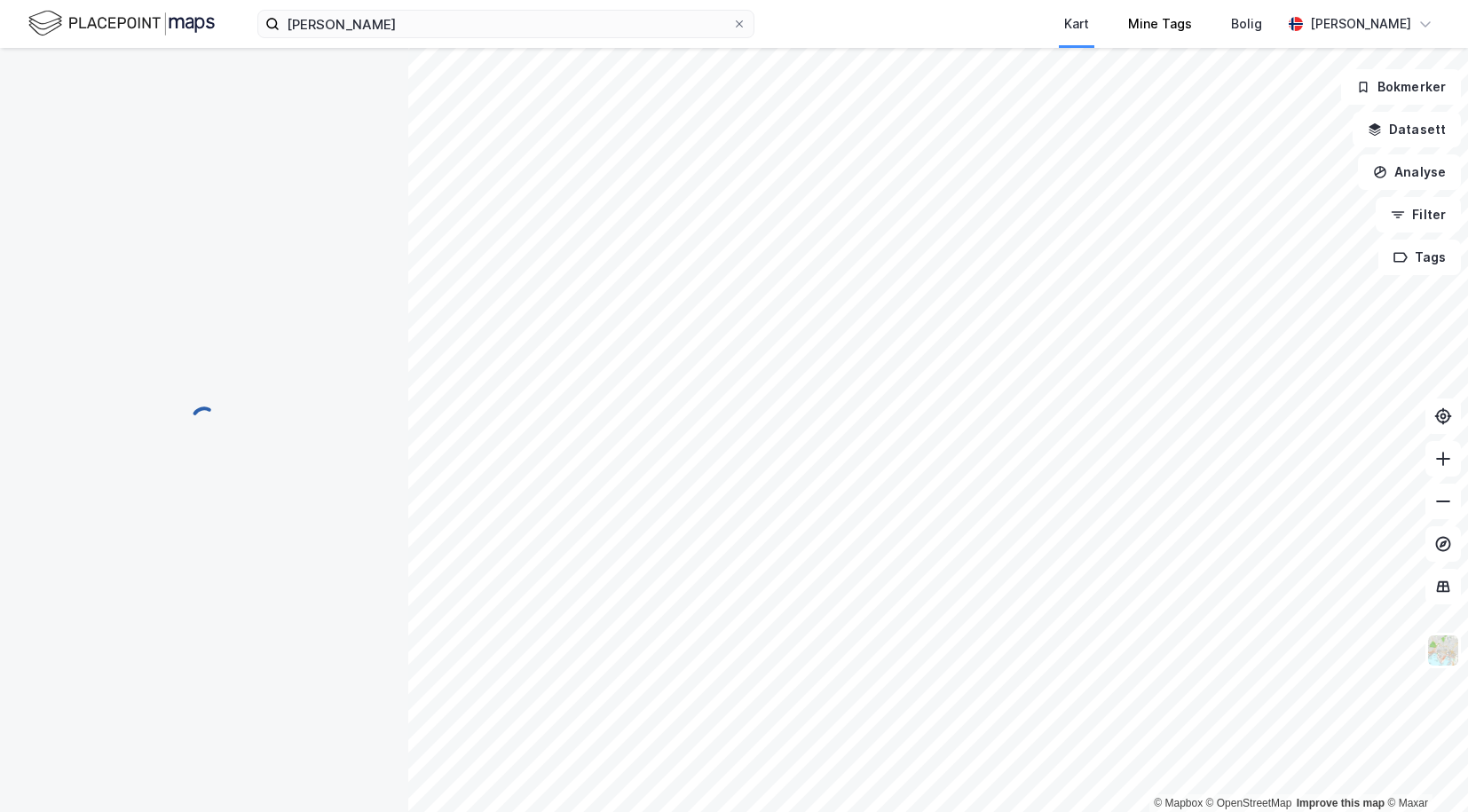
scroll to position [3, 0]
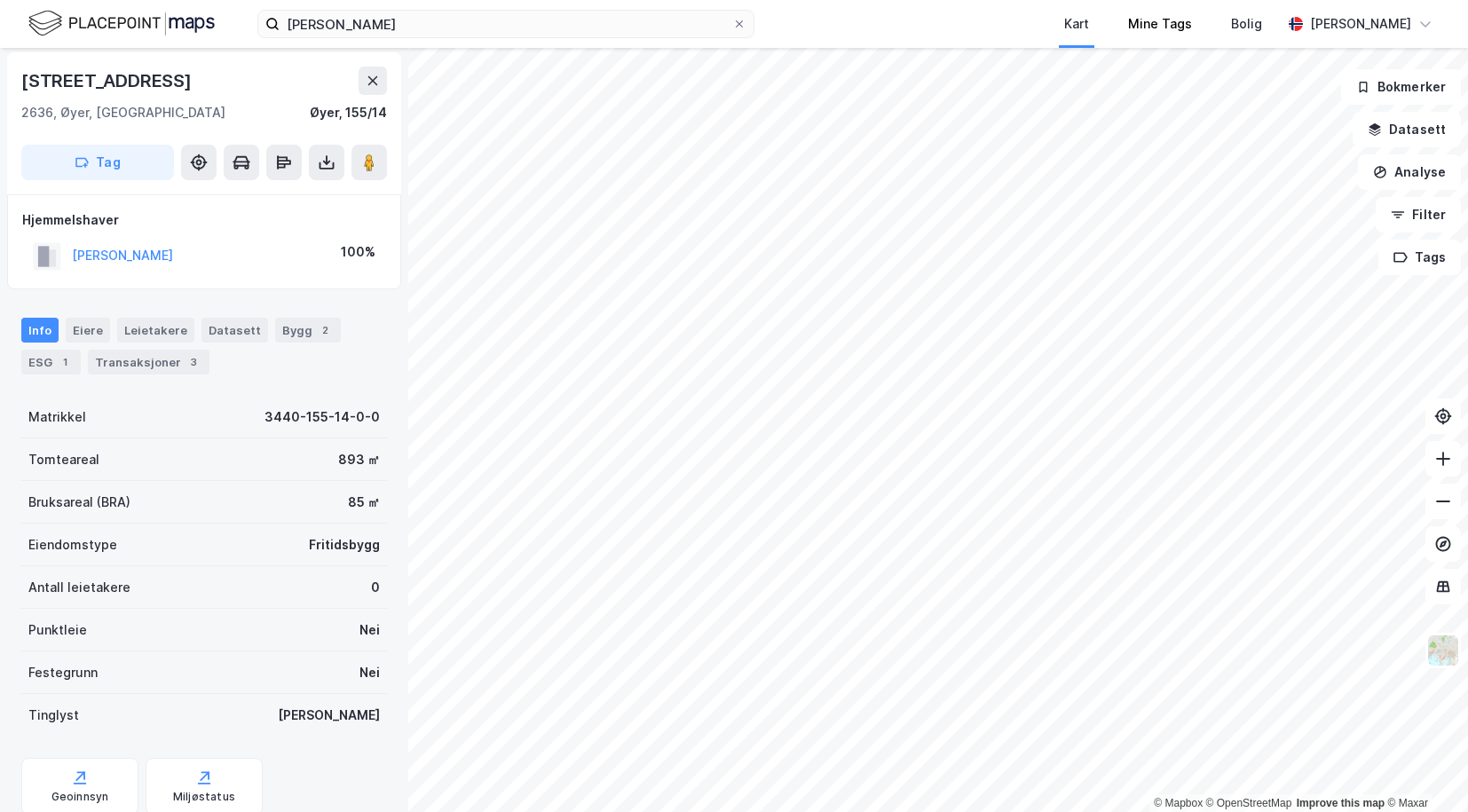
scroll to position [3, 0]
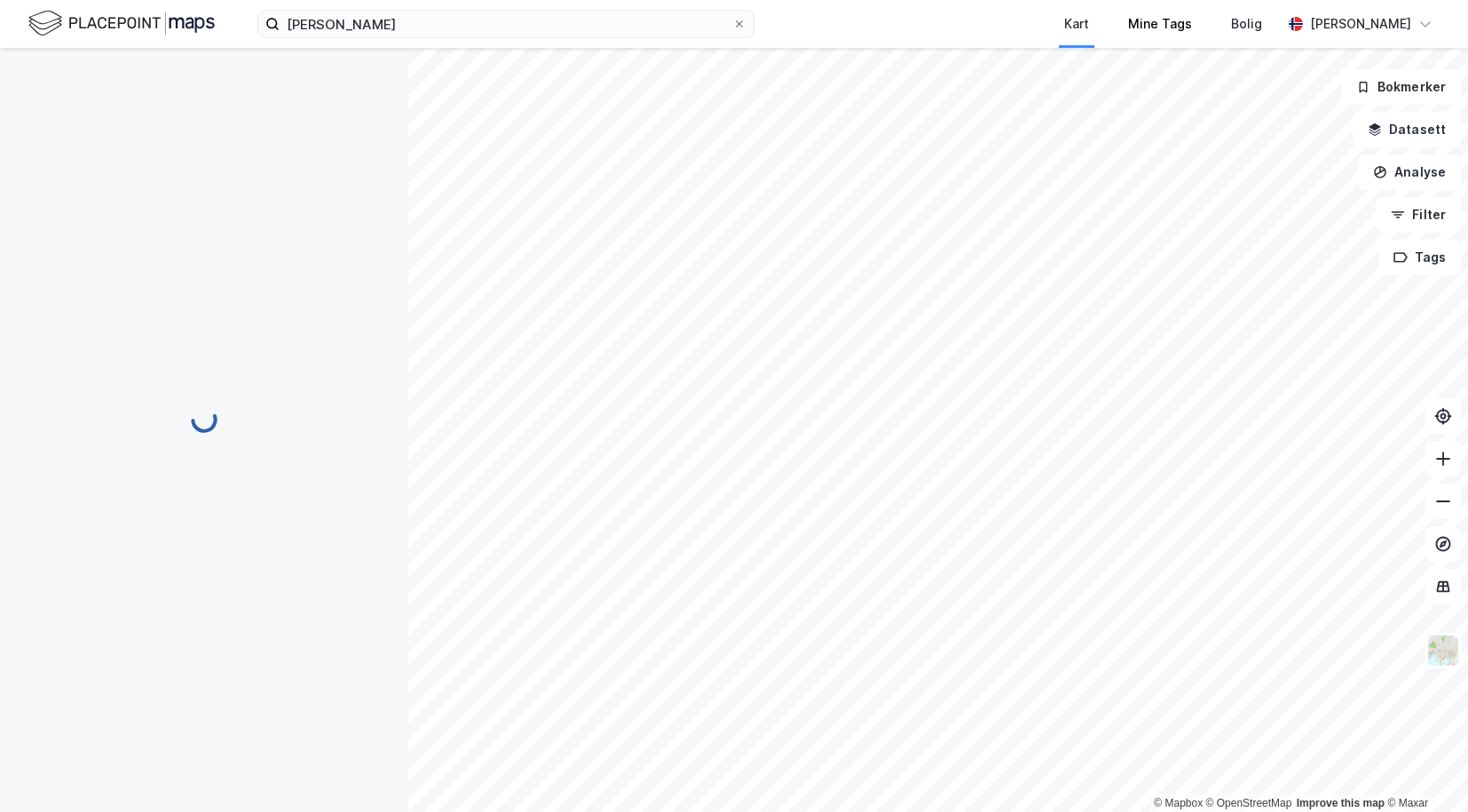
scroll to position [3, 0]
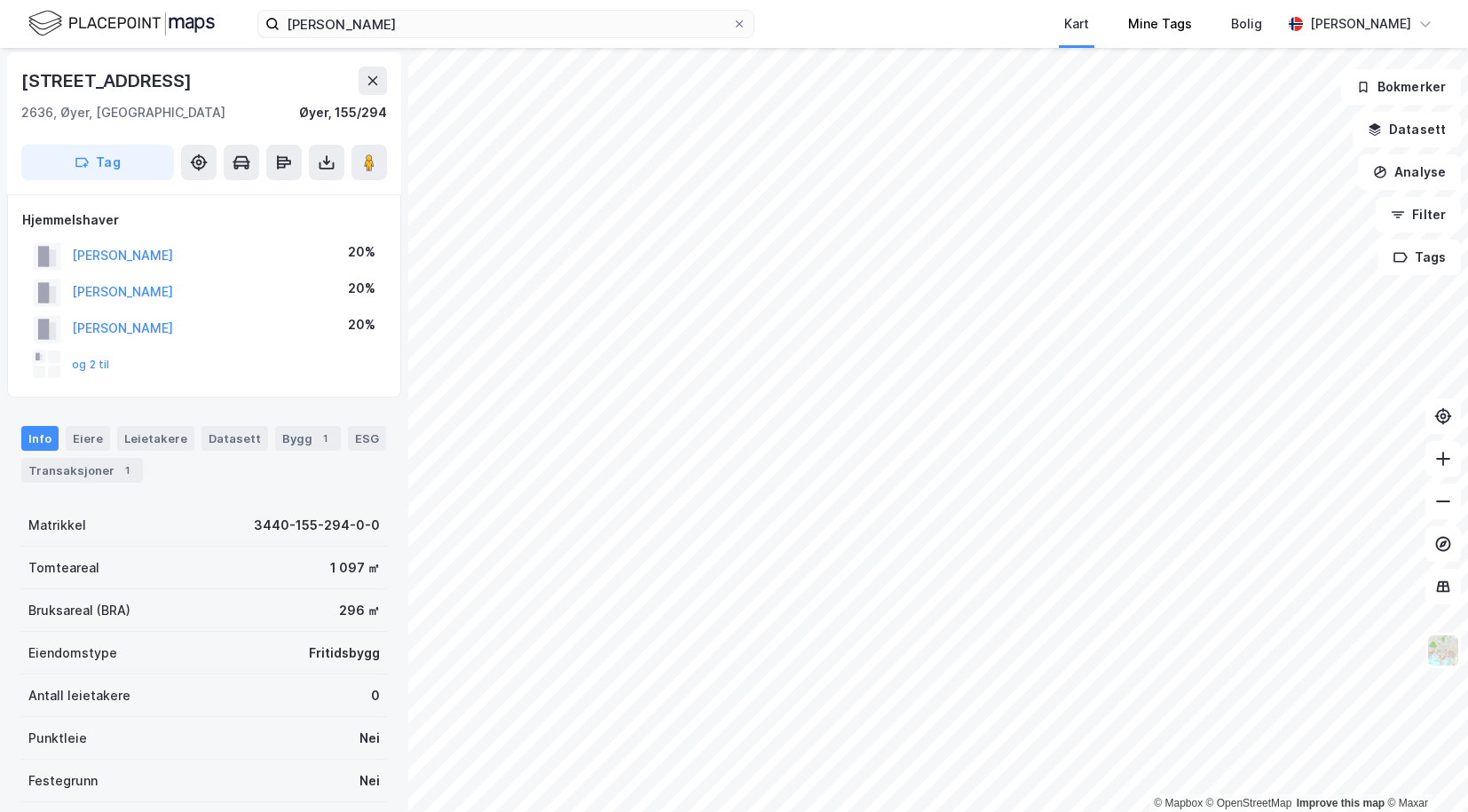
scroll to position [3, 0]
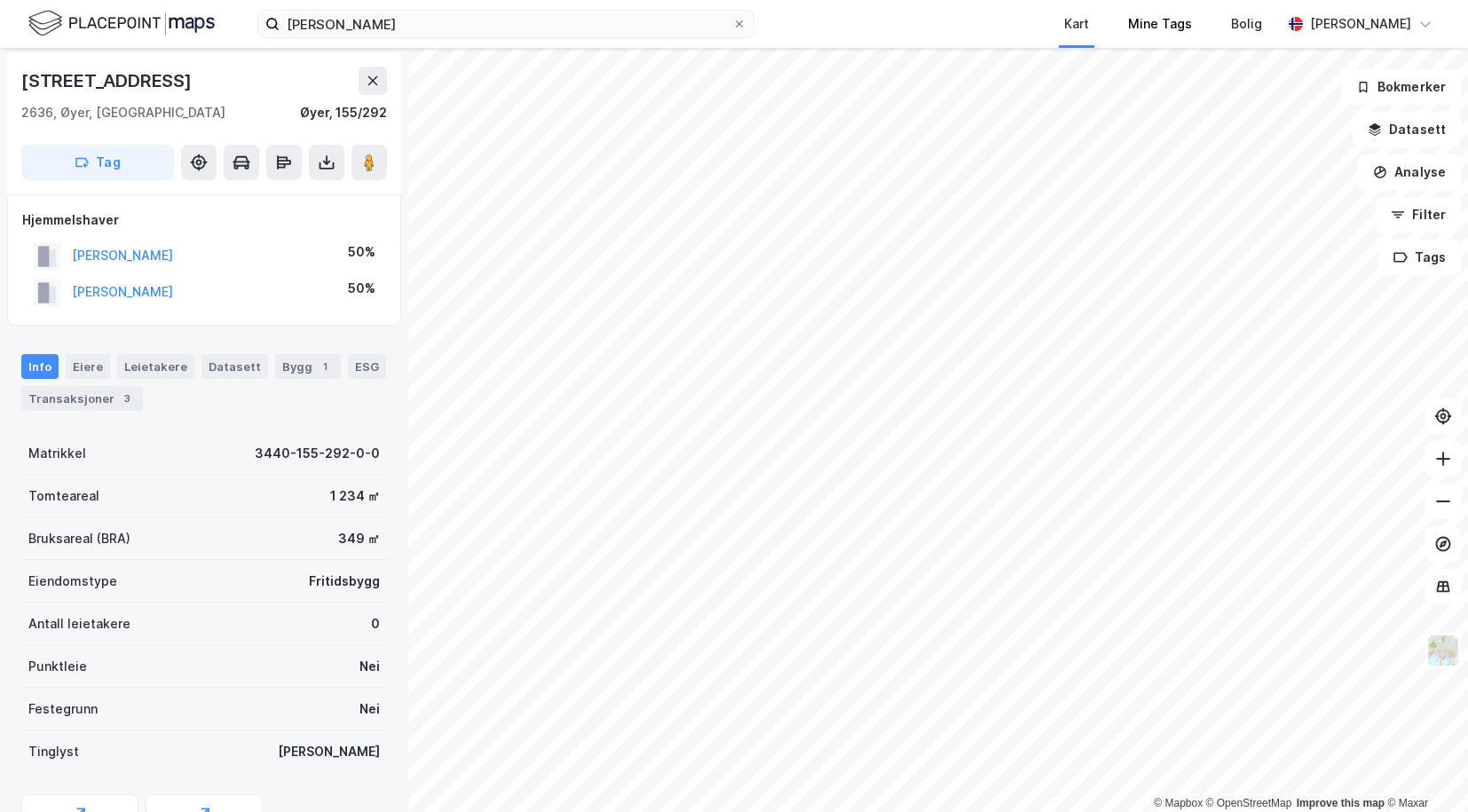
scroll to position [3, 0]
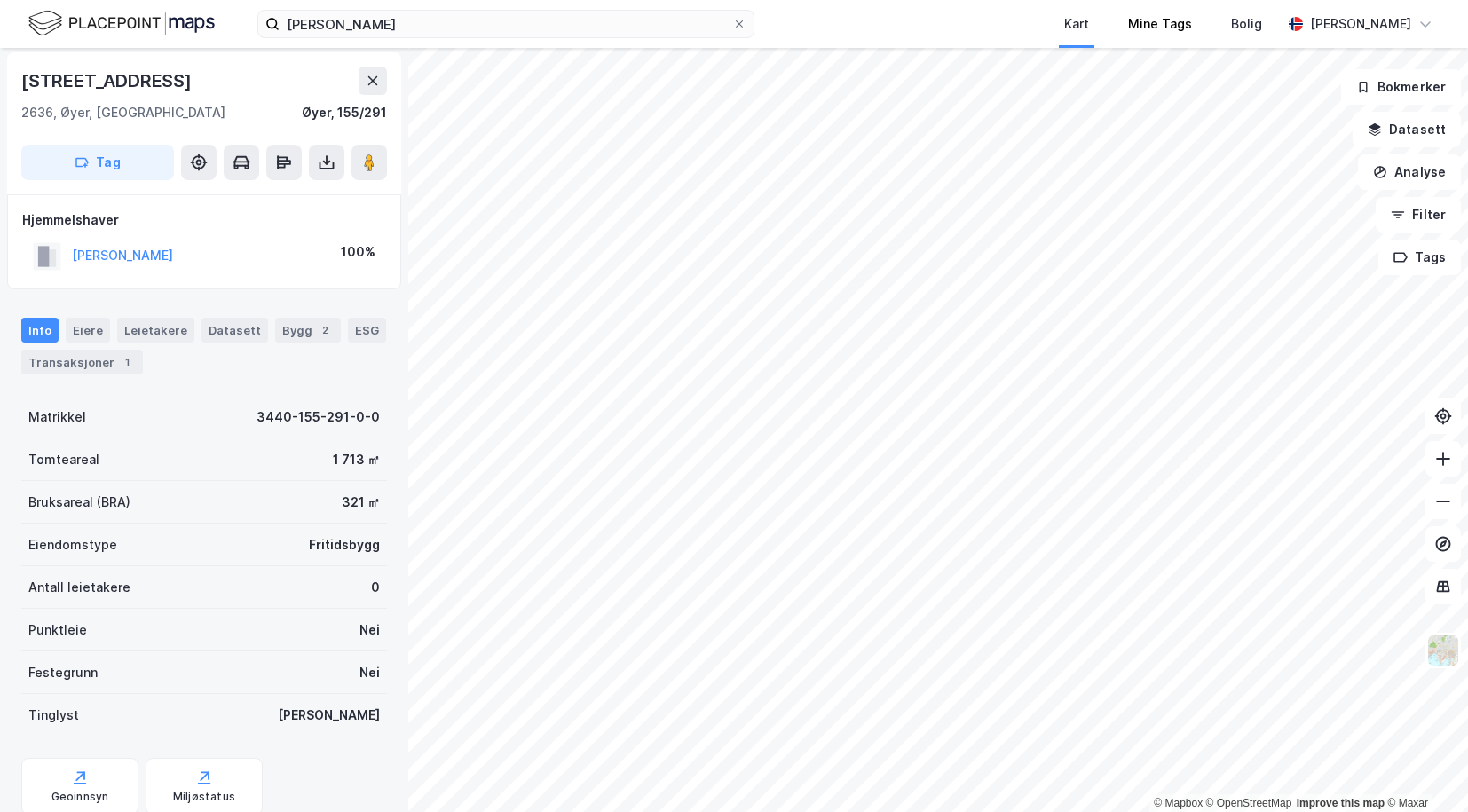
scroll to position [3, 0]
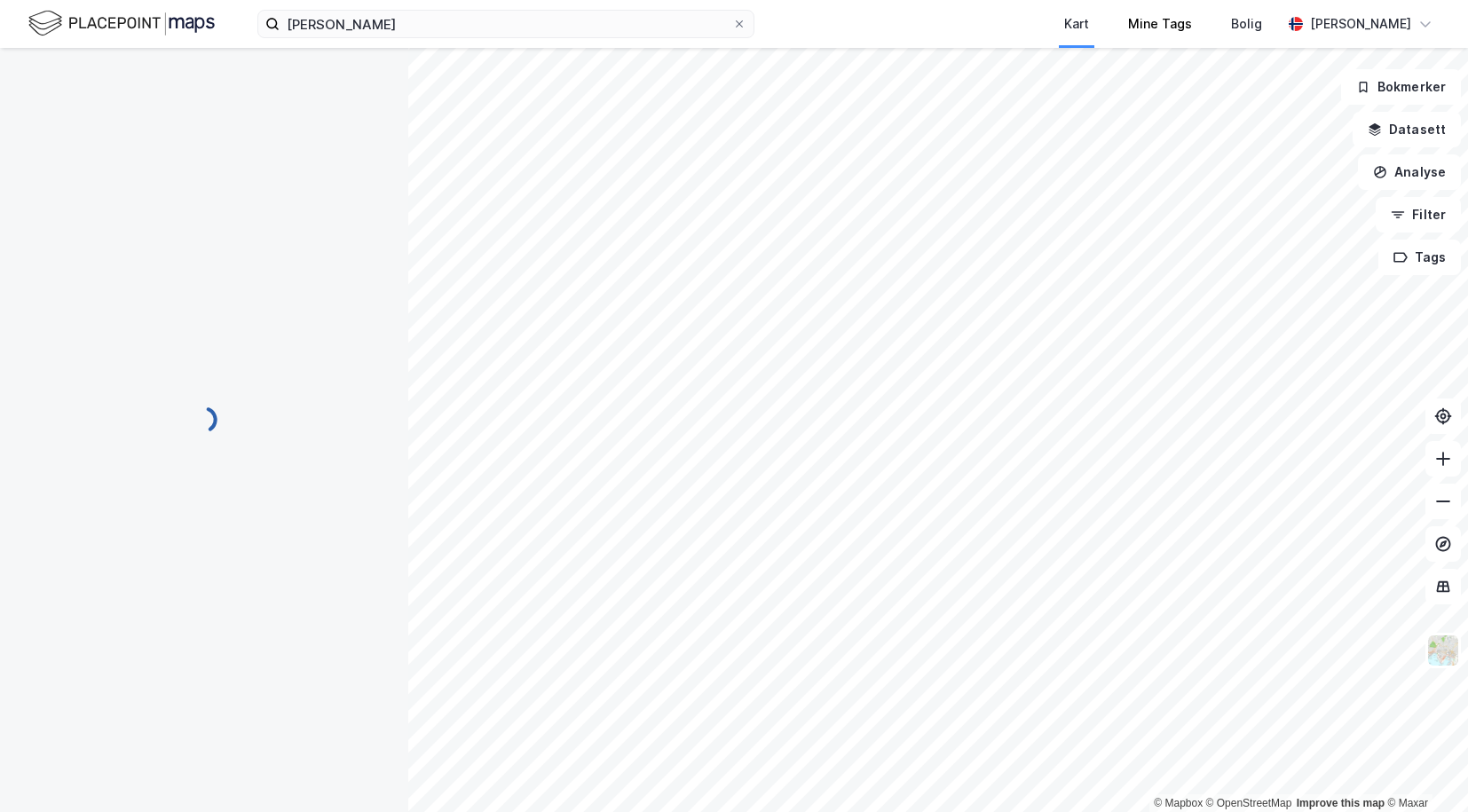
scroll to position [3, 0]
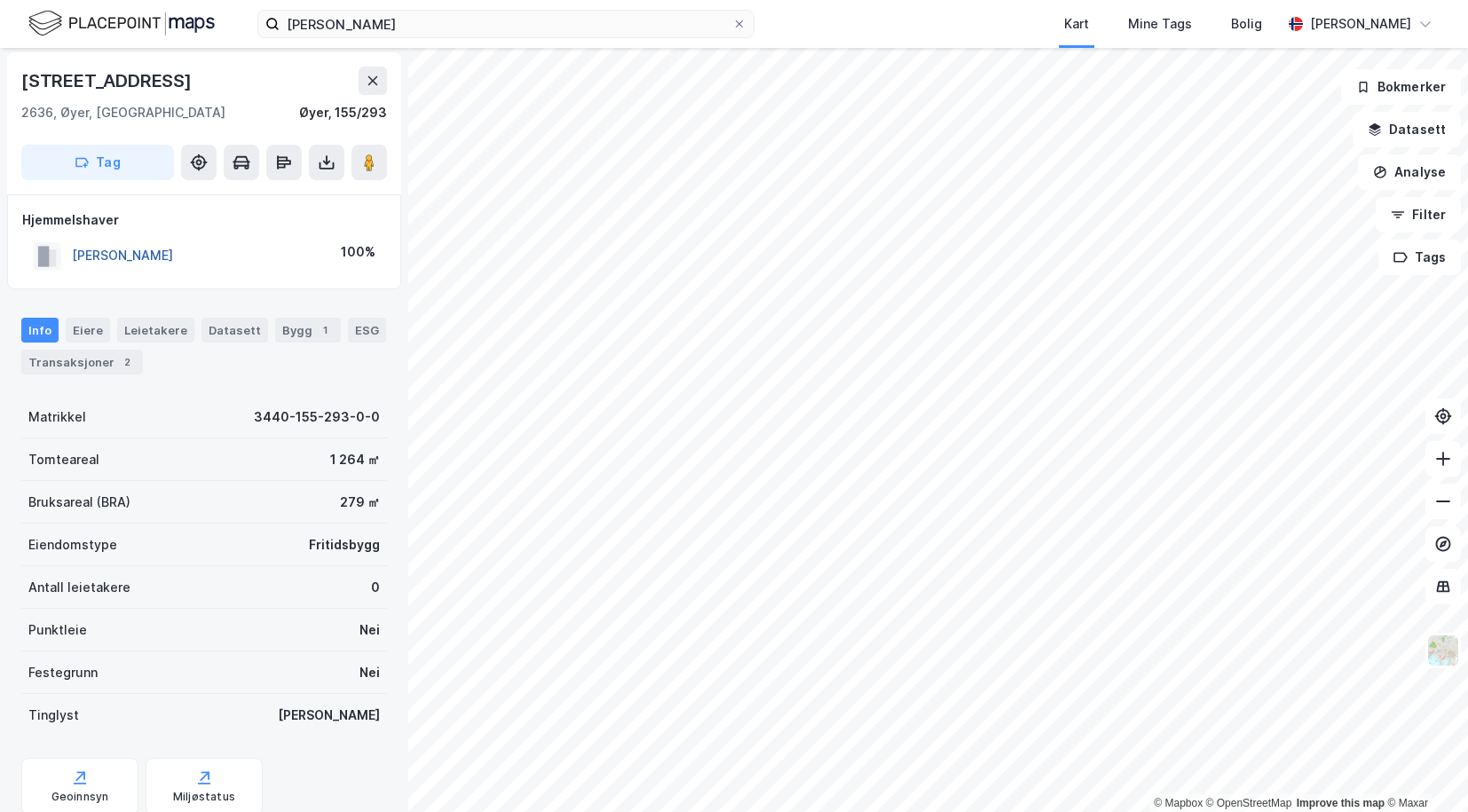
click at [0, 0] on button "[PERSON_NAME]" at bounding box center [0, 0] width 0 height 0
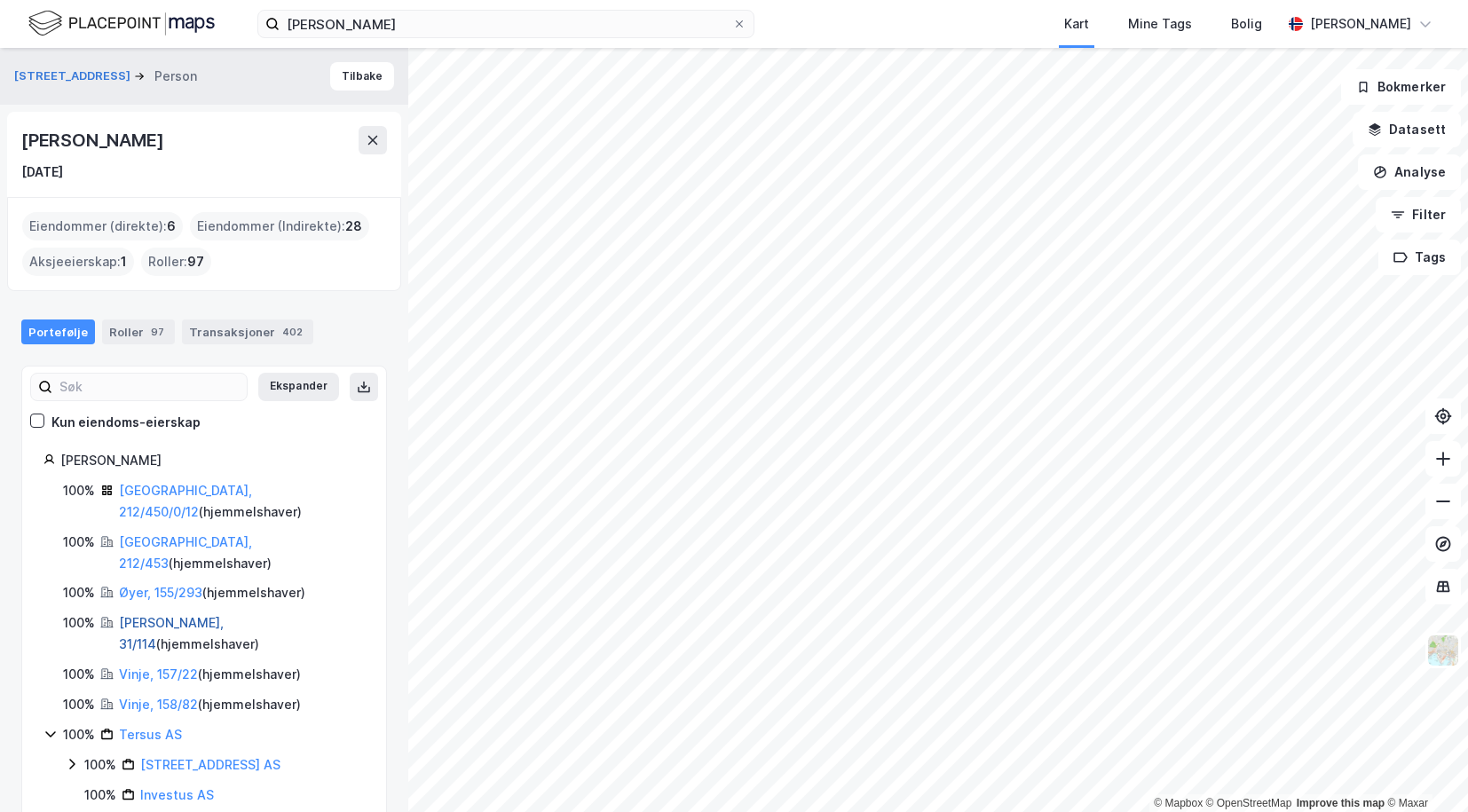
click at [146, 615] on link "[PERSON_NAME], 31/114" at bounding box center [171, 633] width 104 height 36
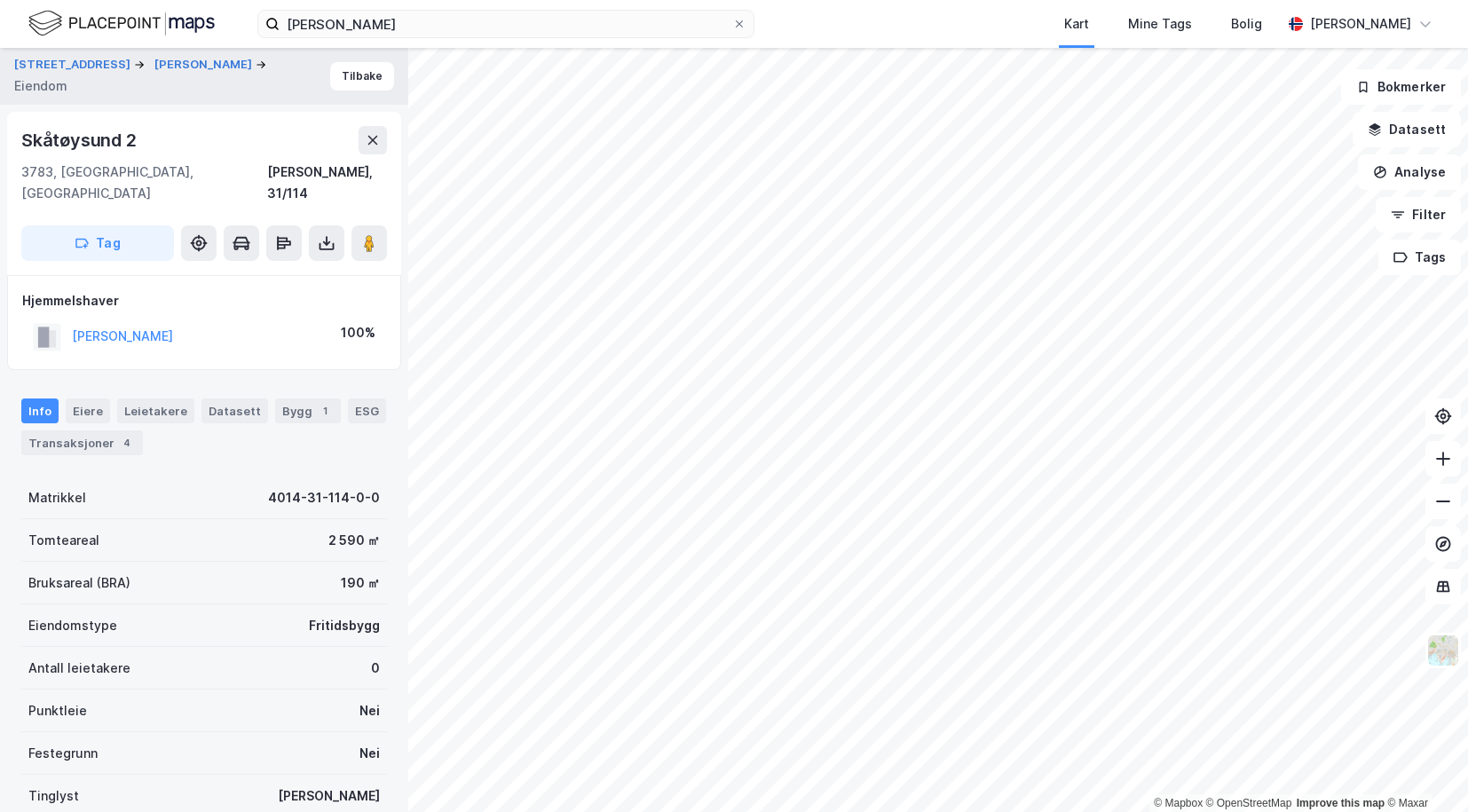
scroll to position [3, 0]
click at [0, 0] on button "[PERSON_NAME]" at bounding box center [0, 0] width 0 height 0
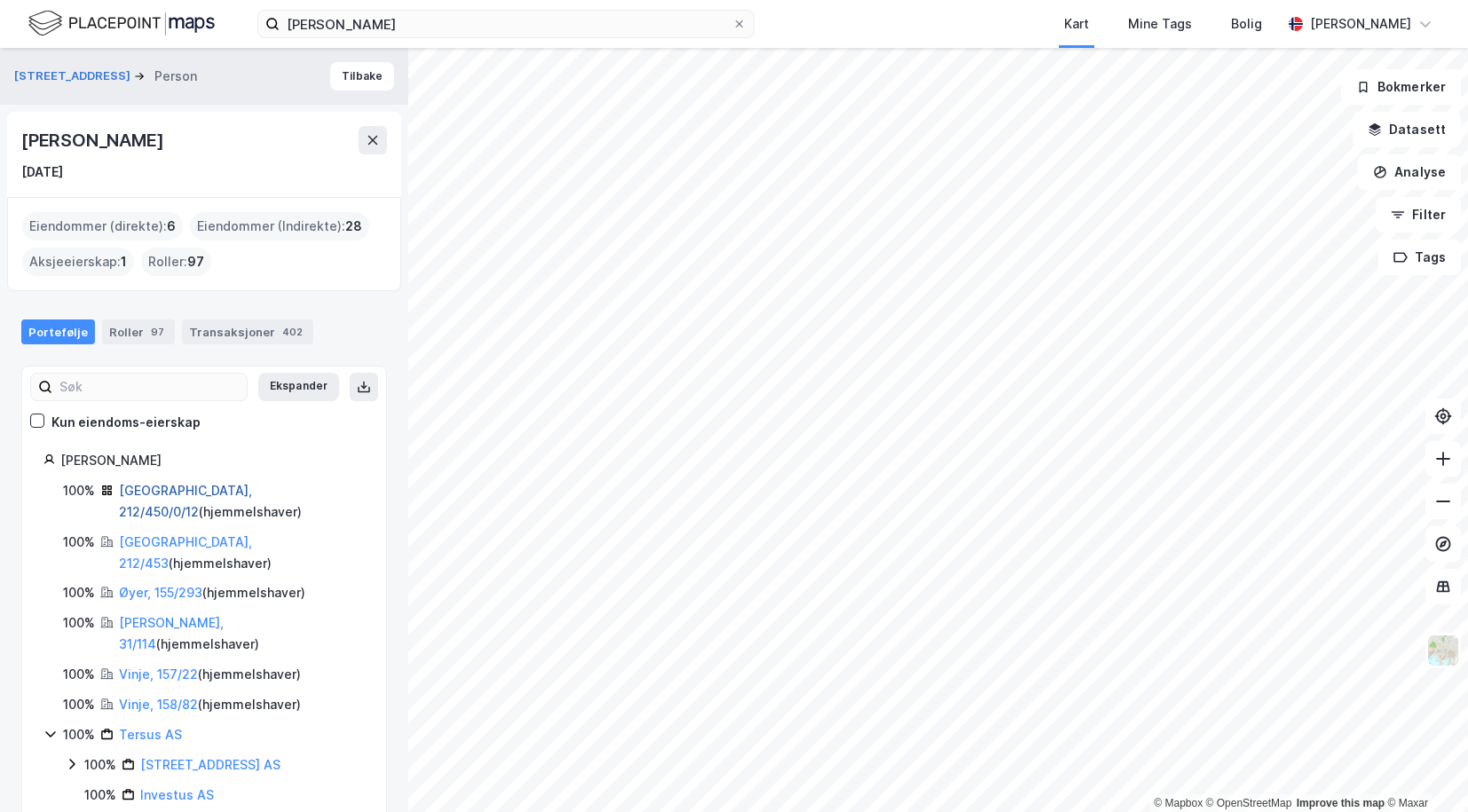
click at [130, 490] on link "[GEOGRAPHIC_DATA], 212/450/0/12" at bounding box center [185, 501] width 133 height 36
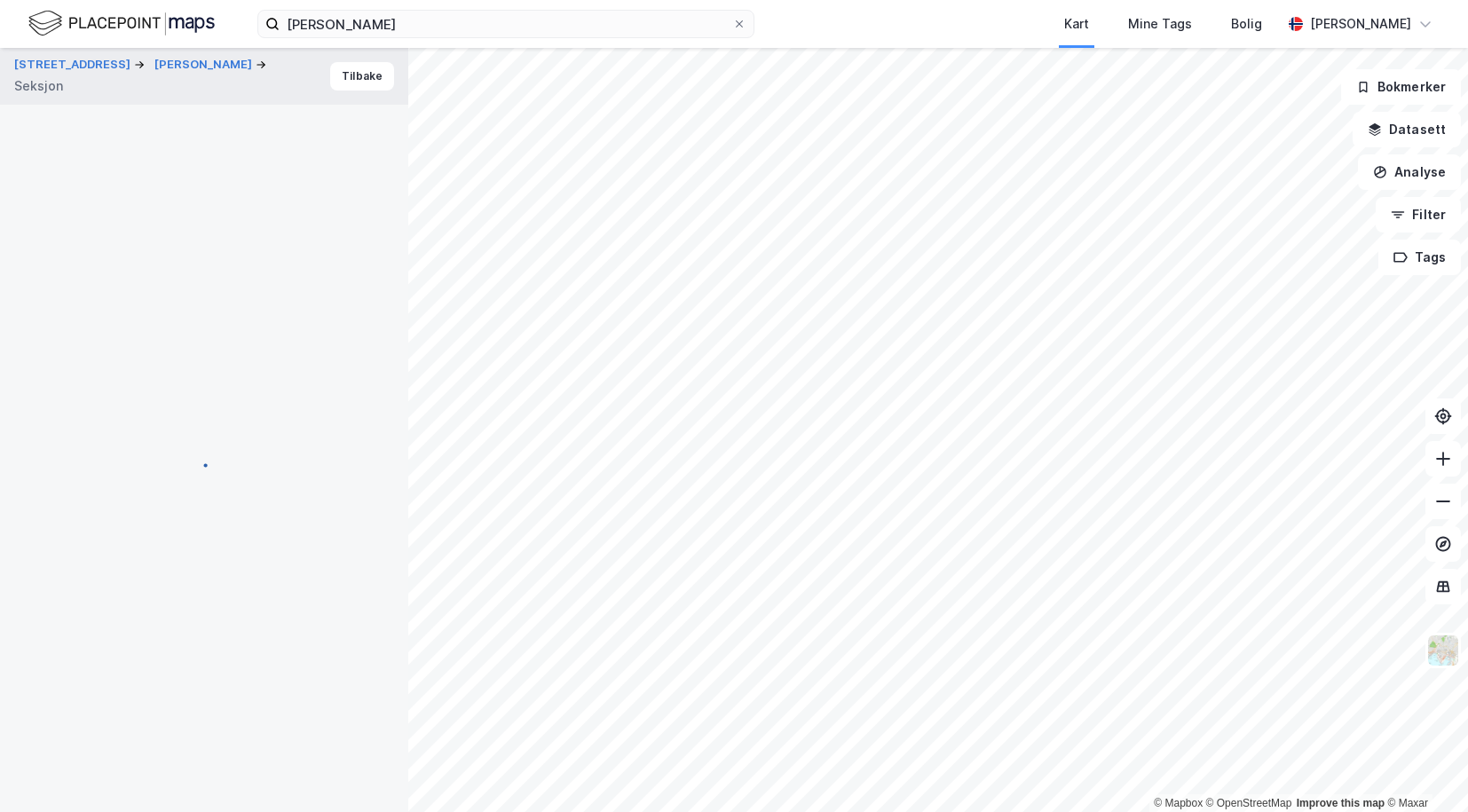
scroll to position [3, 0]
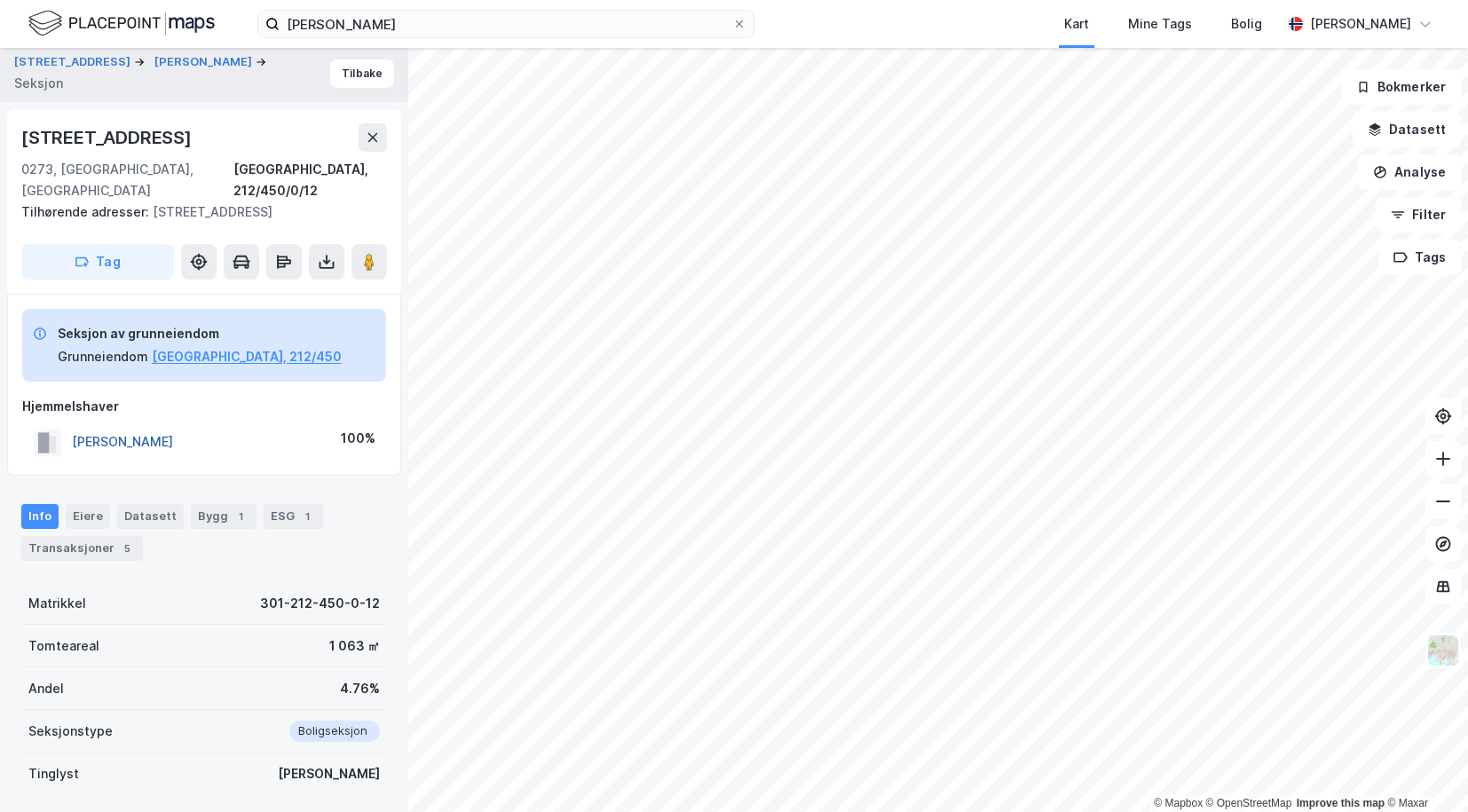
click at [0, 0] on button "[PERSON_NAME]" at bounding box center [0, 0] width 0 height 0
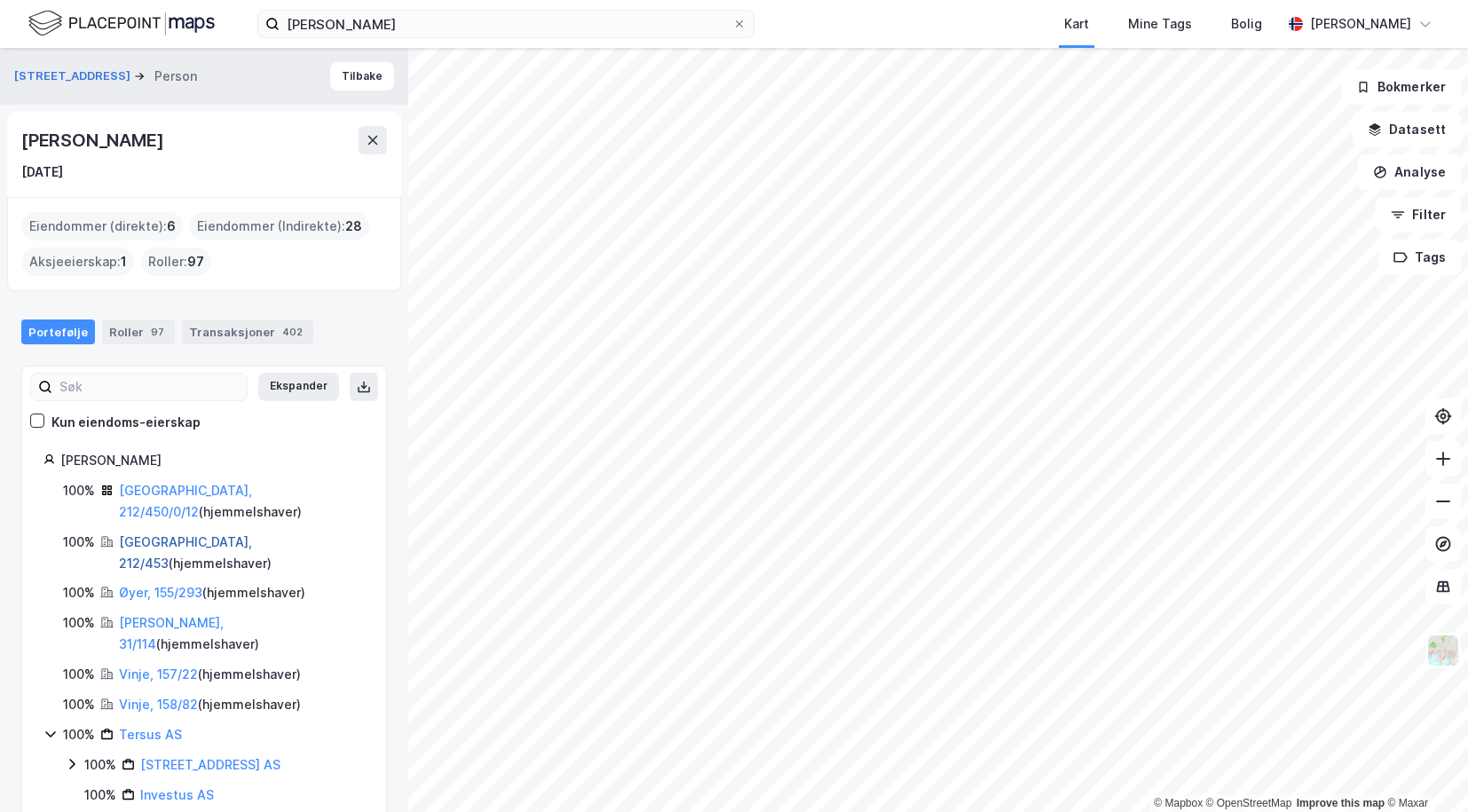
click at [149, 534] on link "[GEOGRAPHIC_DATA], 212/453" at bounding box center [185, 552] width 133 height 36
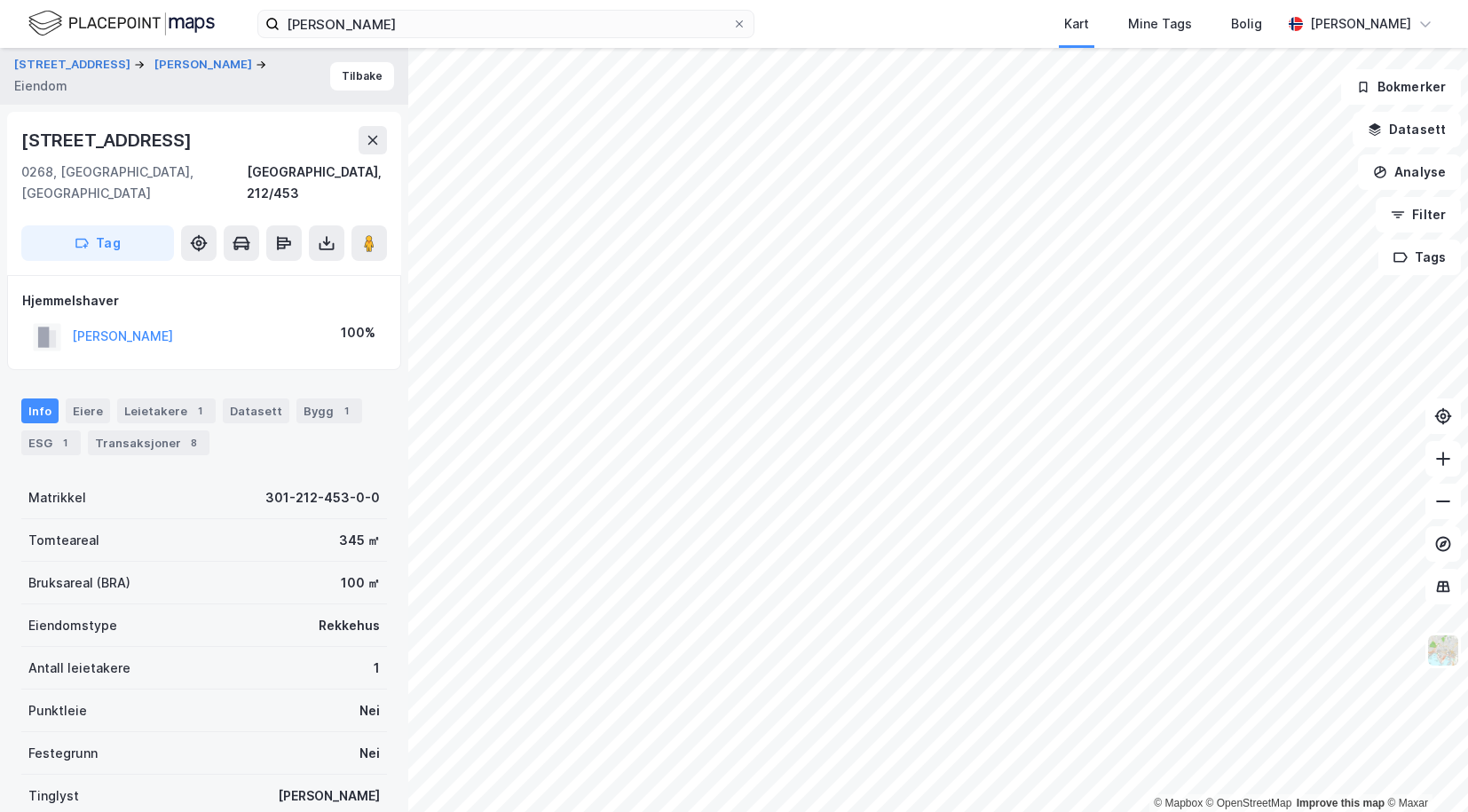
scroll to position [3, 0]
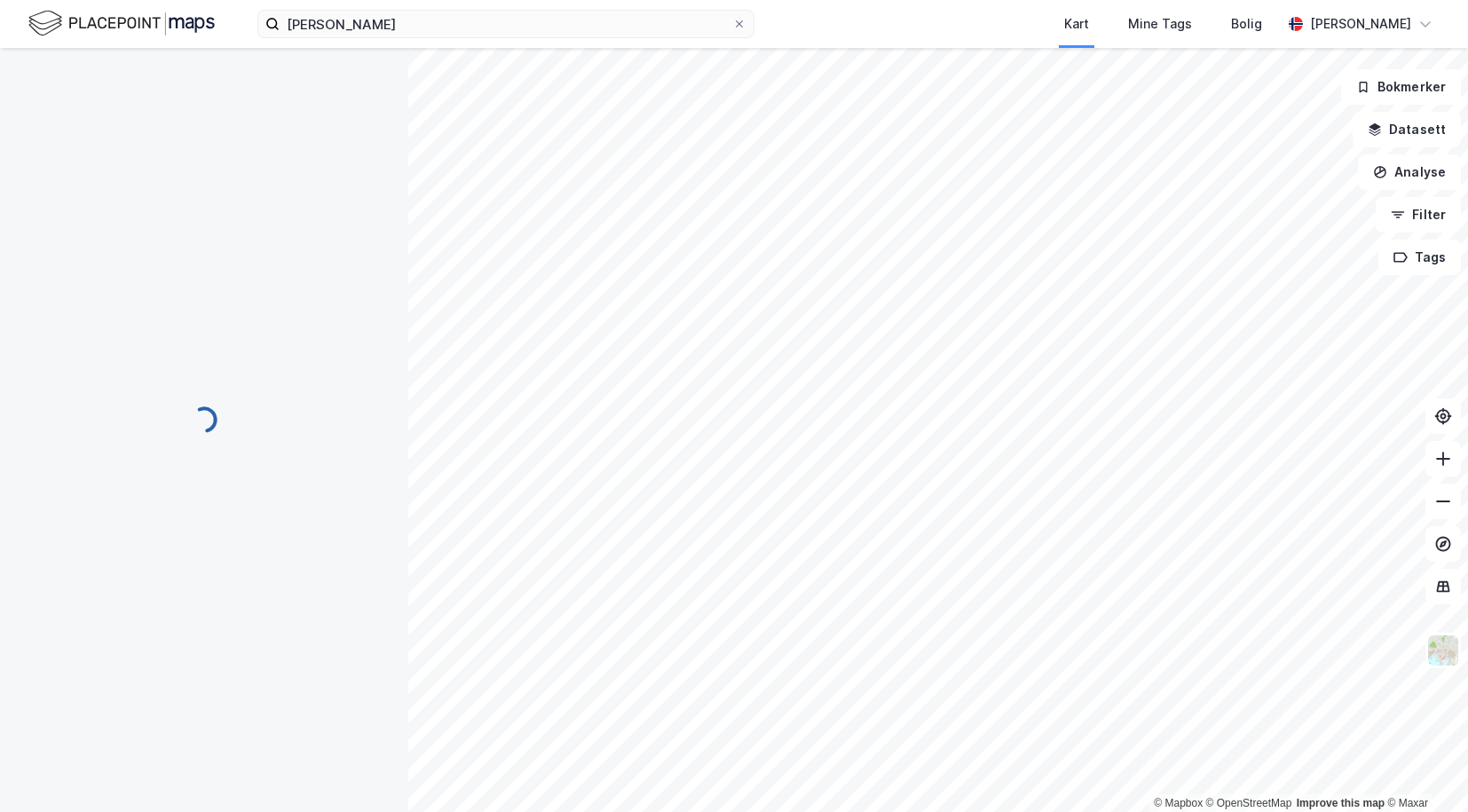
scroll to position [3, 0]
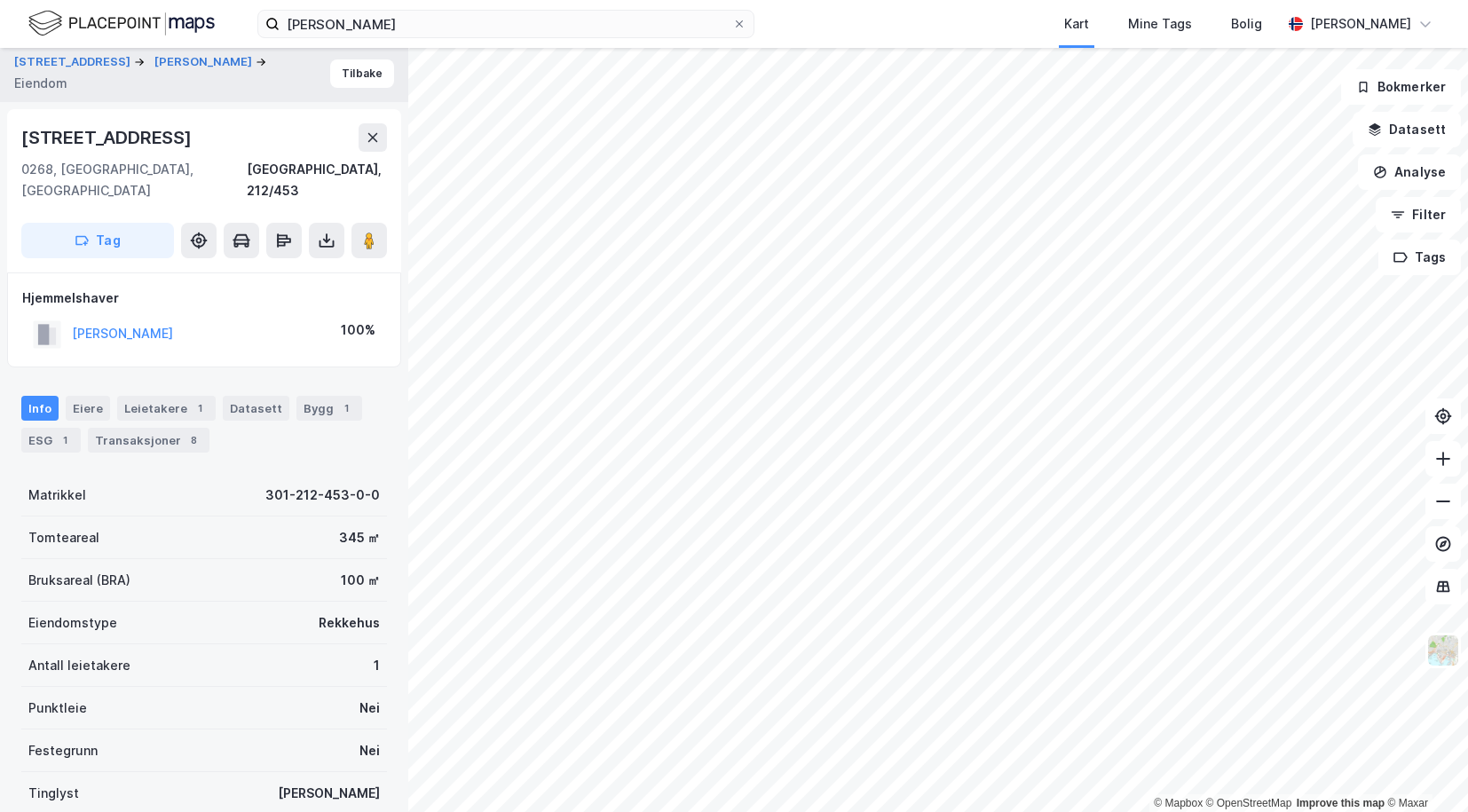
scroll to position [3, 0]
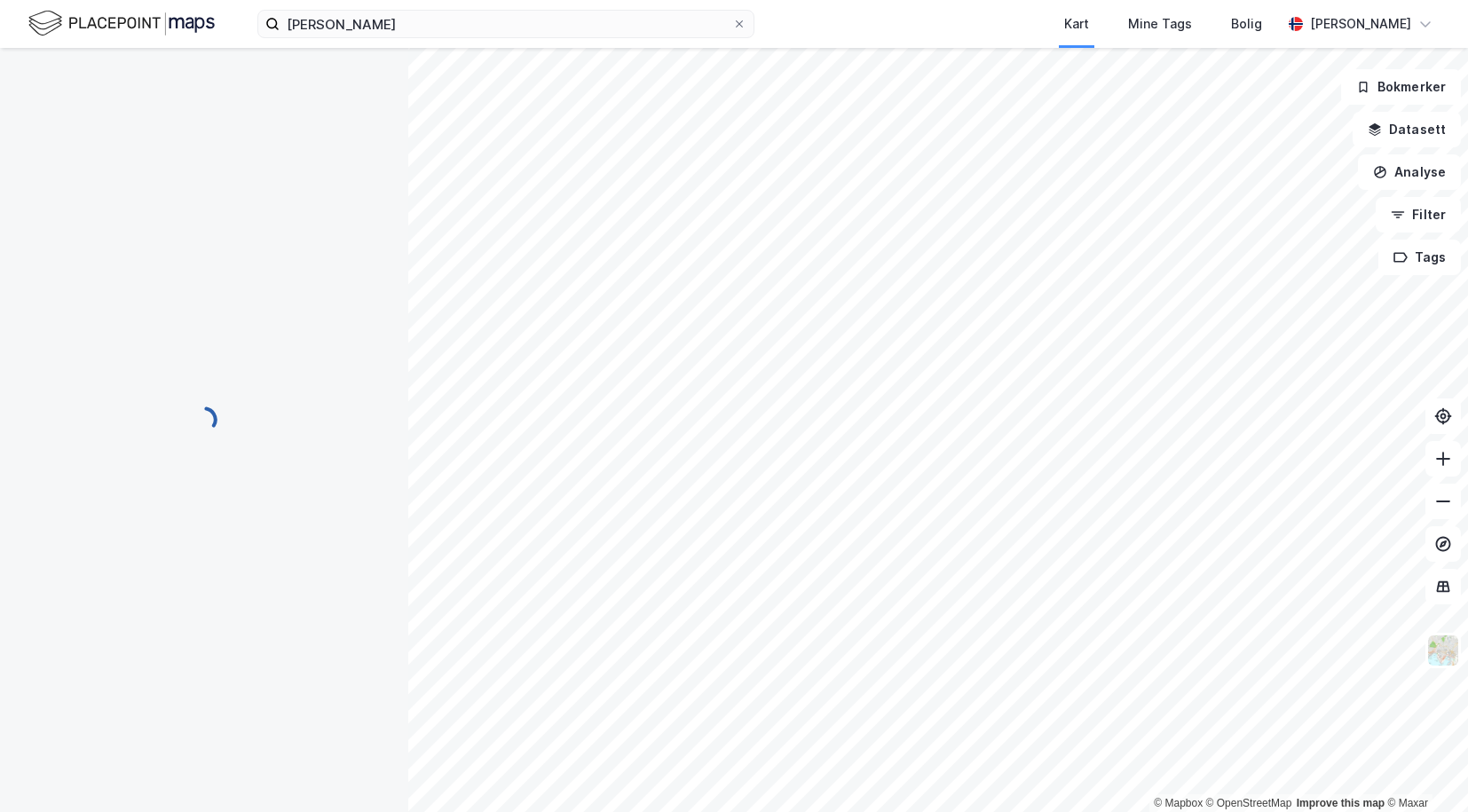
scroll to position [3, 0]
